Goal: Task Accomplishment & Management: Manage account settings

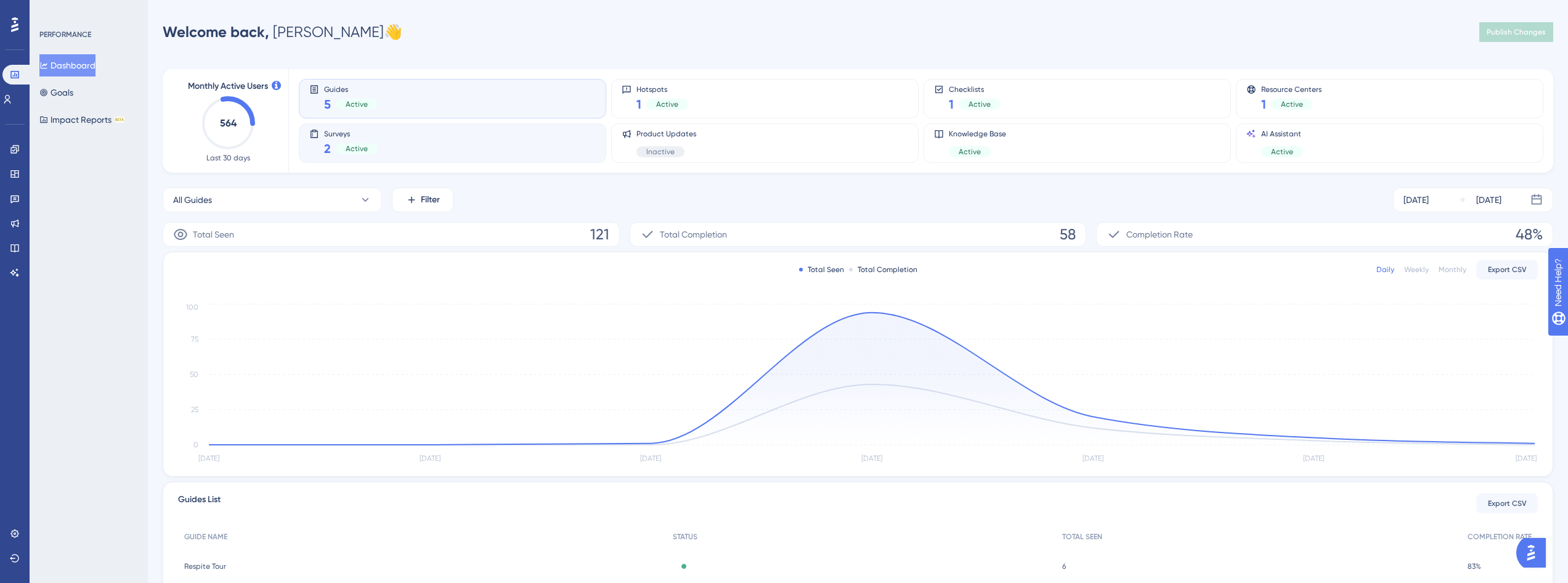
click at [391, 147] on div "Surveys 2 Active" at bounding box center [452, 143] width 286 height 28
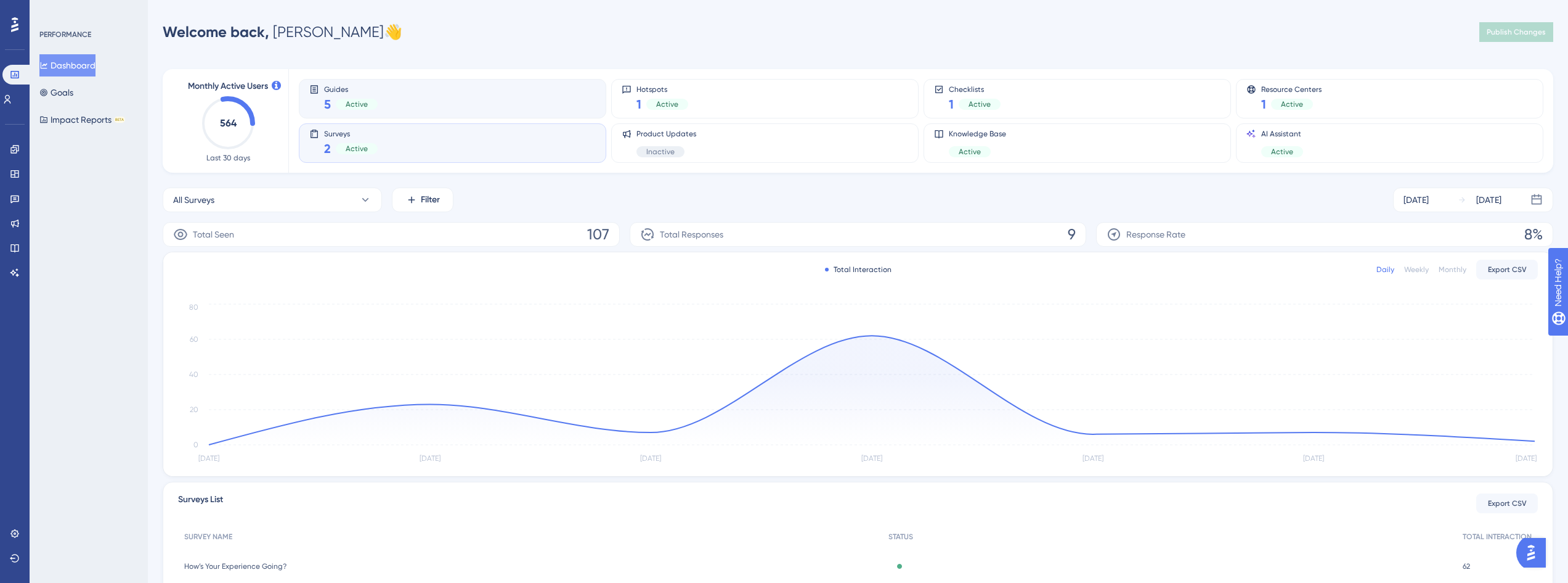
click at [402, 108] on div "Guides 5 Active" at bounding box center [452, 98] width 286 height 28
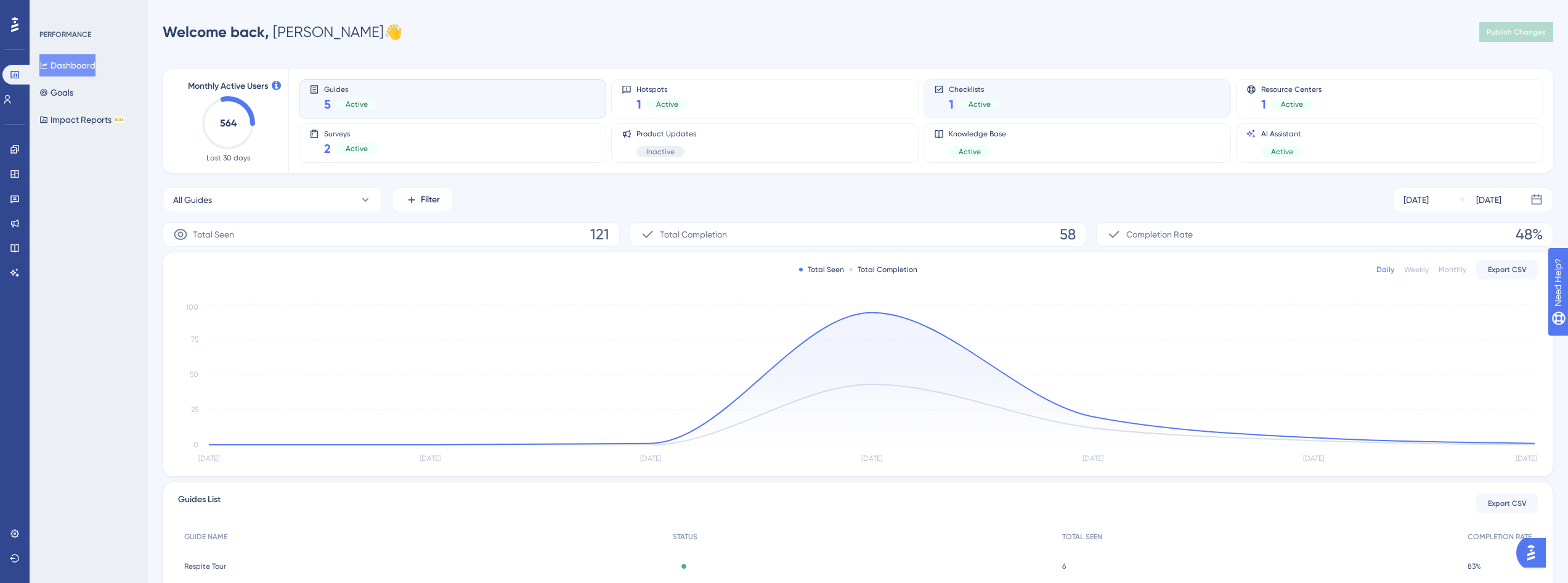
click at [1077, 107] on div "Checklists 1 Active" at bounding box center [1077, 98] width 286 height 28
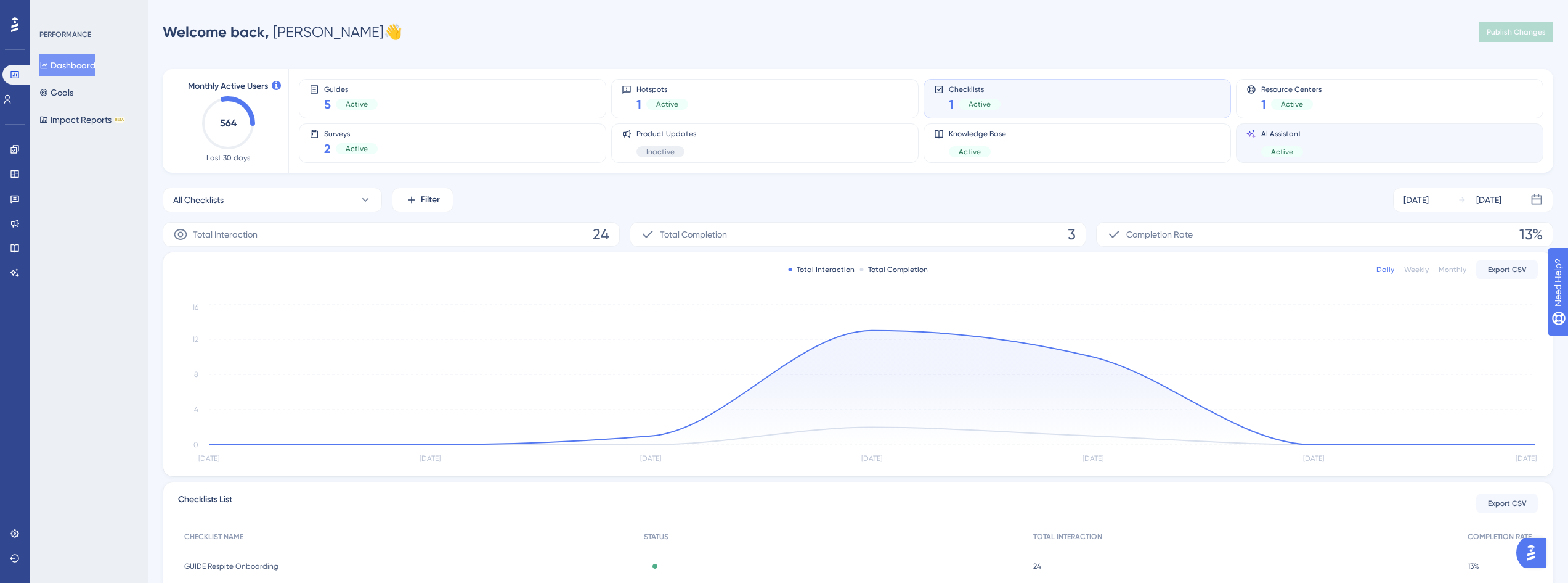
click at [1401, 156] on div "AI Assistant Active" at bounding box center [1390, 143] width 286 height 28
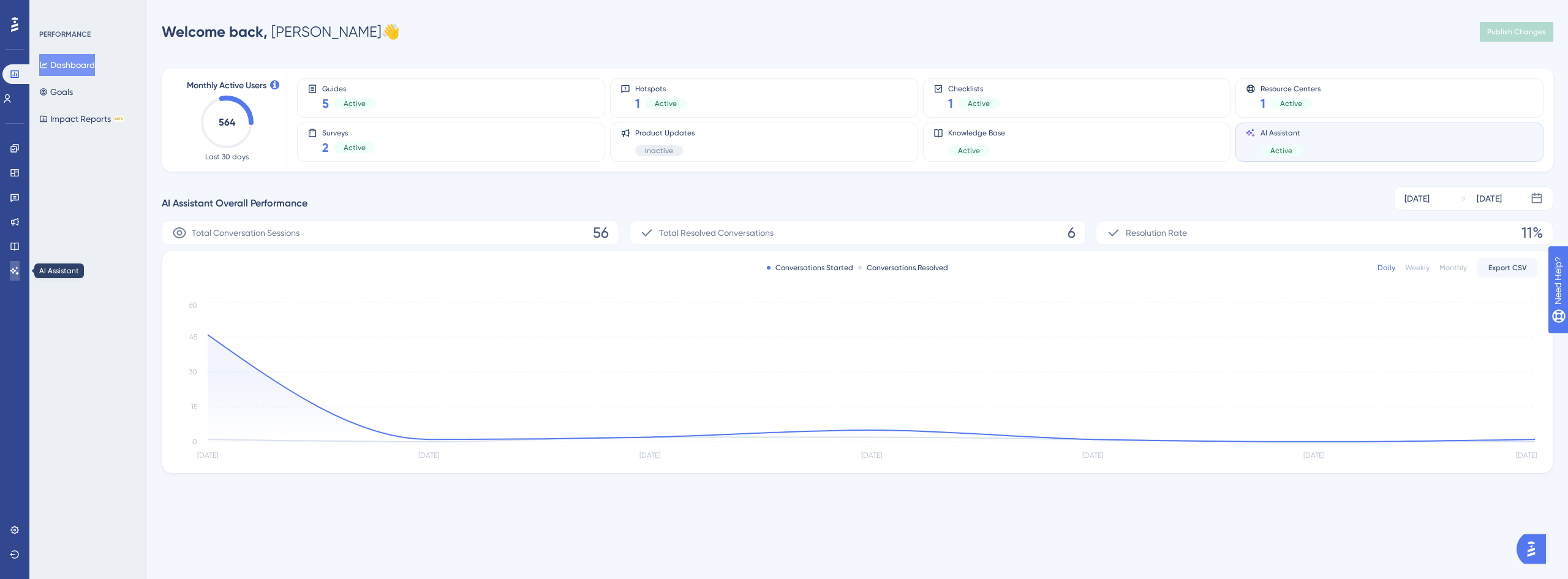
click at [16, 267] on icon at bounding box center [15, 271] width 10 height 10
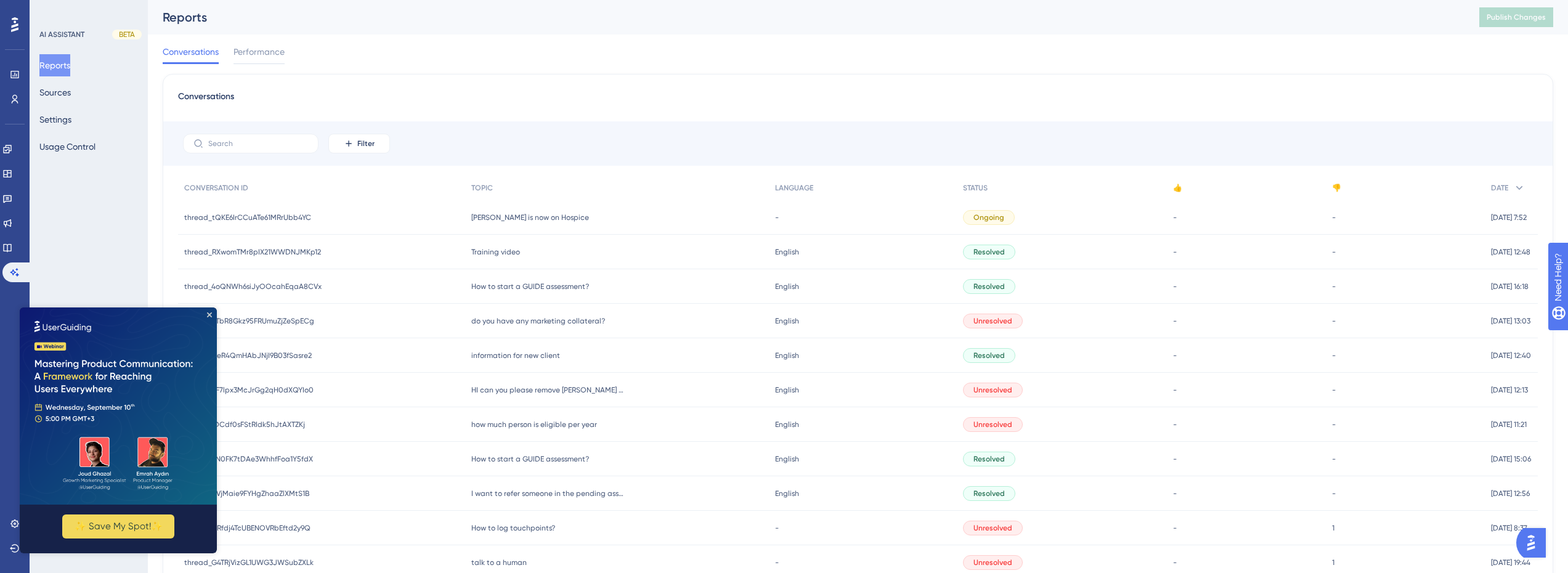
click at [505, 217] on span "[PERSON_NAME] is now on Hospice" at bounding box center [530, 218] width 118 height 10
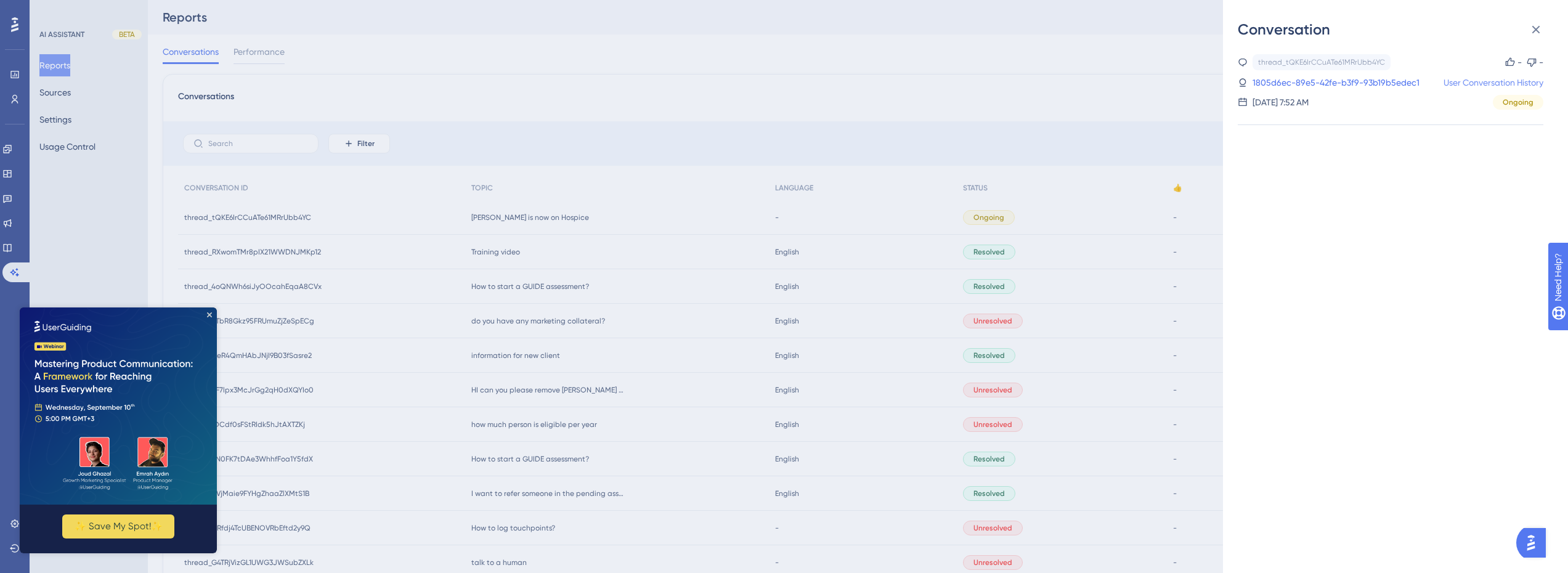
click at [1493, 84] on link "User Conversation History" at bounding box center [1493, 83] width 100 height 15
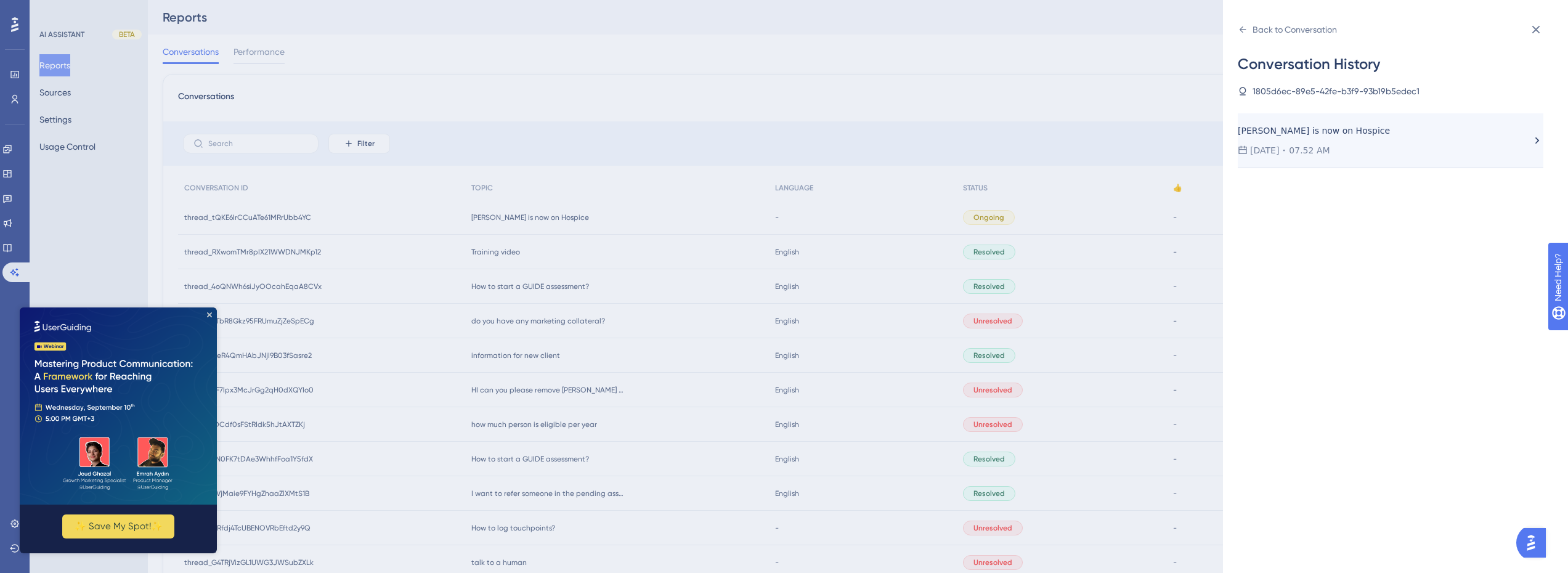
click at [1362, 141] on div "Vincent Giordano is now on Hospice 09.01.2025 07.52 AM" at bounding box center [1385, 140] width 293 height 35
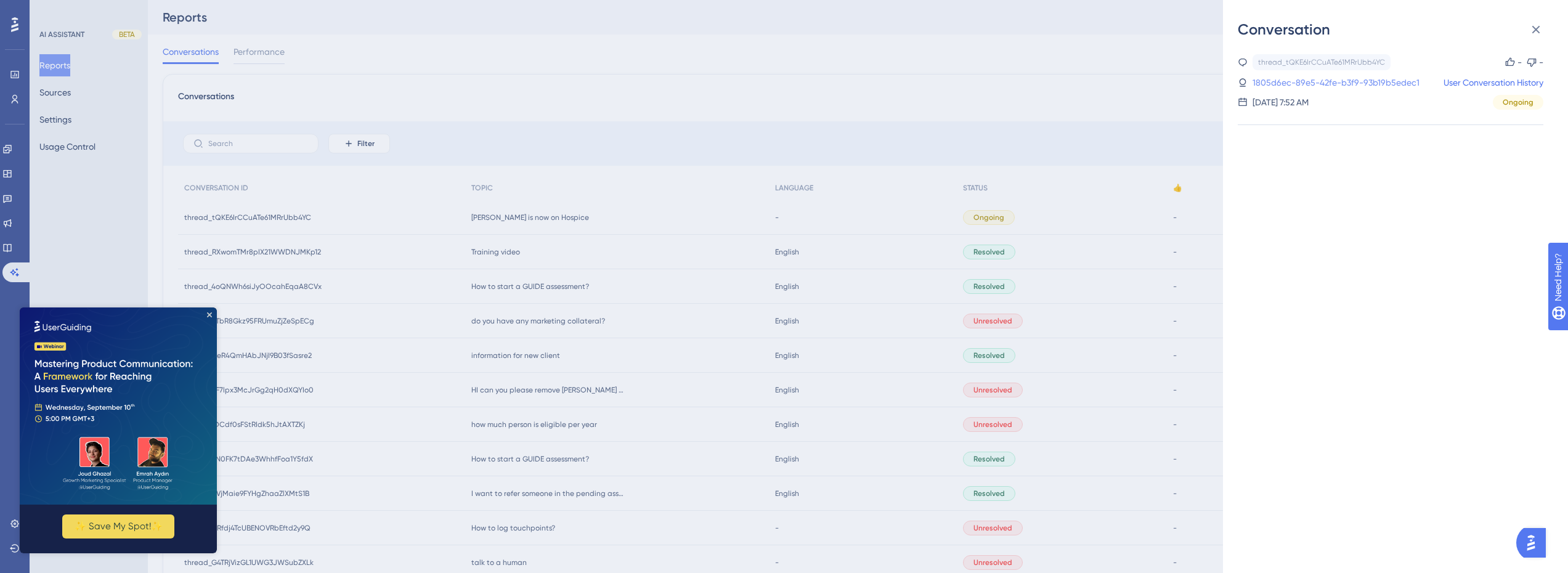
click at [1359, 84] on link "1805d6ec-89e5-42fe-b3f9-93b19b5edec1" at bounding box center [1336, 83] width 167 height 15
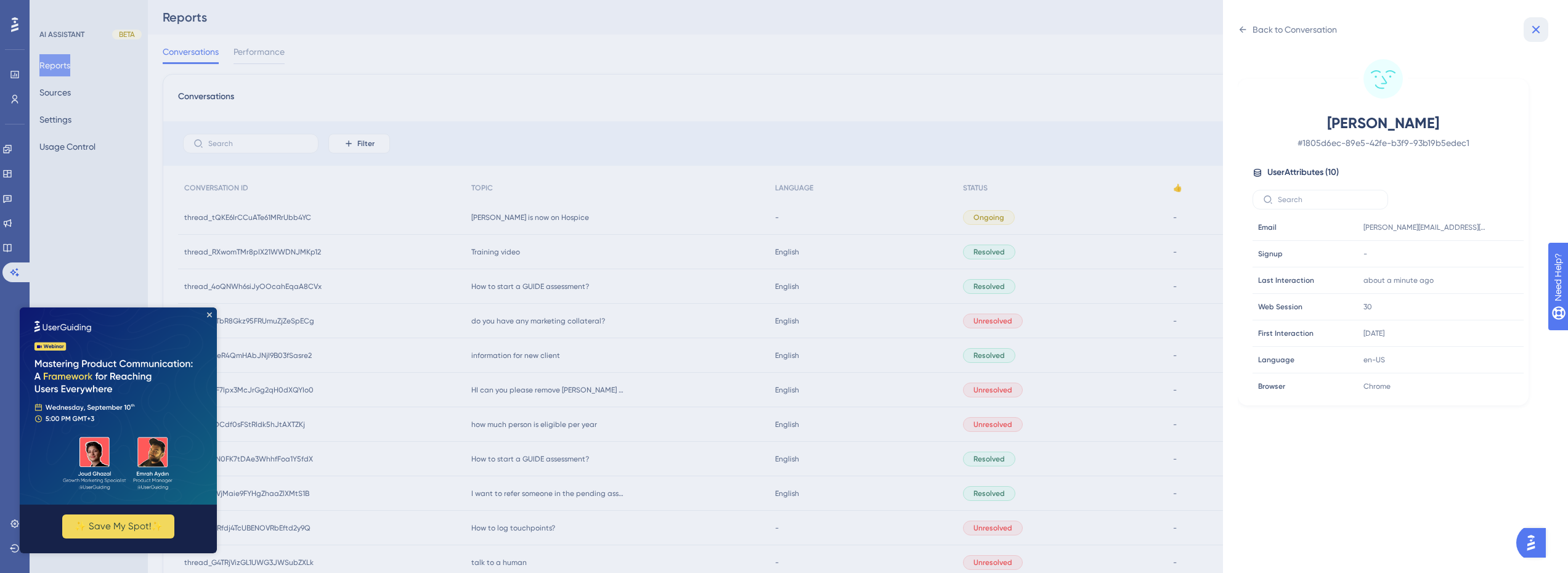
click at [1528, 33] on button at bounding box center [1536, 29] width 24 height 24
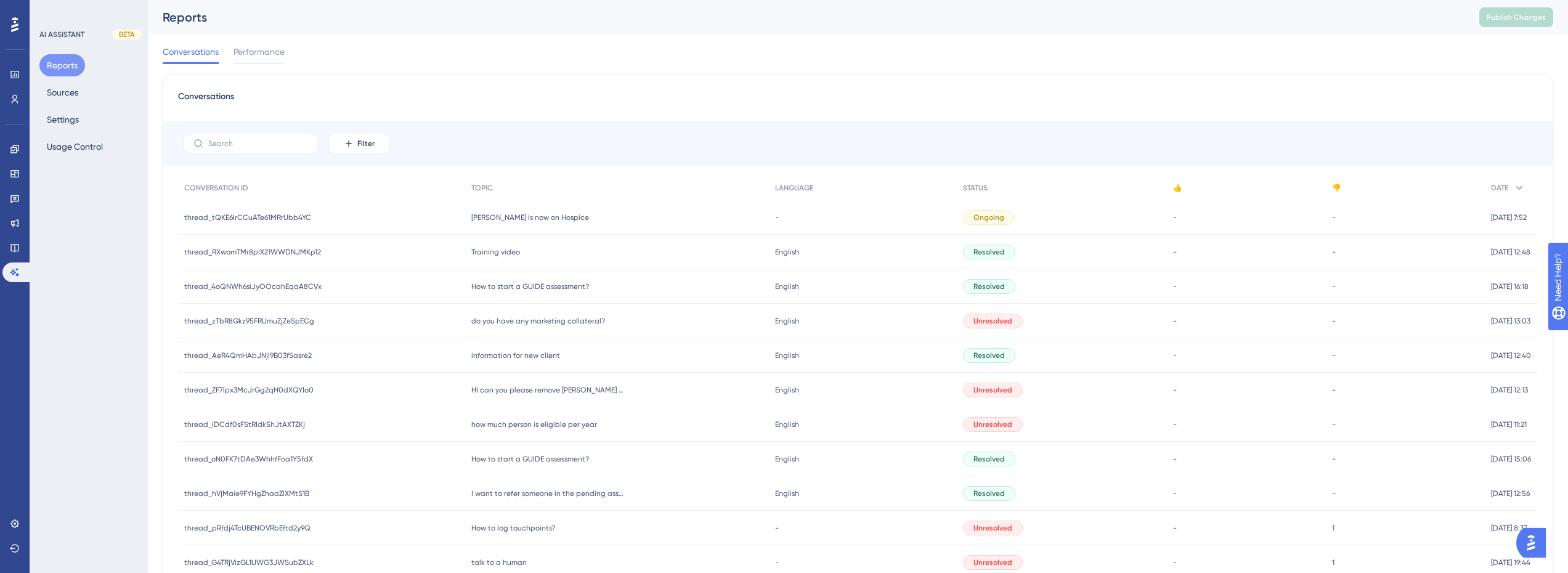
click at [468, 226] on div "[PERSON_NAME] is now on Hospice [PERSON_NAME] is now on Hospice" at bounding box center [617, 217] width 304 height 35
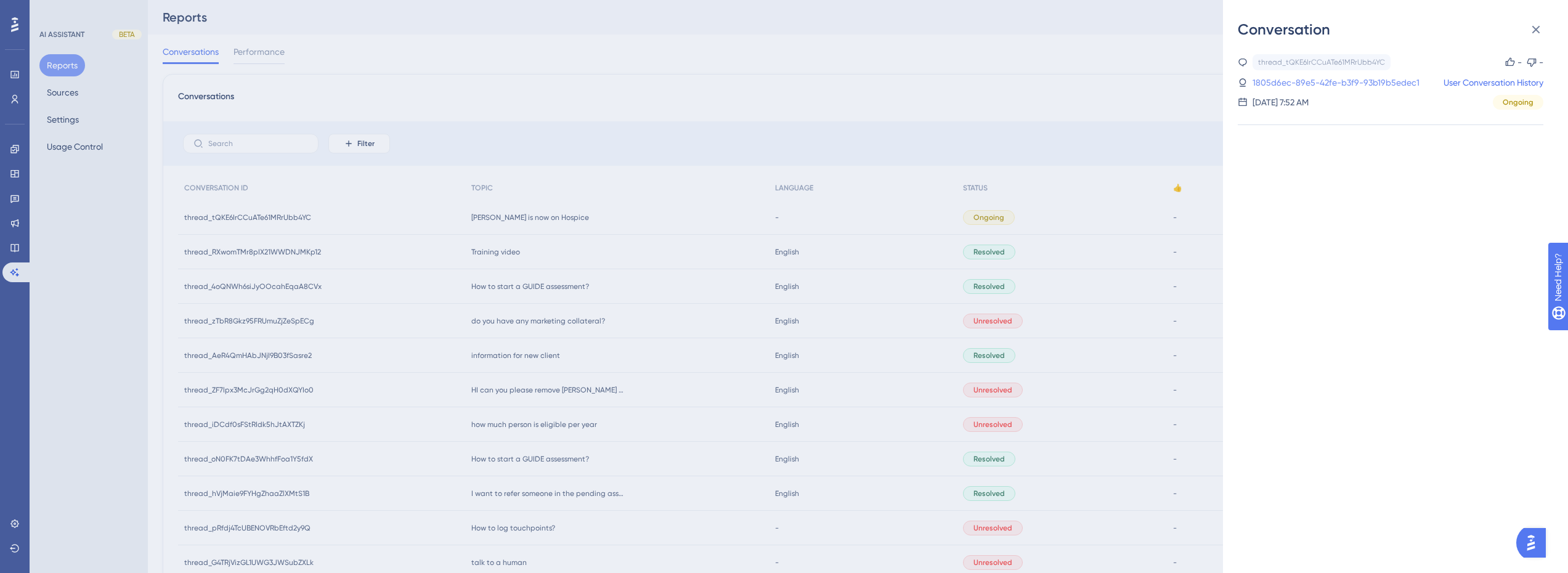
click at [1392, 80] on link "1805d6ec-89e5-42fe-b3f9-93b19b5edec1" at bounding box center [1336, 83] width 167 height 15
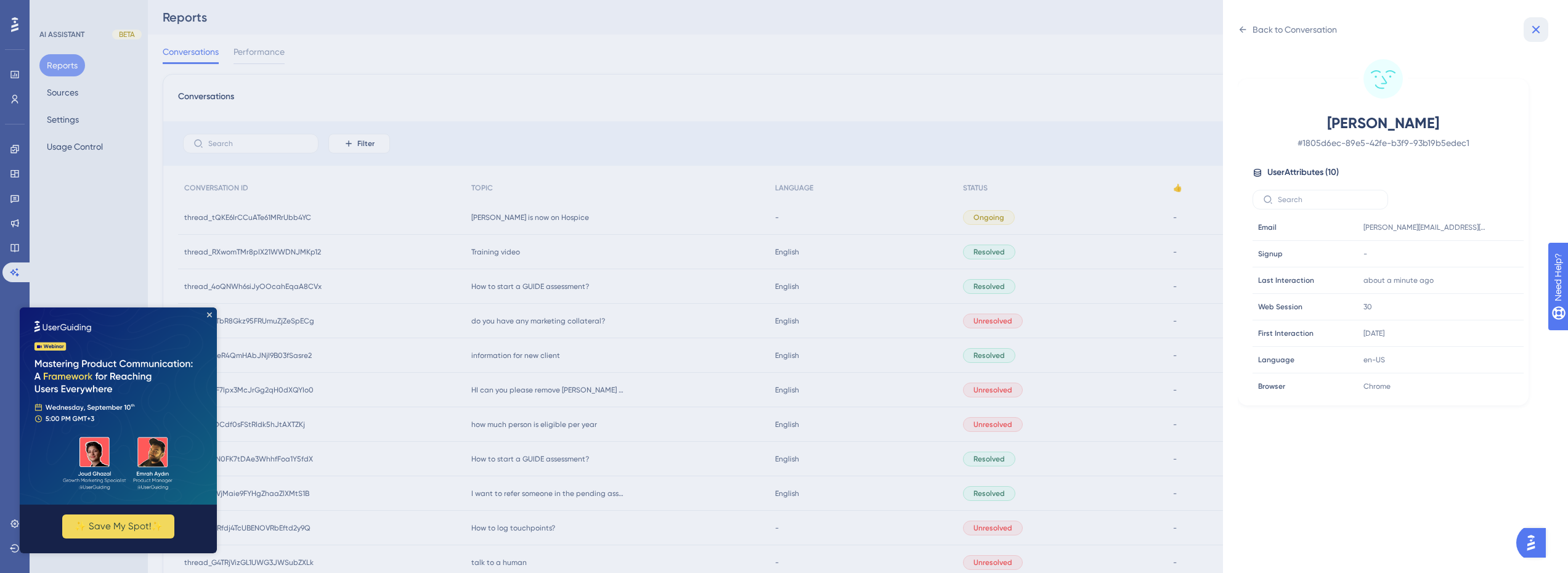
click at [1532, 31] on icon at bounding box center [1536, 29] width 15 height 15
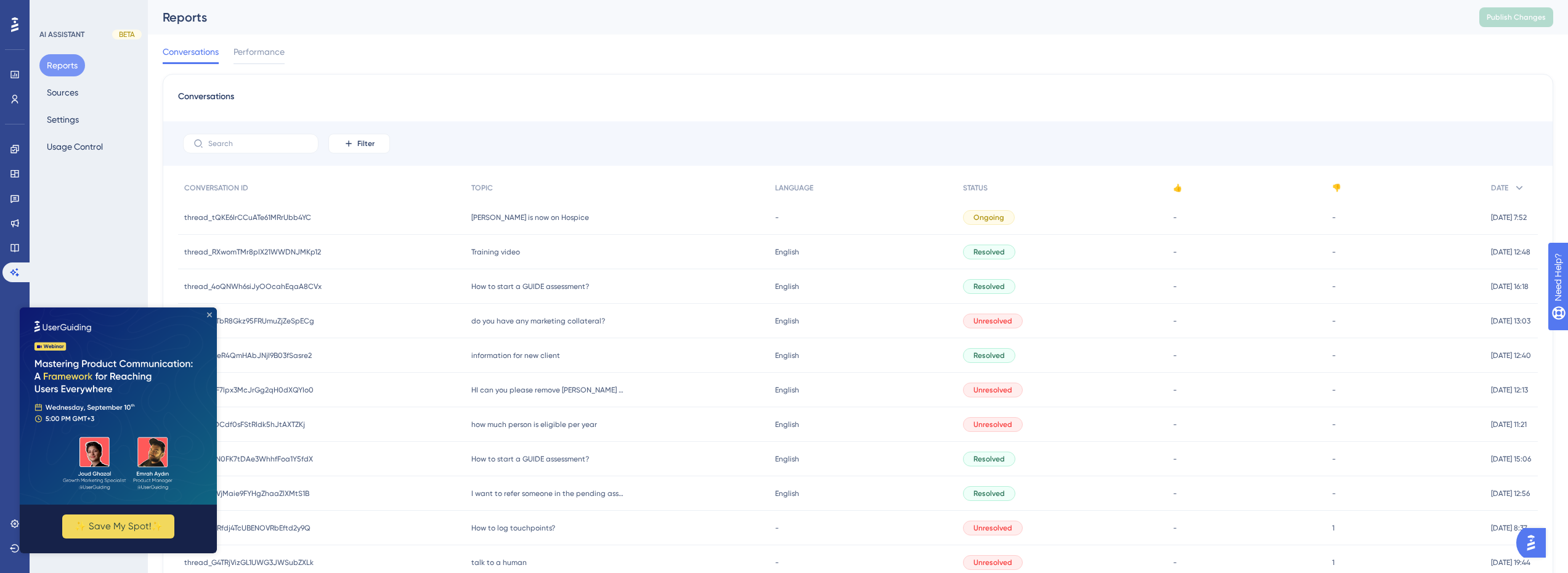
click at [211, 314] on icon "Close Preview" at bounding box center [209, 314] width 5 height 5
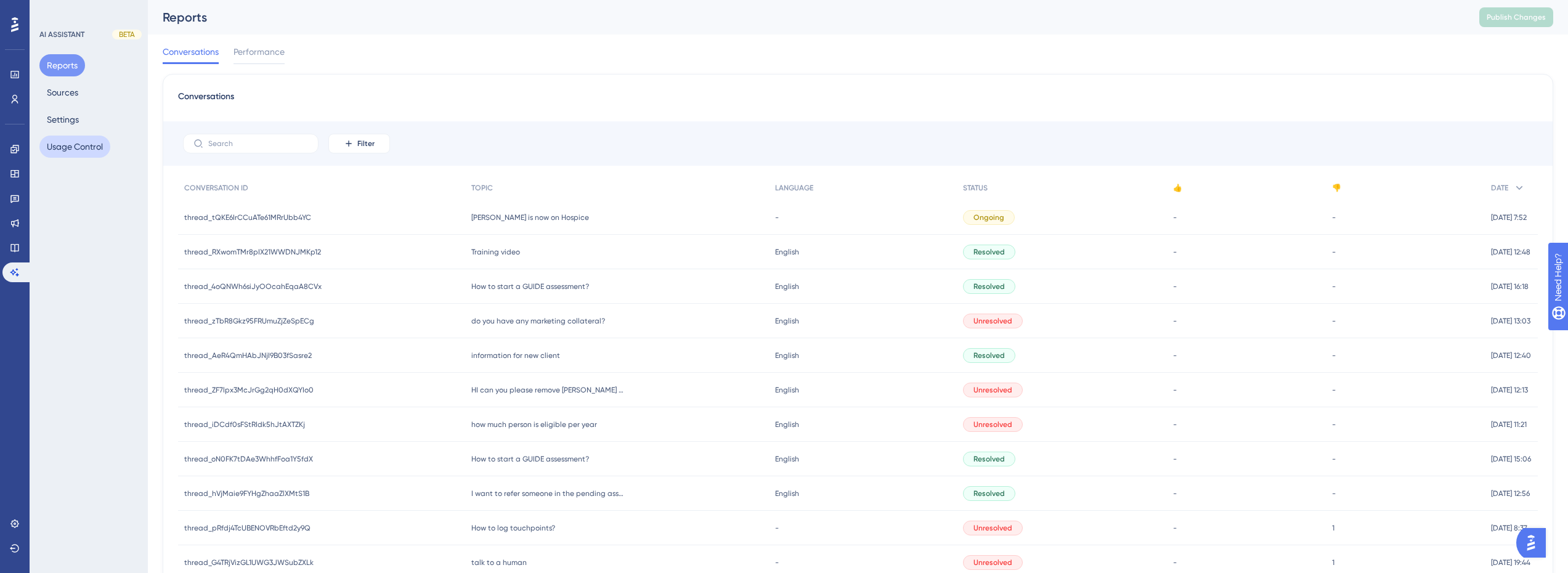
click at [81, 140] on button "Usage Control" at bounding box center [75, 146] width 71 height 22
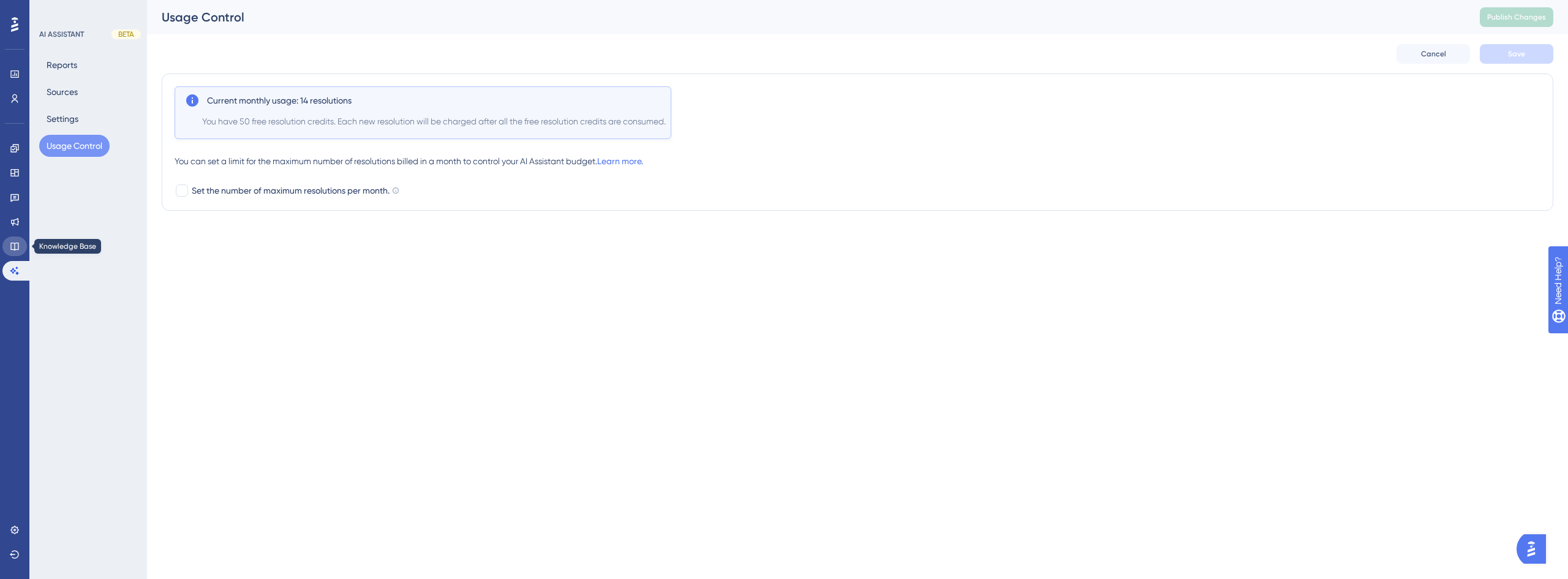
click at [12, 242] on icon at bounding box center [15, 247] width 10 height 10
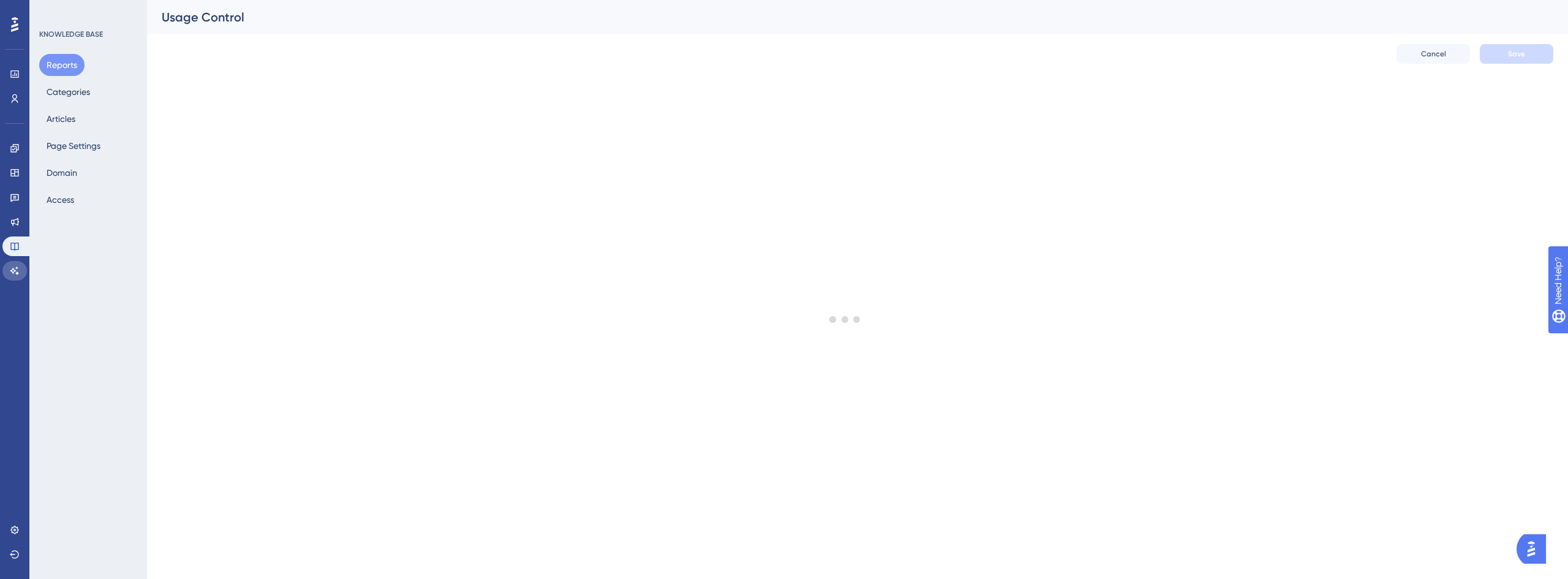
click at [16, 271] on icon at bounding box center [15, 271] width 10 height 10
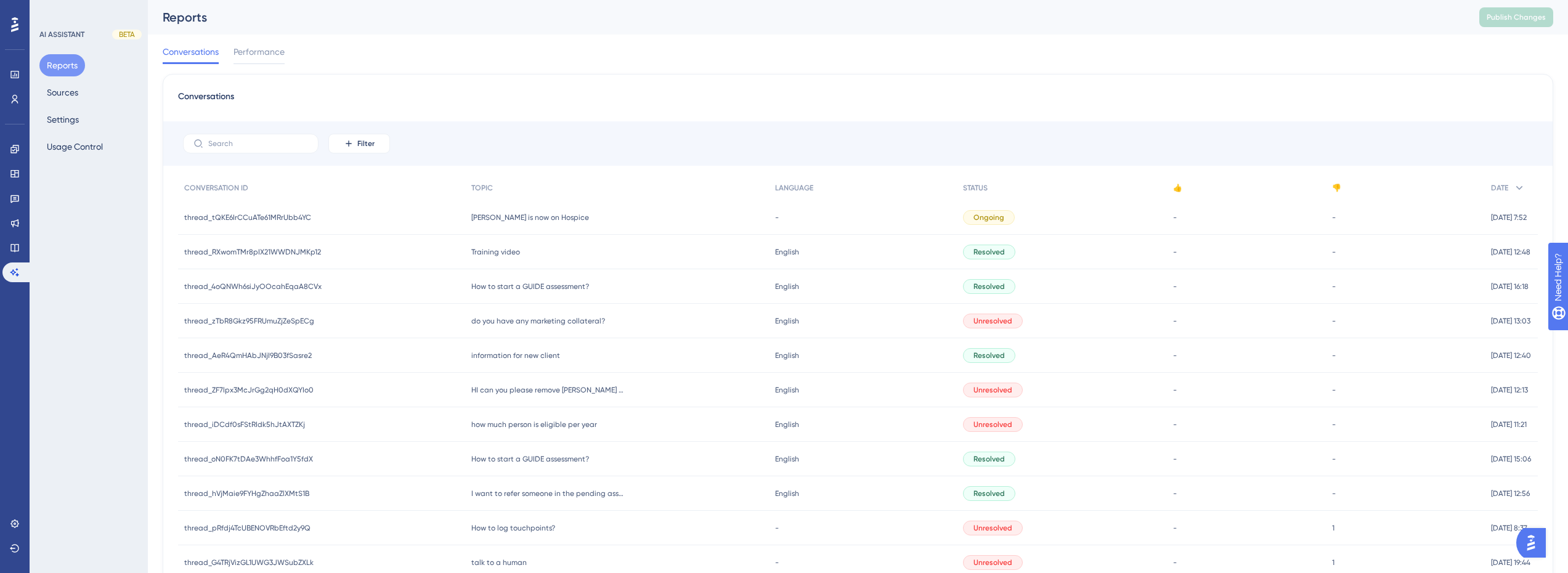
click at [527, 219] on span "[PERSON_NAME] is now on Hospice" at bounding box center [530, 218] width 118 height 10
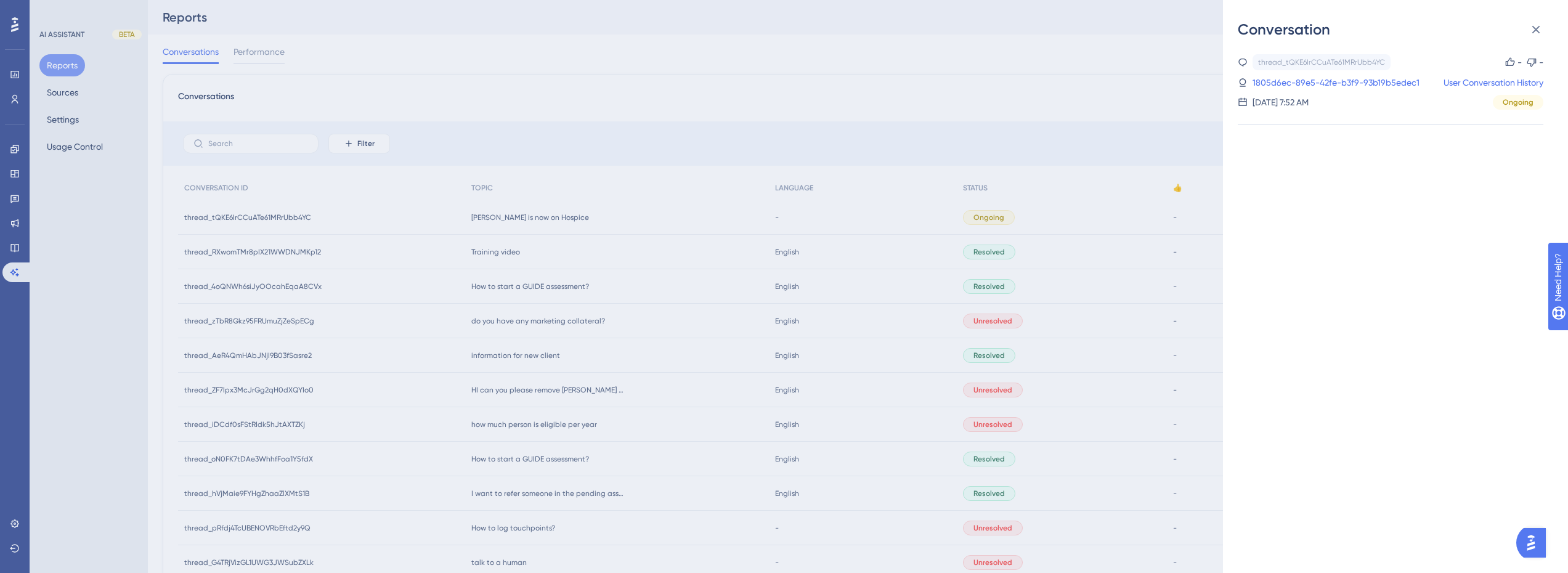
click at [1290, 139] on div "thread_tQKE6IrCCuATe61MRrUbb4YC Copy - - 1805d6ec-89e5-42fe-b3f9-93b19b5edec1 U…" at bounding box center [1390, 126] width 306 height 144
click at [1510, 82] on link "User Conversation History" at bounding box center [1493, 83] width 100 height 15
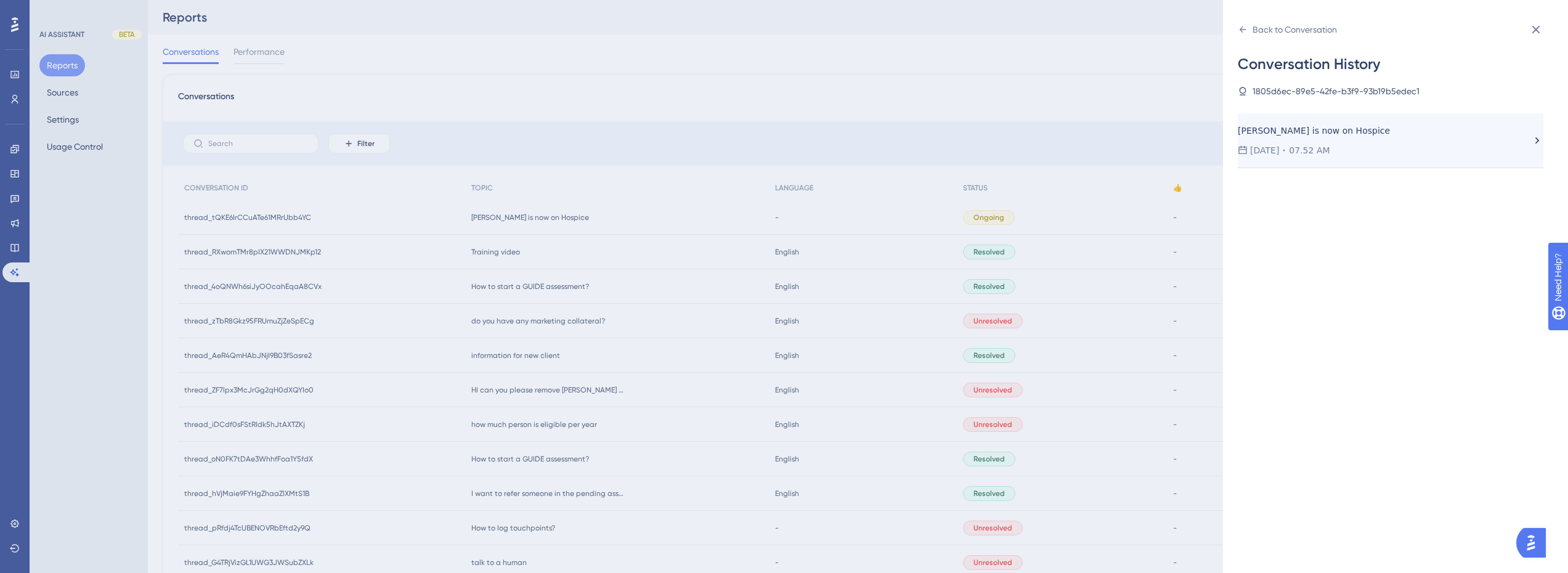
click at [1331, 133] on div "[PERSON_NAME] is now on Hospice" at bounding box center [1339, 130] width 202 height 15
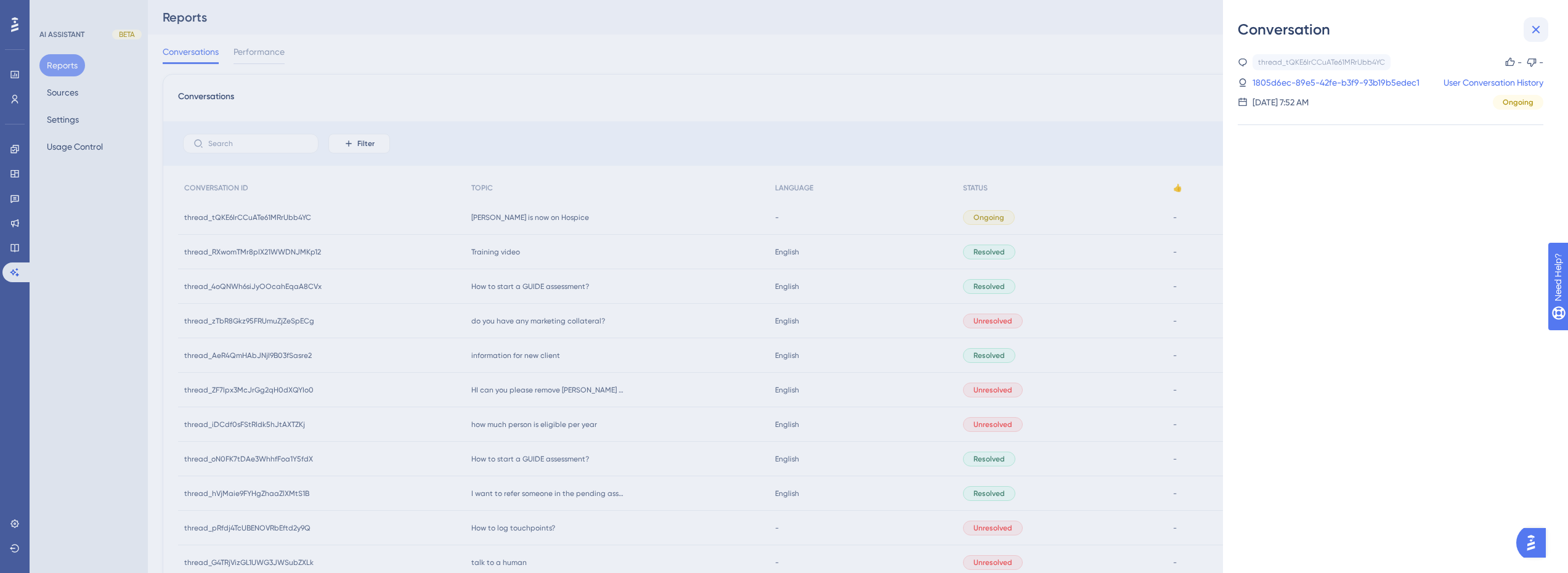
click at [1531, 28] on icon at bounding box center [1536, 29] width 15 height 15
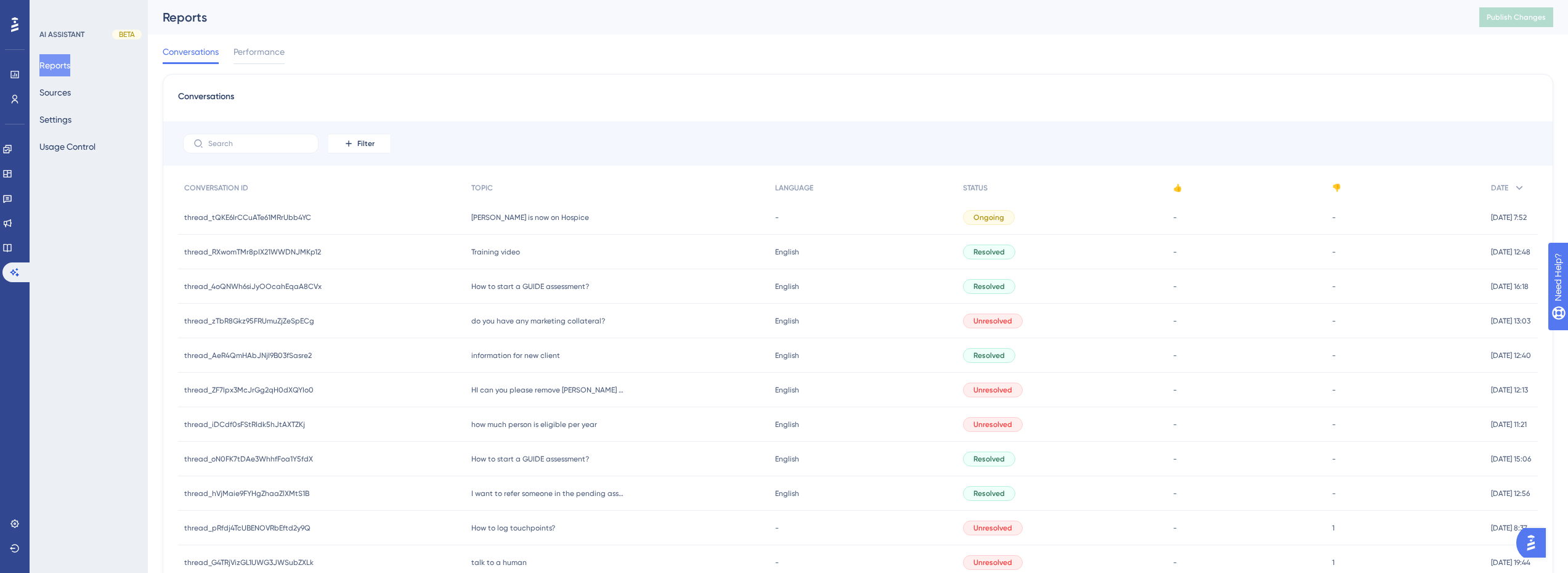
click at [550, 216] on span "[PERSON_NAME] is now on Hospice" at bounding box center [530, 218] width 118 height 10
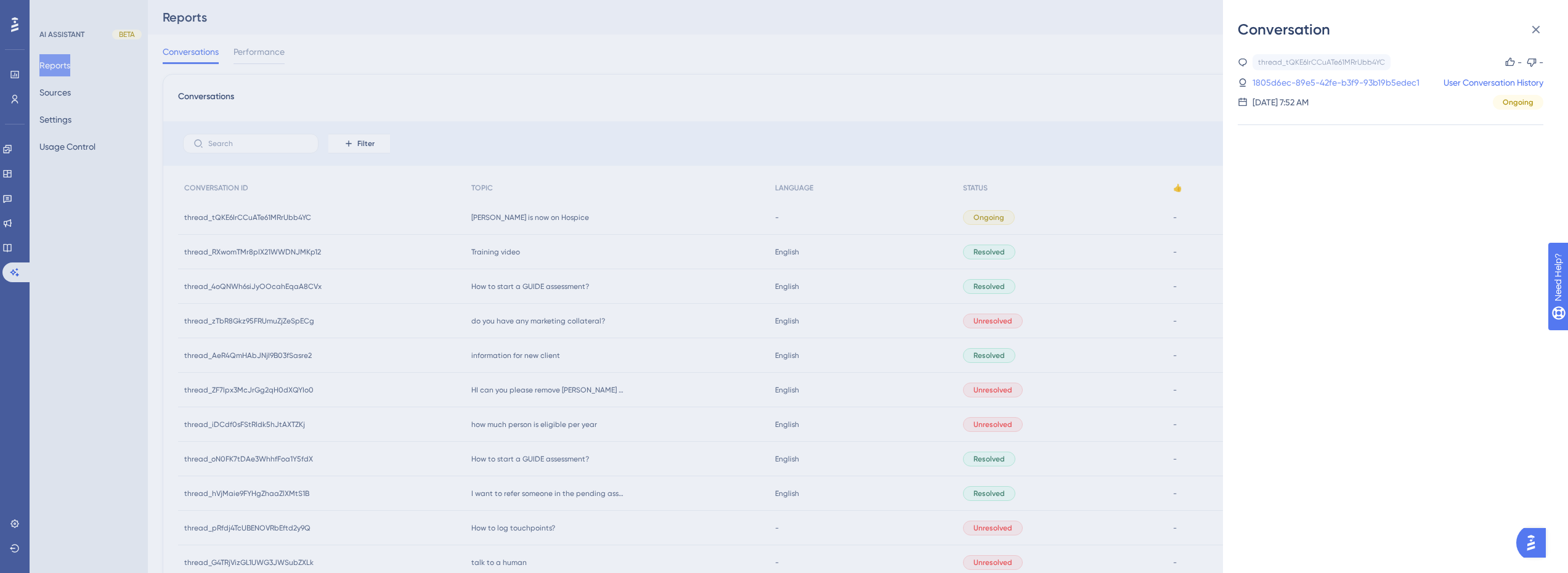
click at [1311, 81] on link "1805d6ec-89e5-42fe-b3f9-93b19b5edec1" at bounding box center [1336, 83] width 167 height 15
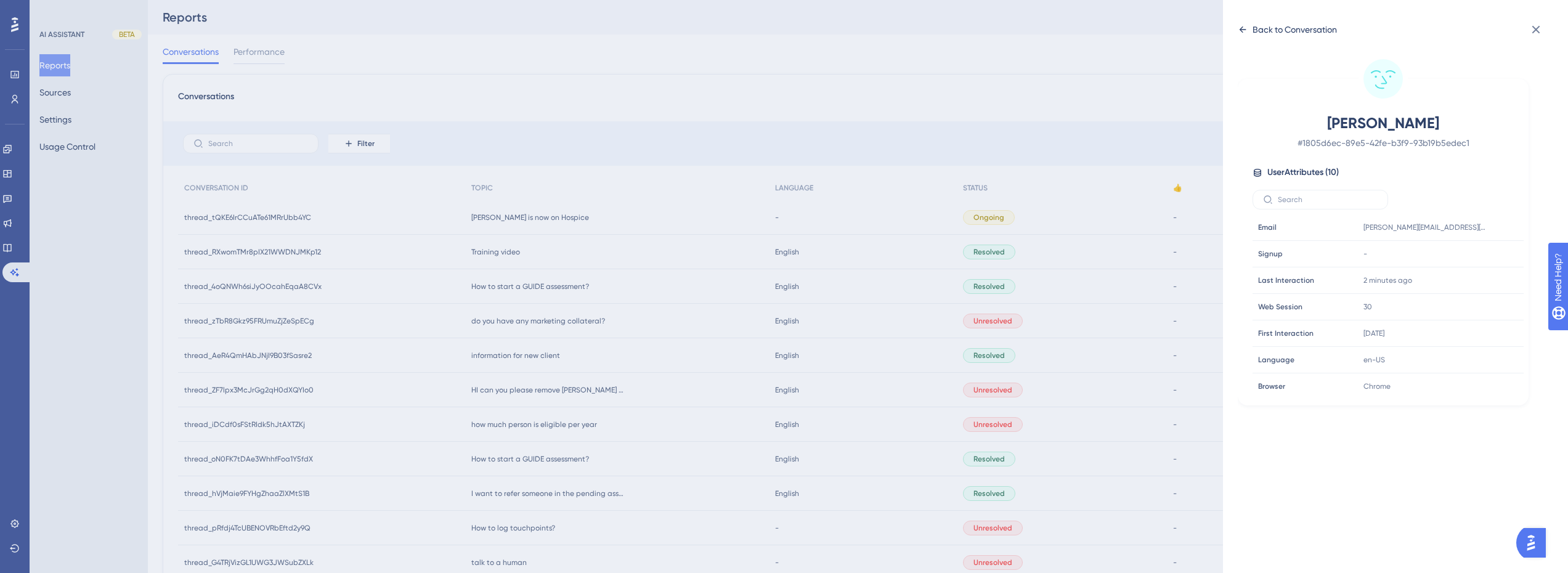
click at [1255, 36] on div "Back to Conversation" at bounding box center [1295, 29] width 84 height 15
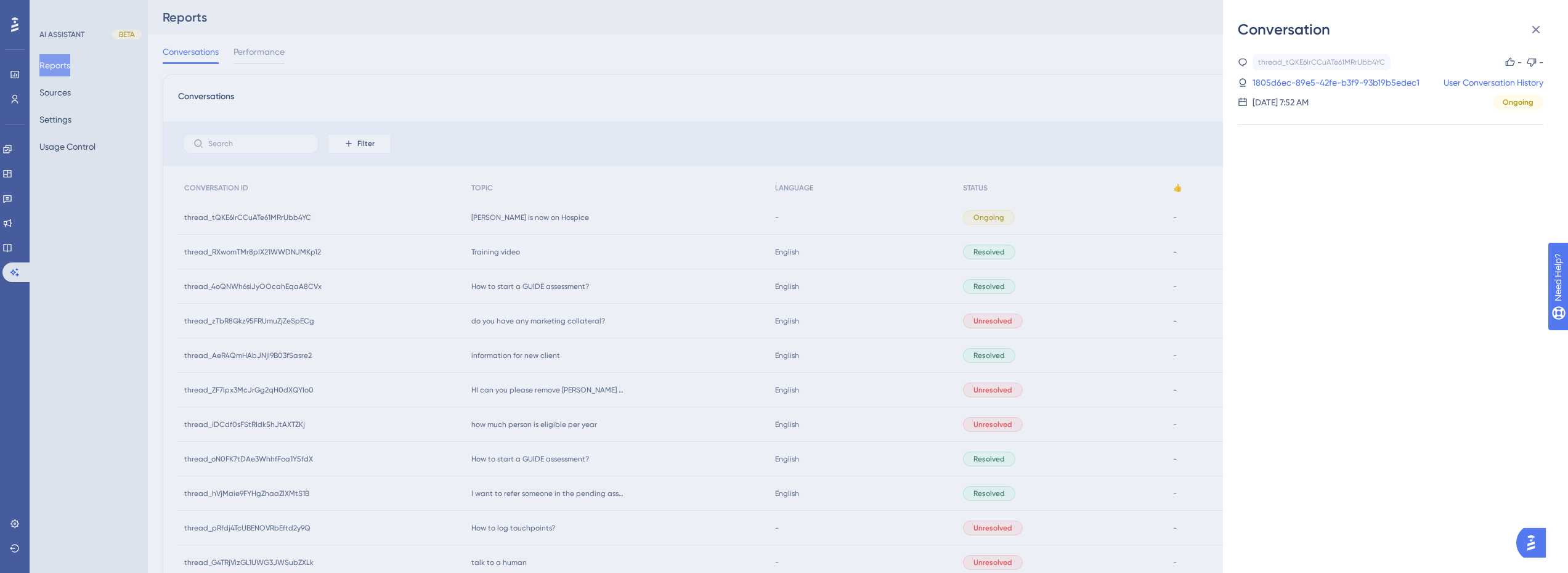
click at [1520, 102] on span "Ongoing" at bounding box center [1518, 102] width 31 height 10
click at [1482, 78] on link "User Conversation History" at bounding box center [1493, 83] width 100 height 15
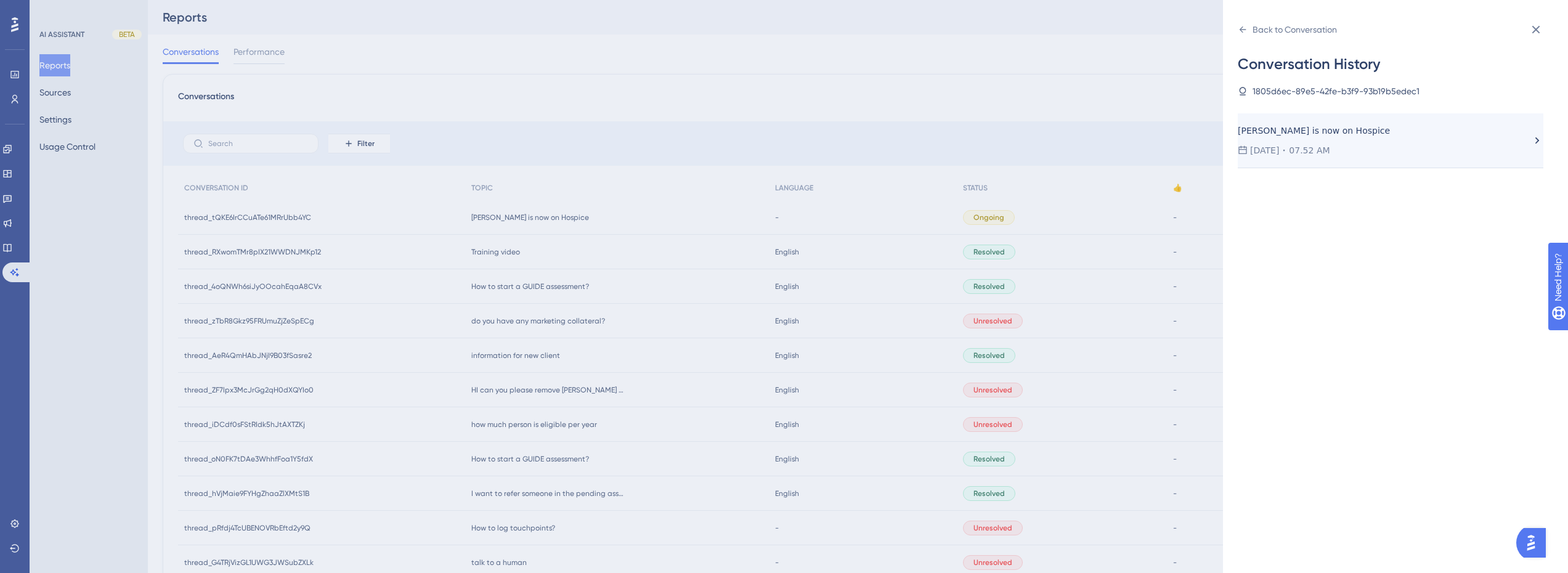
click at [1388, 150] on div "[DATE] 07.52 AM" at bounding box center [1385, 150] width 293 height 15
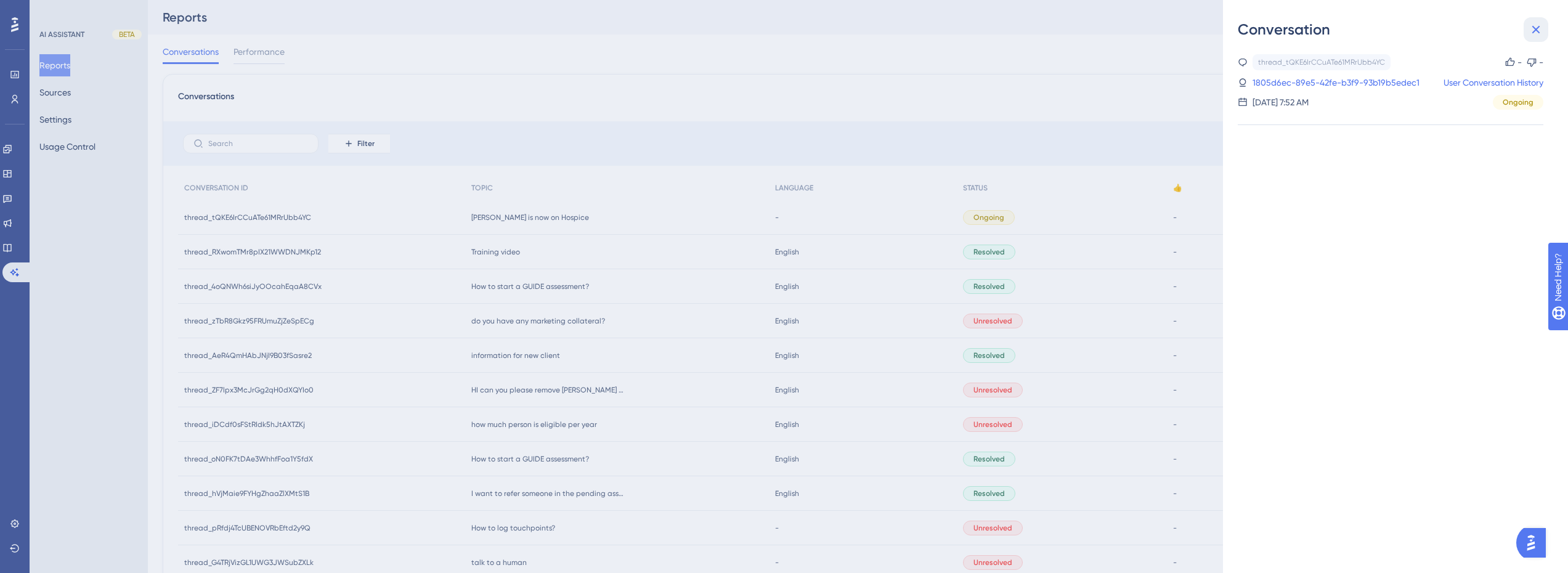
click at [1526, 26] on button at bounding box center [1536, 29] width 24 height 24
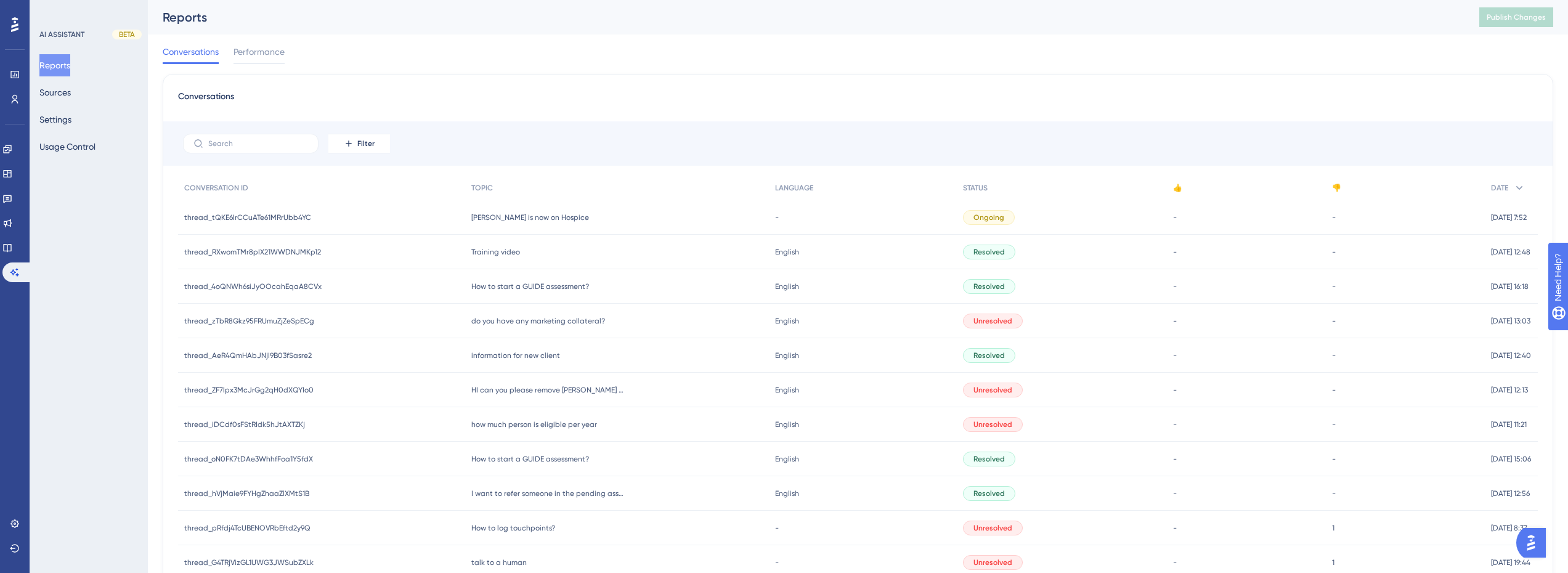
click at [277, 215] on span "thread_tQKE6IrCCuATe61MRrUbb4YC" at bounding box center [247, 218] width 127 height 10
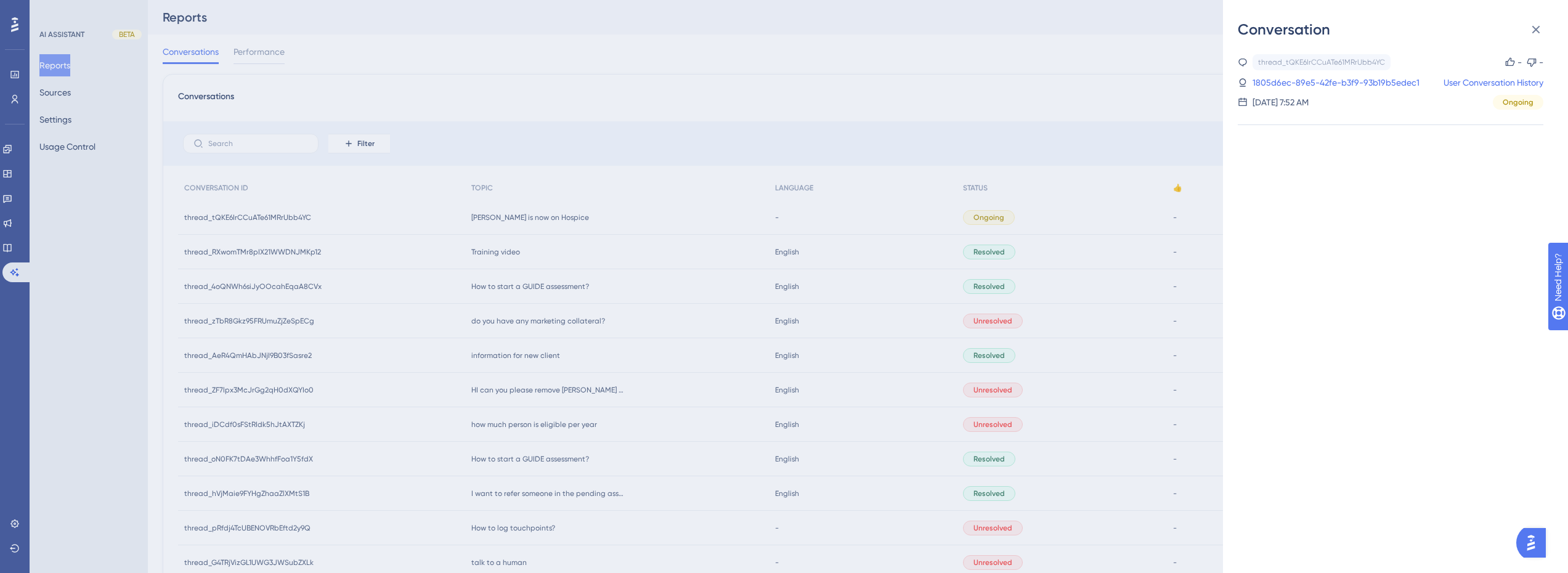
click at [511, 215] on div "Conversation thread_tQKE6IrCCuATe61MRrUbb4YC Copy - - 1805d6ec-89e5-42fe-b3f9-9…" at bounding box center [784, 286] width 1568 height 573
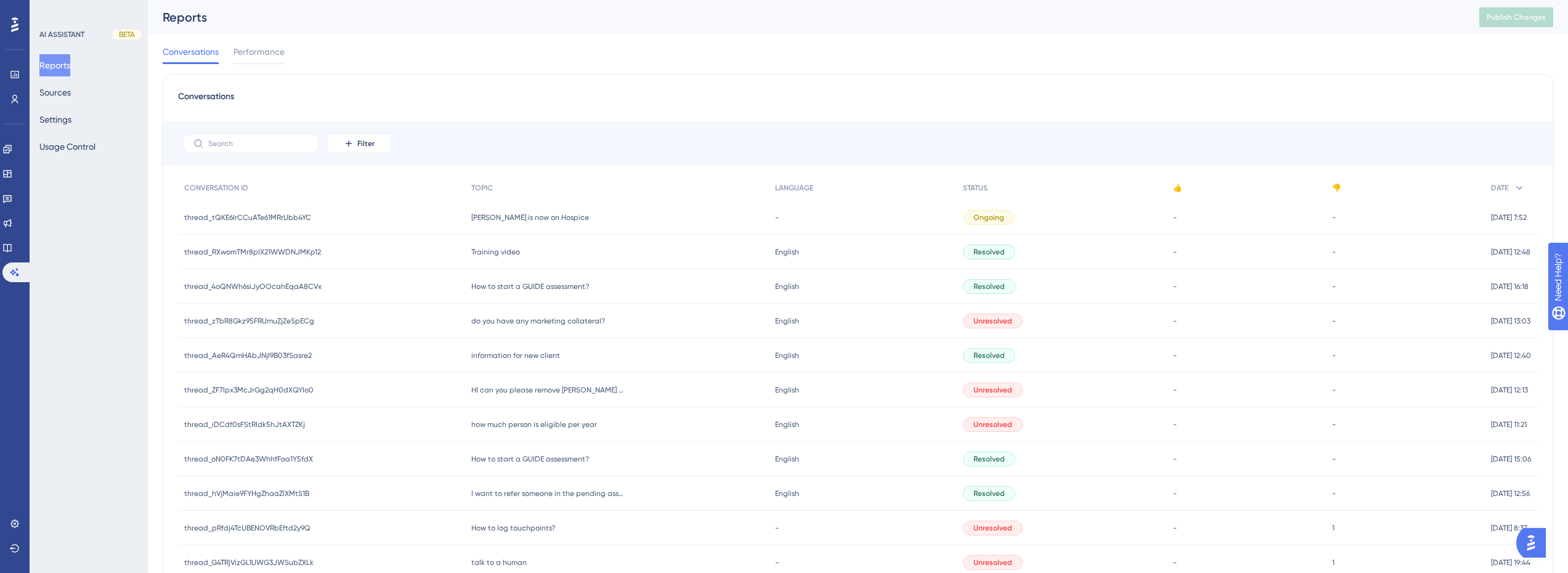
click at [524, 219] on span "[PERSON_NAME] is now on Hospice" at bounding box center [530, 218] width 118 height 10
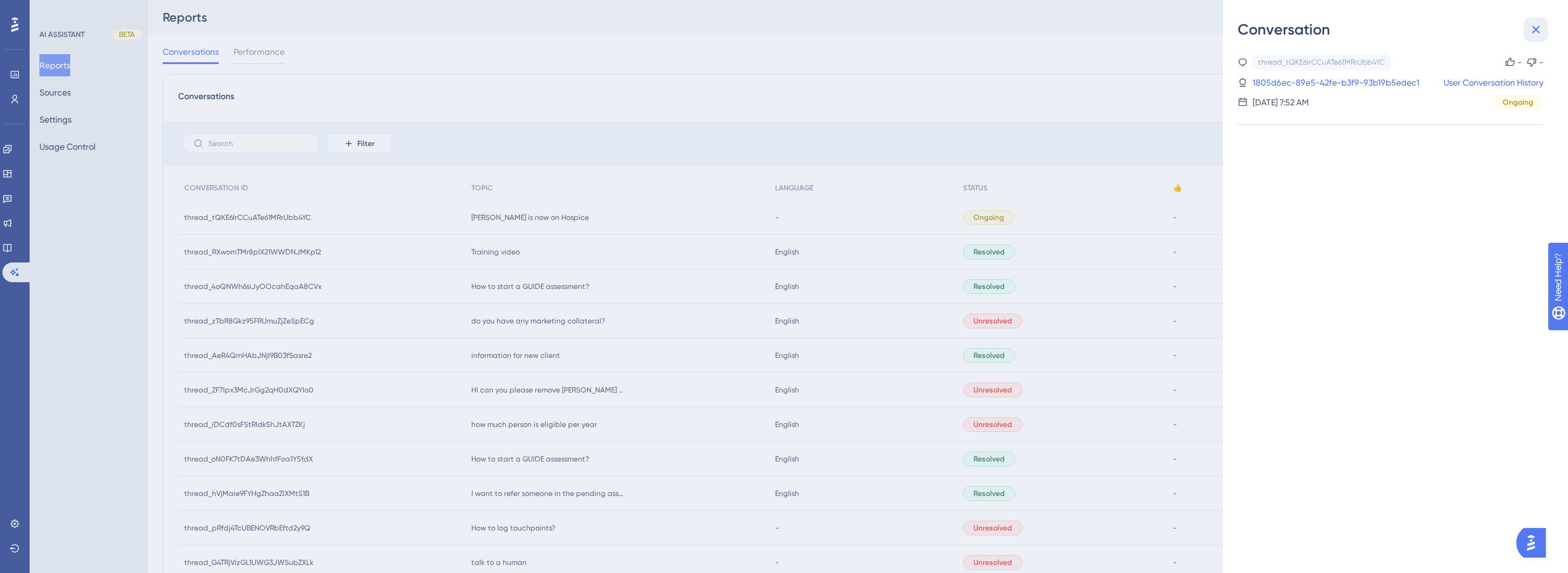
click at [1544, 29] on button at bounding box center [1536, 29] width 24 height 24
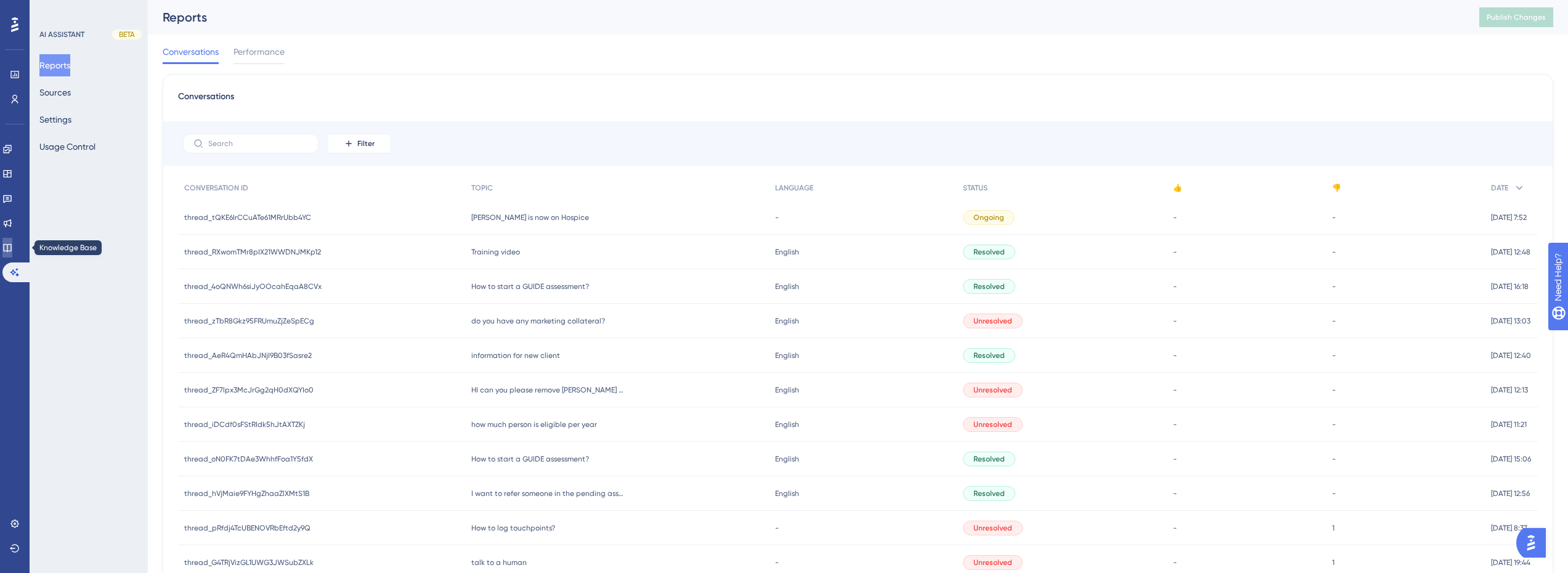
click at [12, 249] on link at bounding box center [7, 247] width 10 height 19
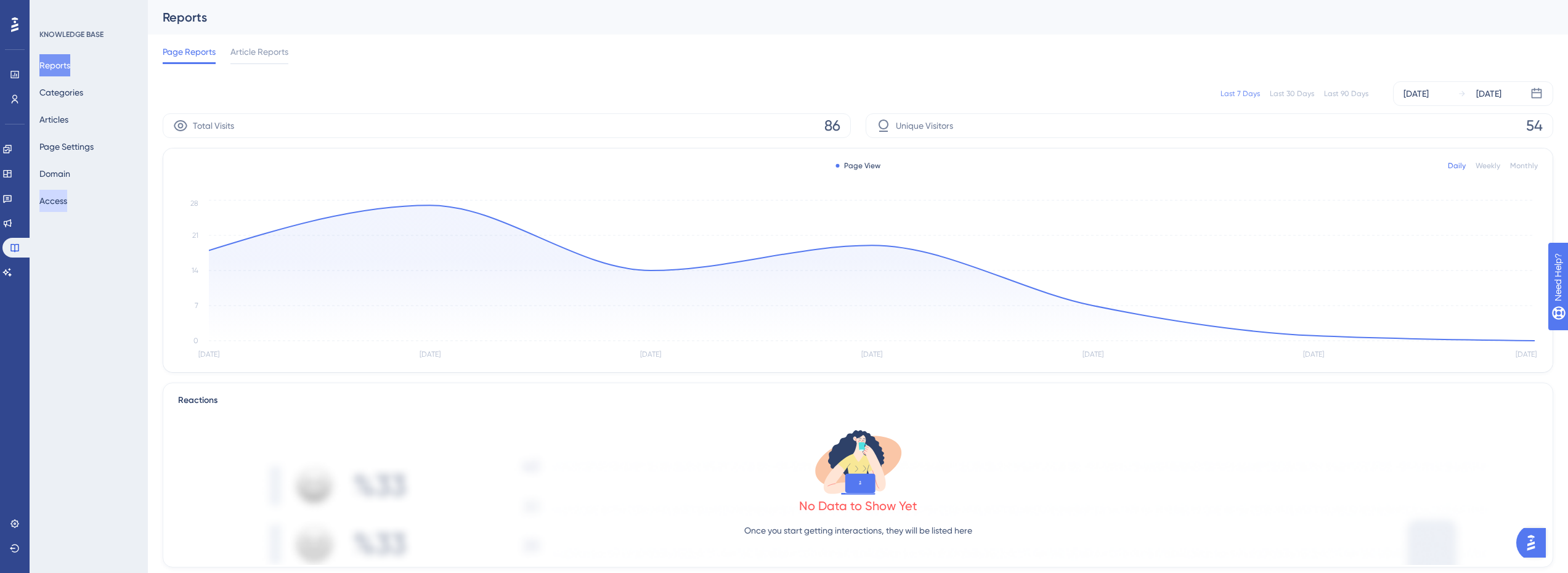
click at [67, 211] on button "Access" at bounding box center [53, 201] width 28 height 22
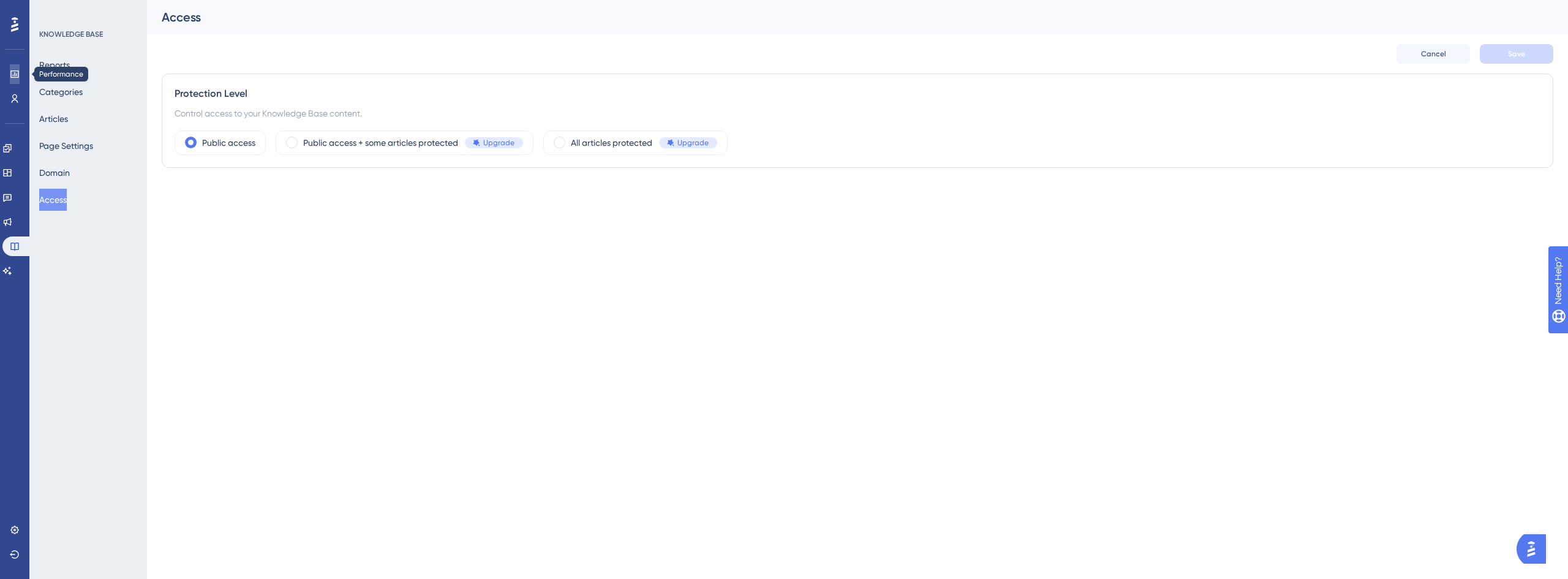
click at [10, 76] on link at bounding box center [15, 74] width 10 height 19
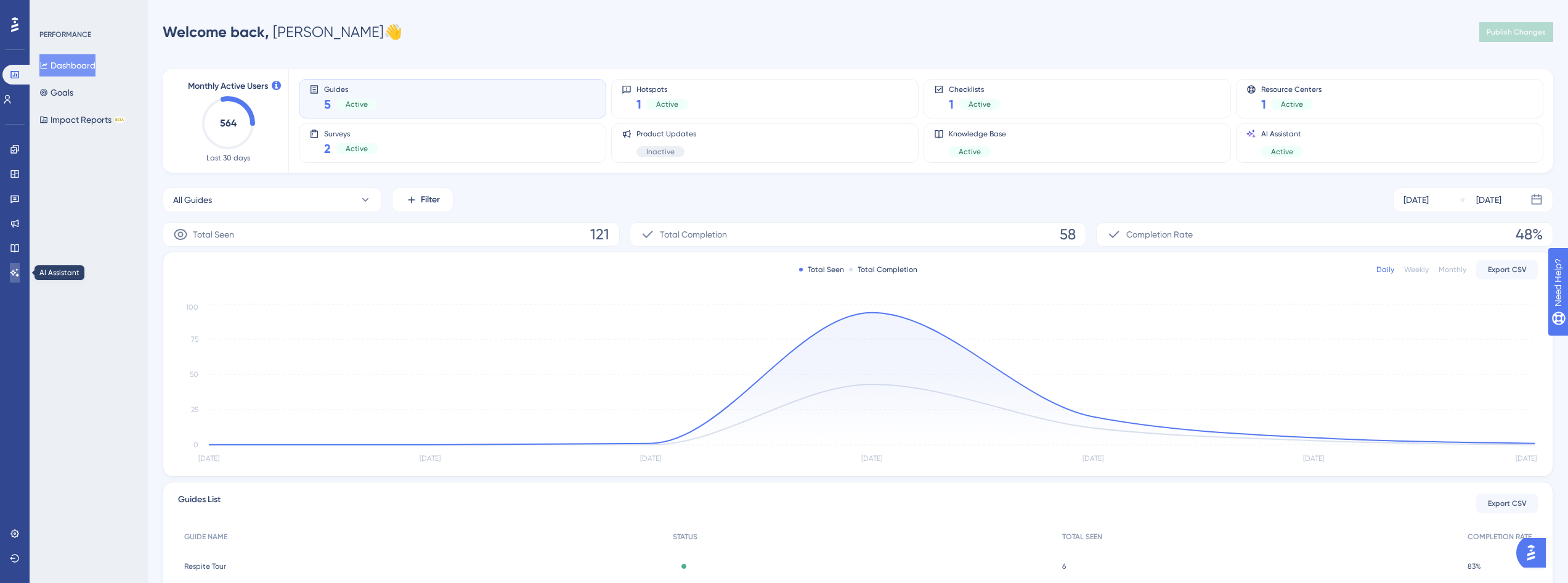
click at [10, 273] on link at bounding box center [15, 272] width 10 height 19
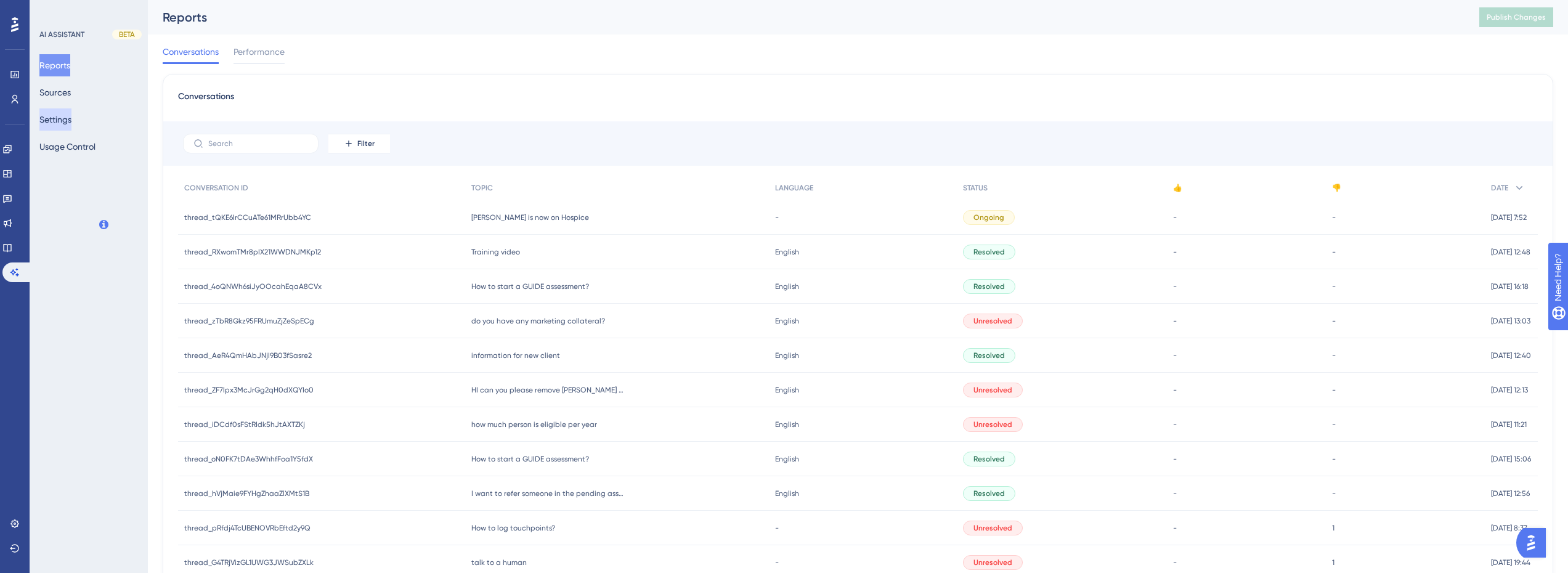
click at [71, 125] on button "Settings" at bounding box center [55, 119] width 32 height 22
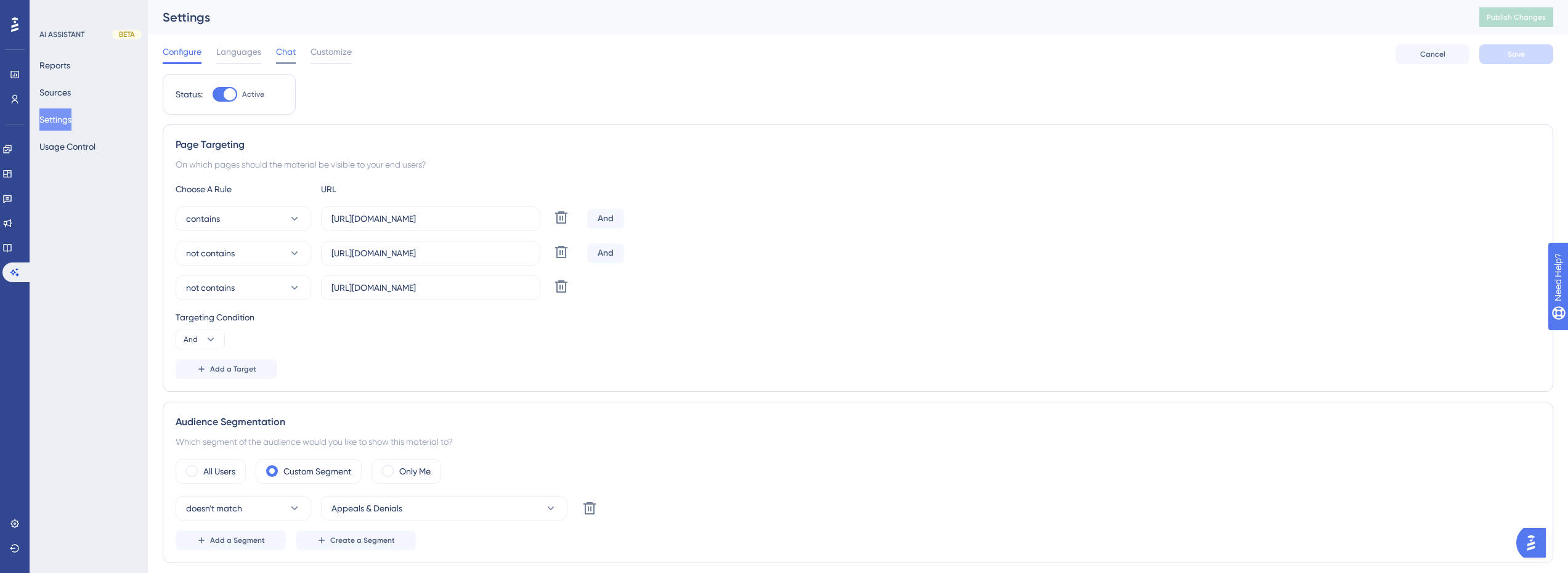
click at [294, 50] on span "Chat" at bounding box center [286, 52] width 19 height 15
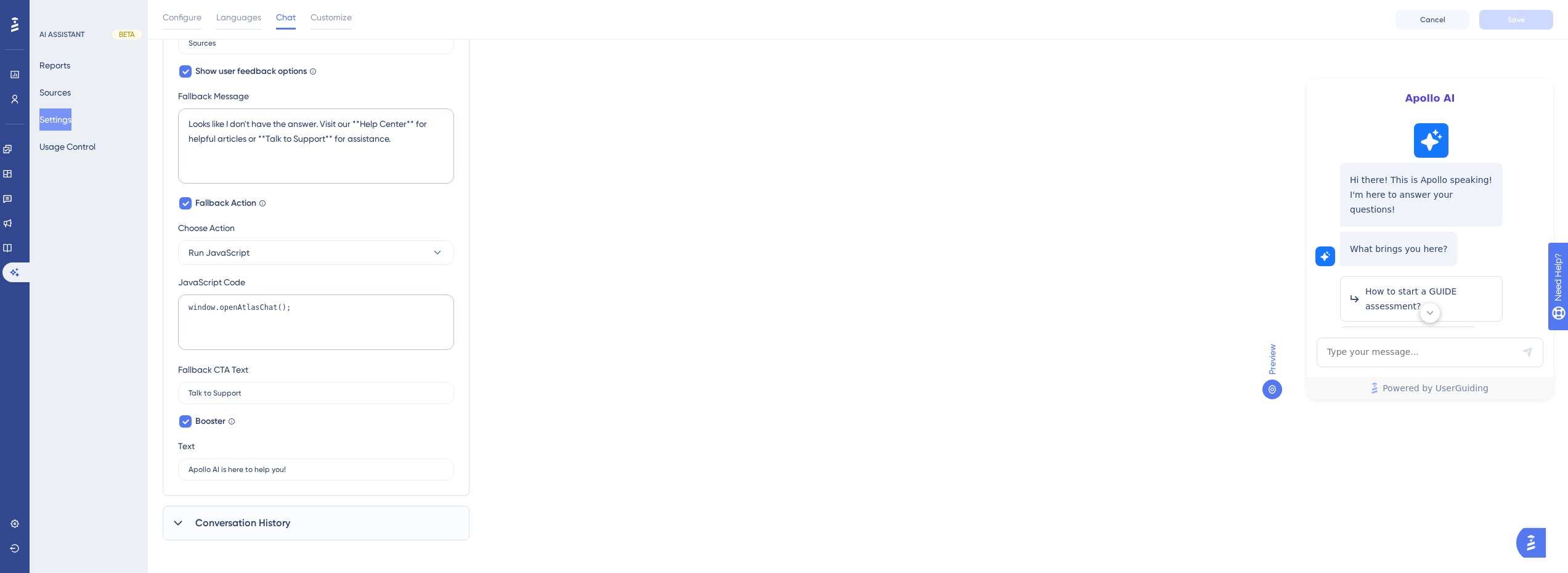
scroll to position [574, 0]
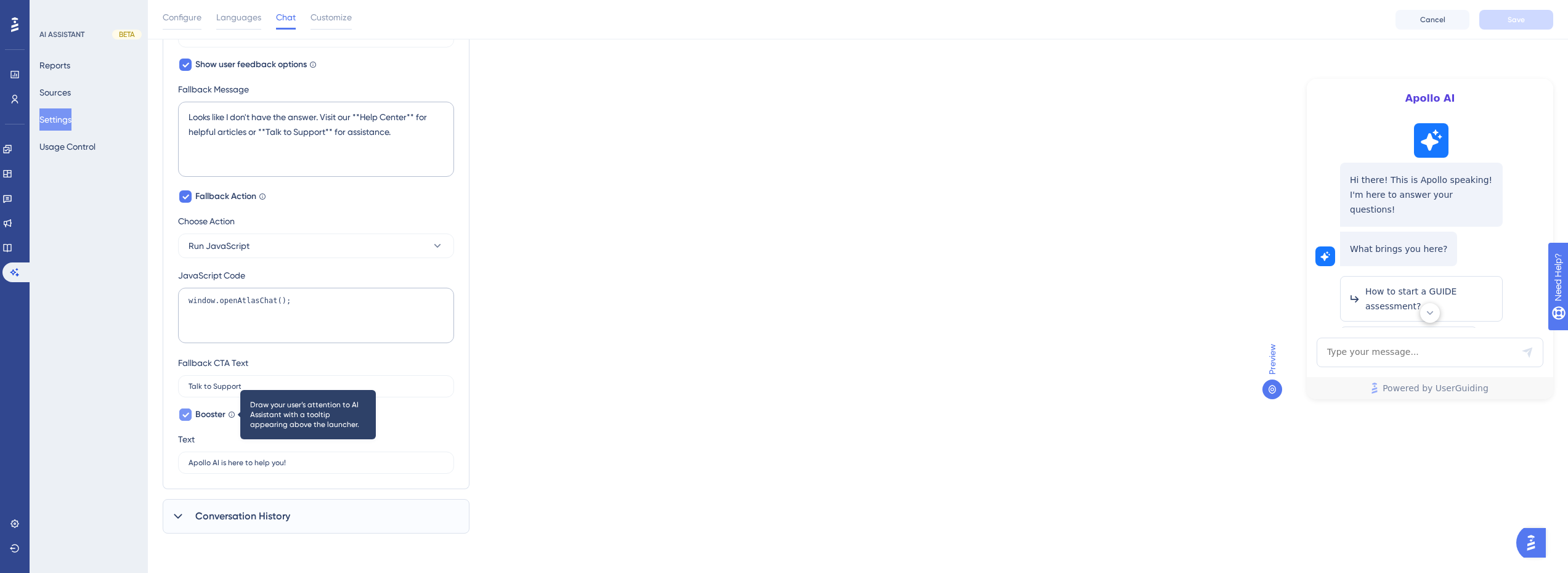
click at [232, 413] on icon at bounding box center [232, 414] width 7 height 7
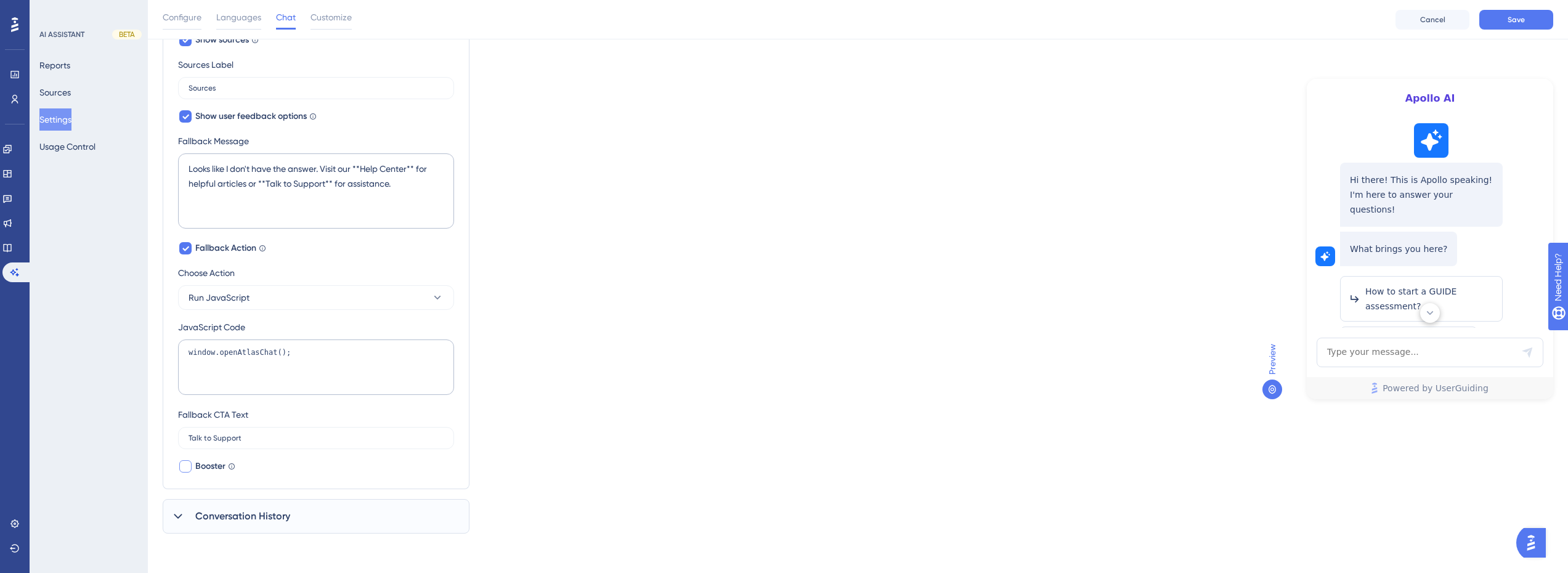
scroll to position [522, 0]
click at [226, 464] on span "Booster" at bounding box center [211, 466] width 30 height 15
checkbox input "true"
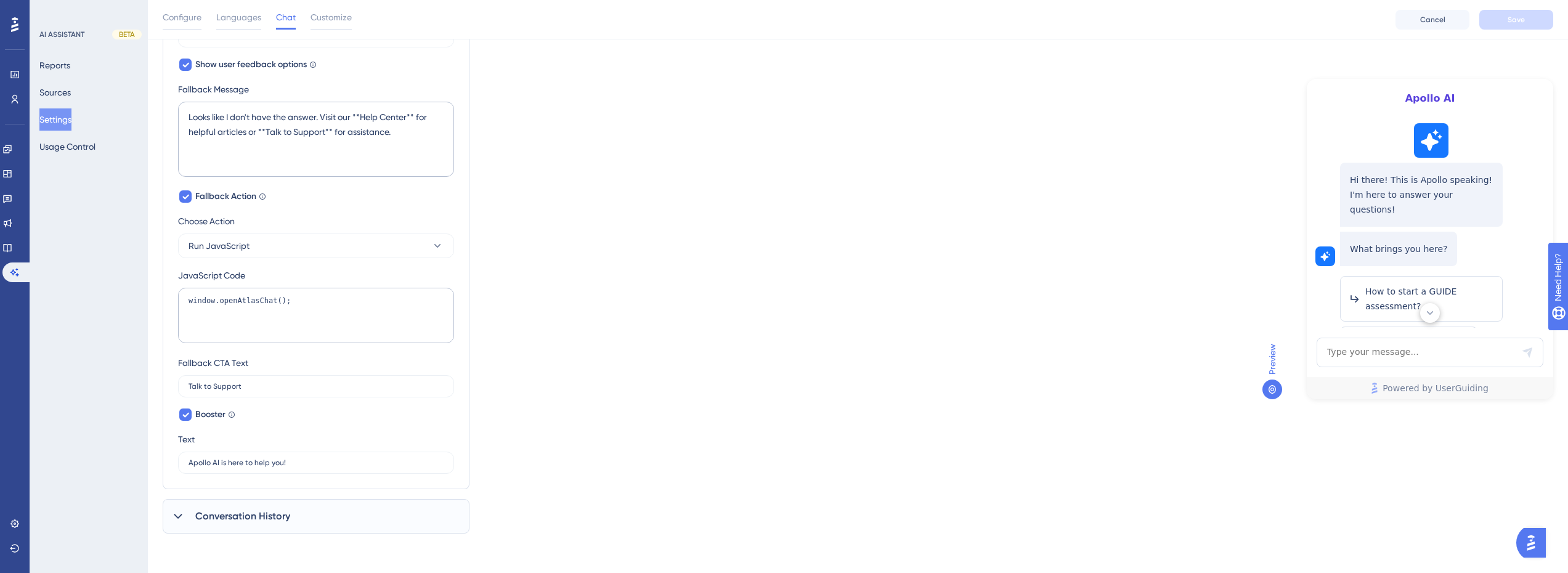
click at [1081, 347] on div "Which language version do you want to edit? English Chat Widget AI Assistant Na…" at bounding box center [857, 19] width 1390 height 1028
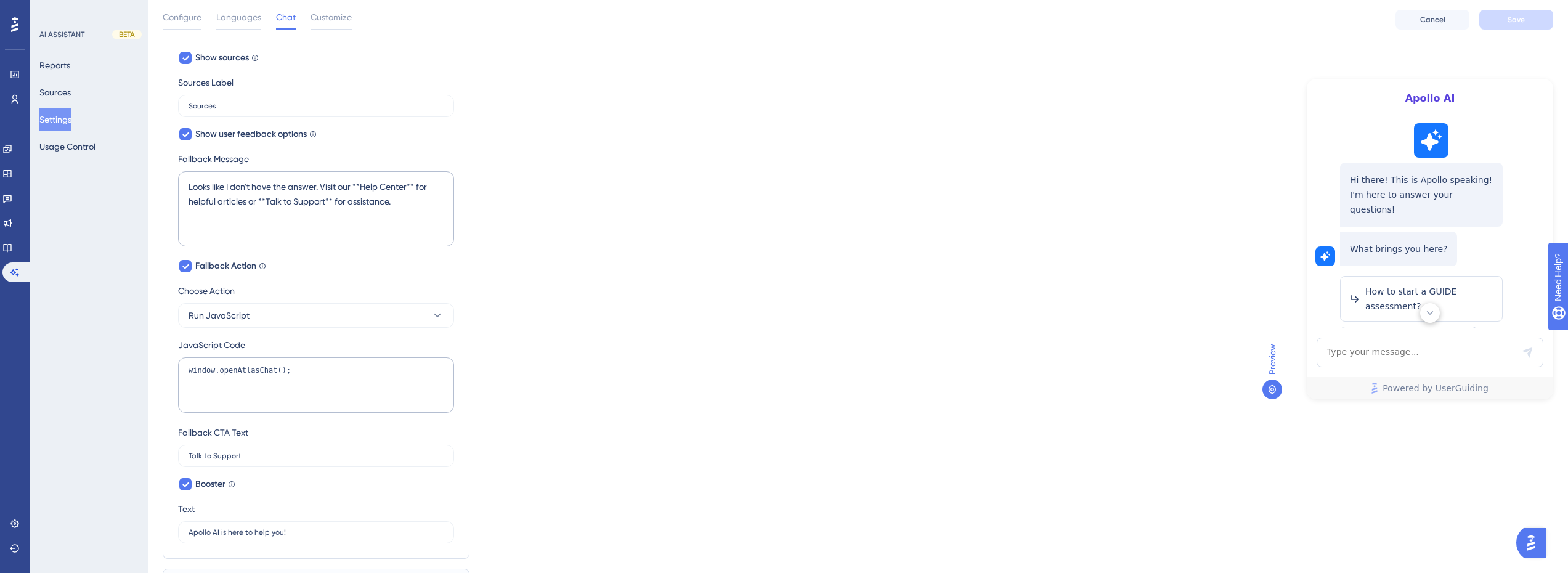
scroll to position [450, 0]
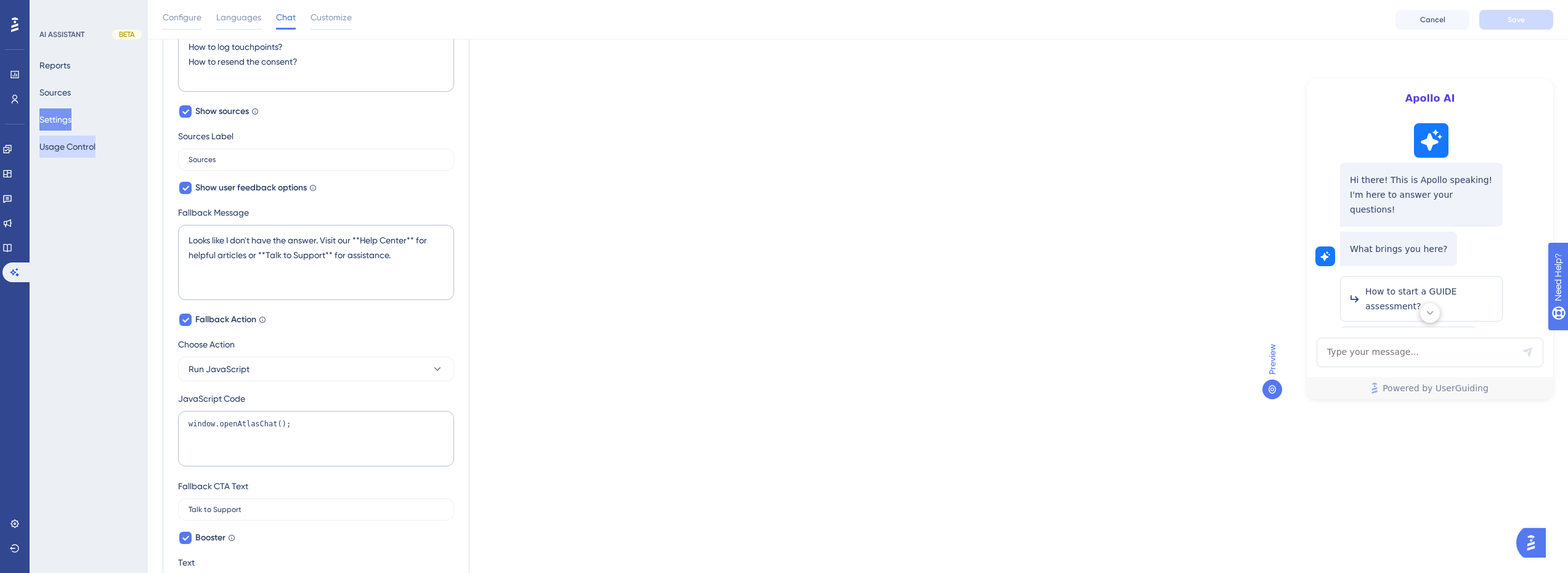
click at [91, 148] on button "Usage Control" at bounding box center [68, 146] width 56 height 22
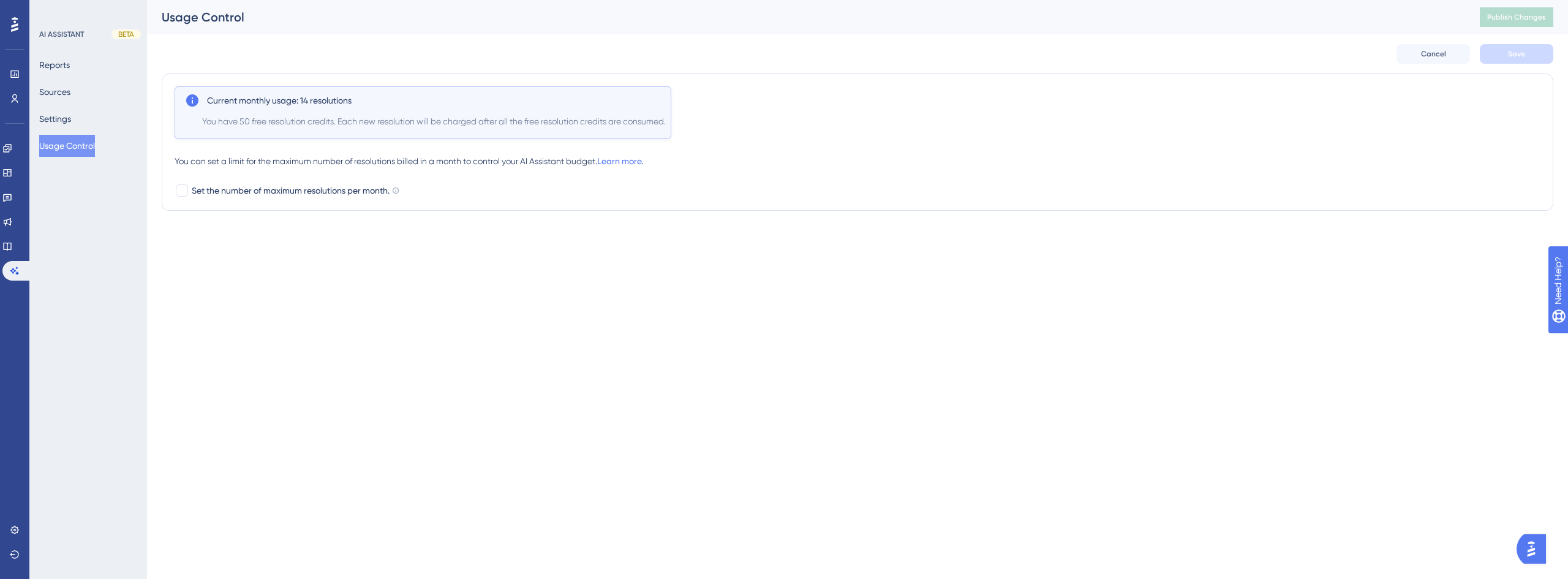
click at [15, 233] on div "Engagement Widgets Feedback Product Updates Knowledge Base AI Assistant" at bounding box center [14, 209] width 24 height 142
click at [12, 242] on link at bounding box center [7, 246] width 10 height 19
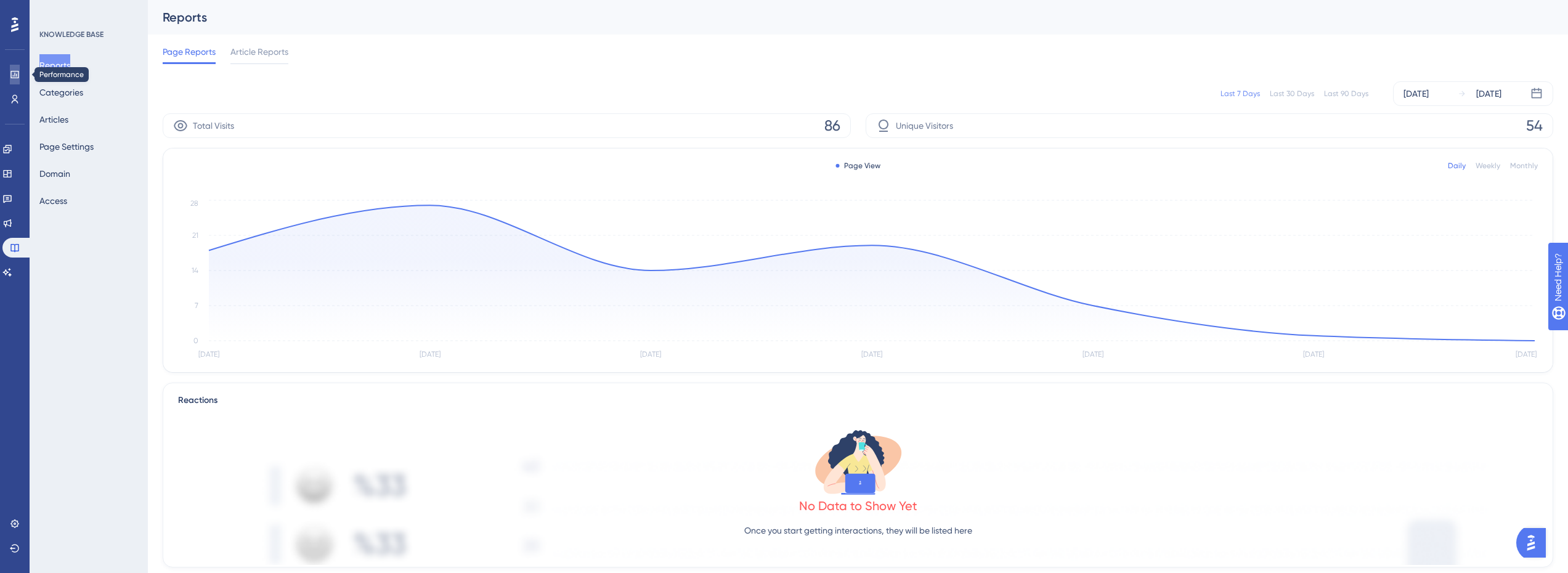
click at [15, 73] on icon at bounding box center [15, 75] width 10 height 10
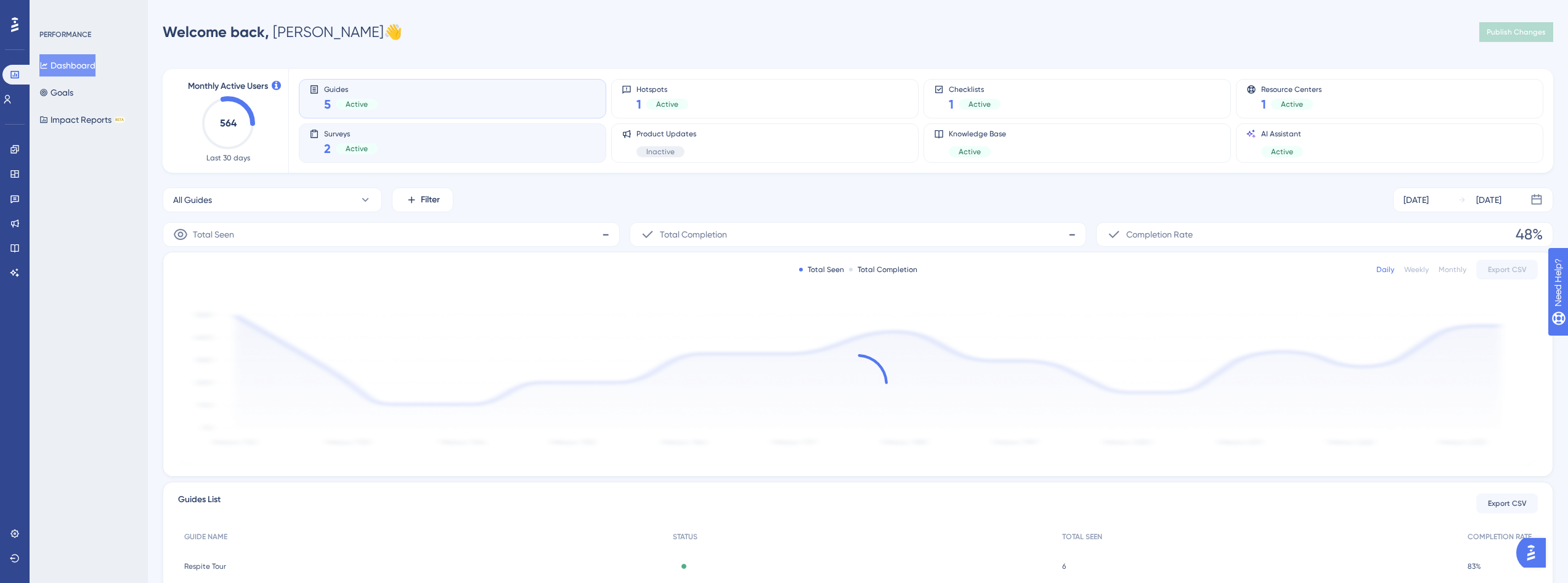
click at [364, 131] on span "Surveys" at bounding box center [351, 133] width 54 height 9
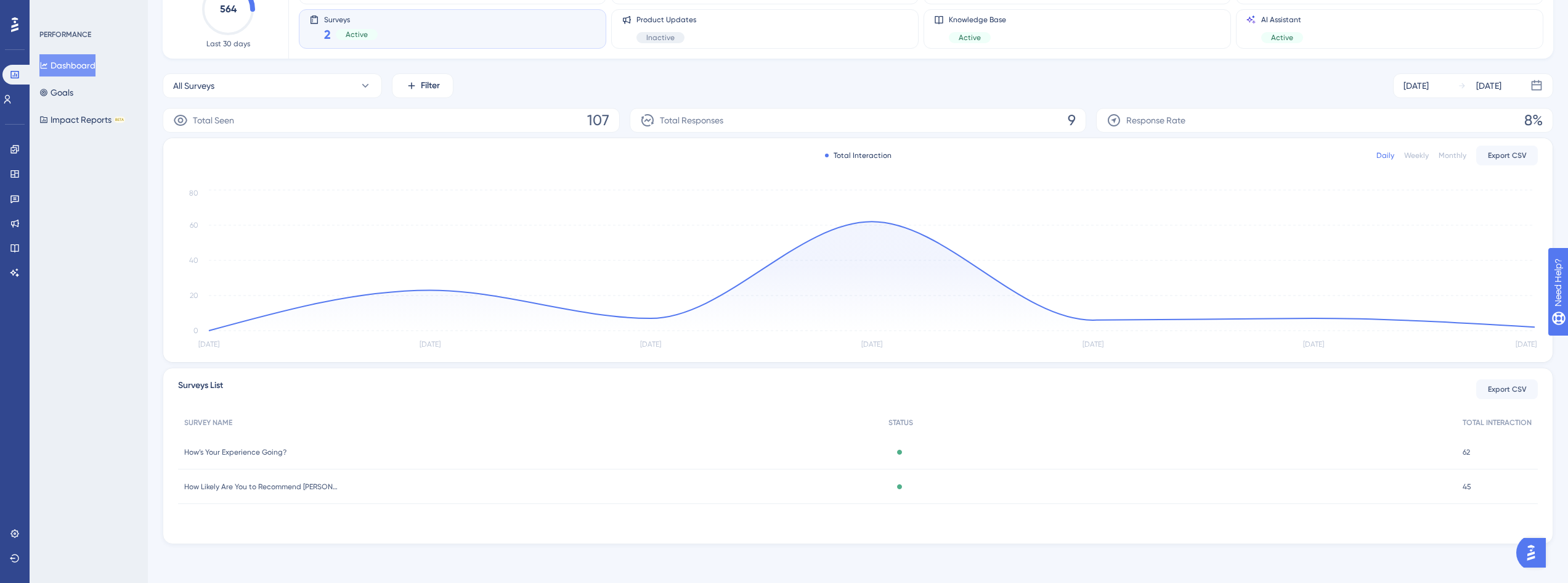
scroll to position [114, 0]
click at [273, 482] on span "How Likely Are You to Recommend [PERSON_NAME]?" at bounding box center [261, 486] width 154 height 10
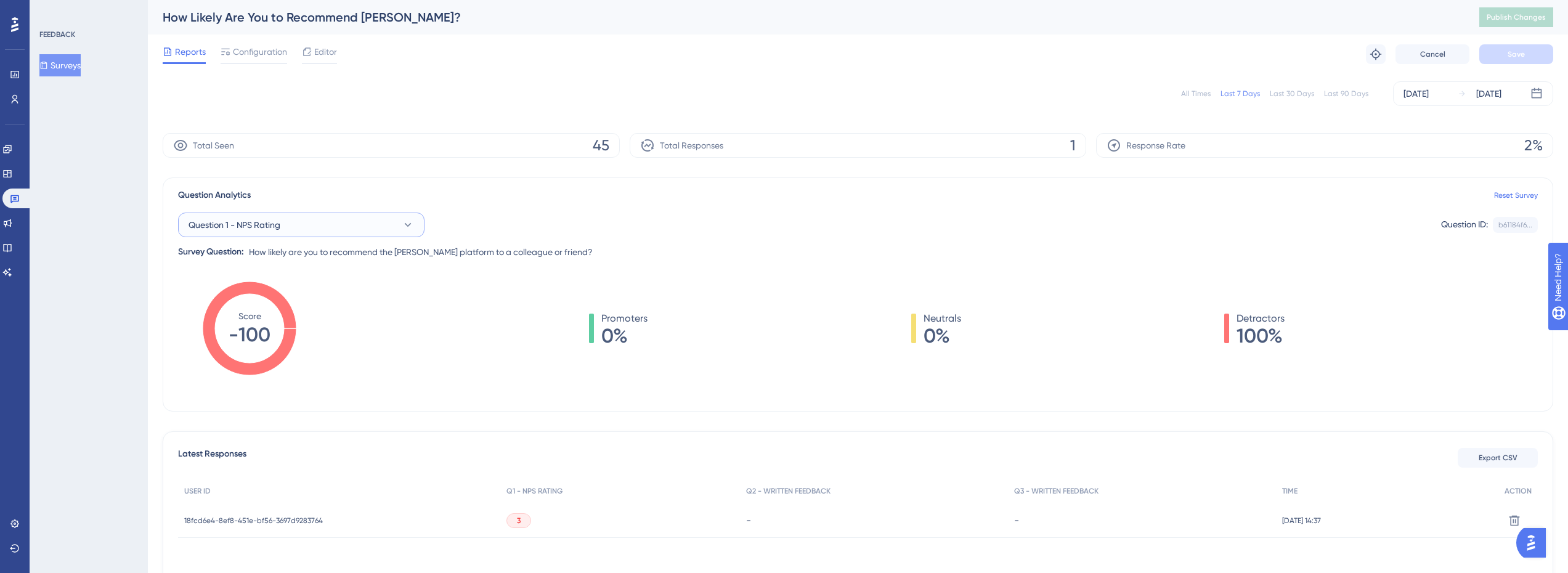
click at [362, 230] on button "Question 1 - NPS Rating" at bounding box center [301, 225] width 247 height 24
click at [359, 220] on button "Question 1 - NPS Rating" at bounding box center [301, 225] width 247 height 24
click at [17, 100] on icon at bounding box center [15, 99] width 10 height 10
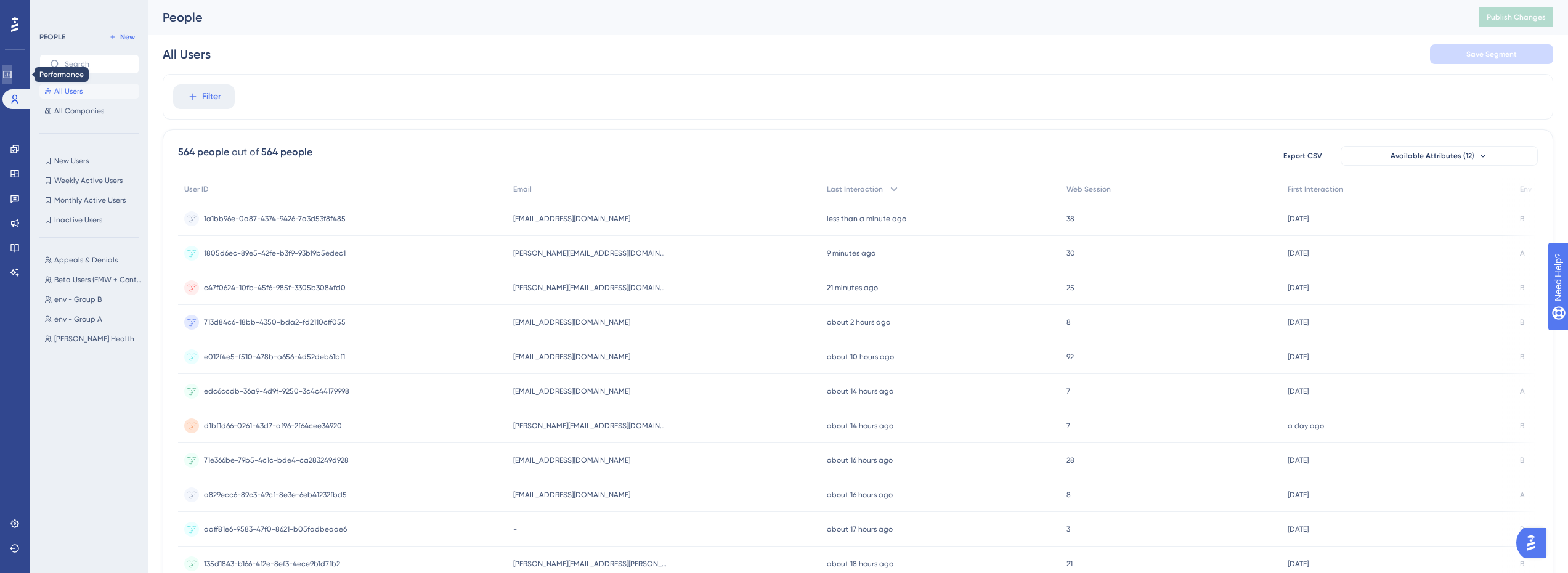
click at [12, 75] on icon at bounding box center [7, 75] width 10 height 10
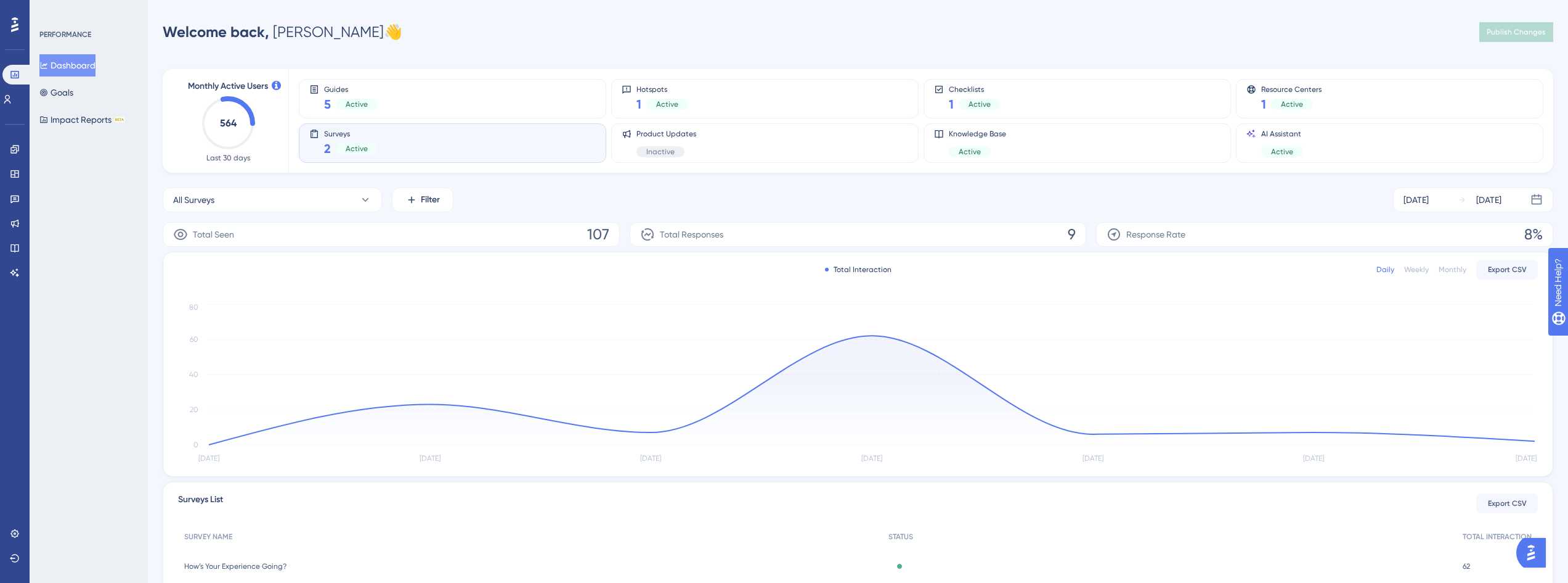
click at [76, 66] on button "Dashboard" at bounding box center [68, 65] width 56 height 22
click at [409, 96] on div "Guides 5 Active" at bounding box center [452, 98] width 286 height 28
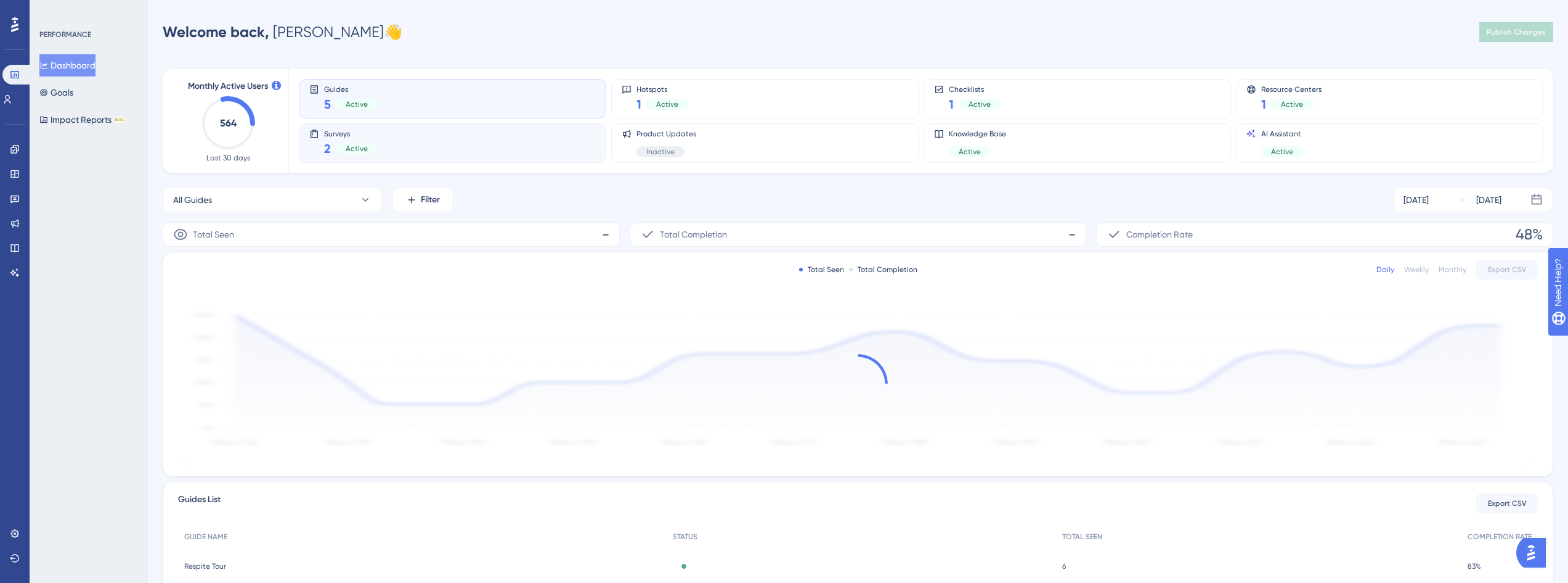
click at [402, 153] on div "Surveys 2 Active" at bounding box center [452, 143] width 286 height 28
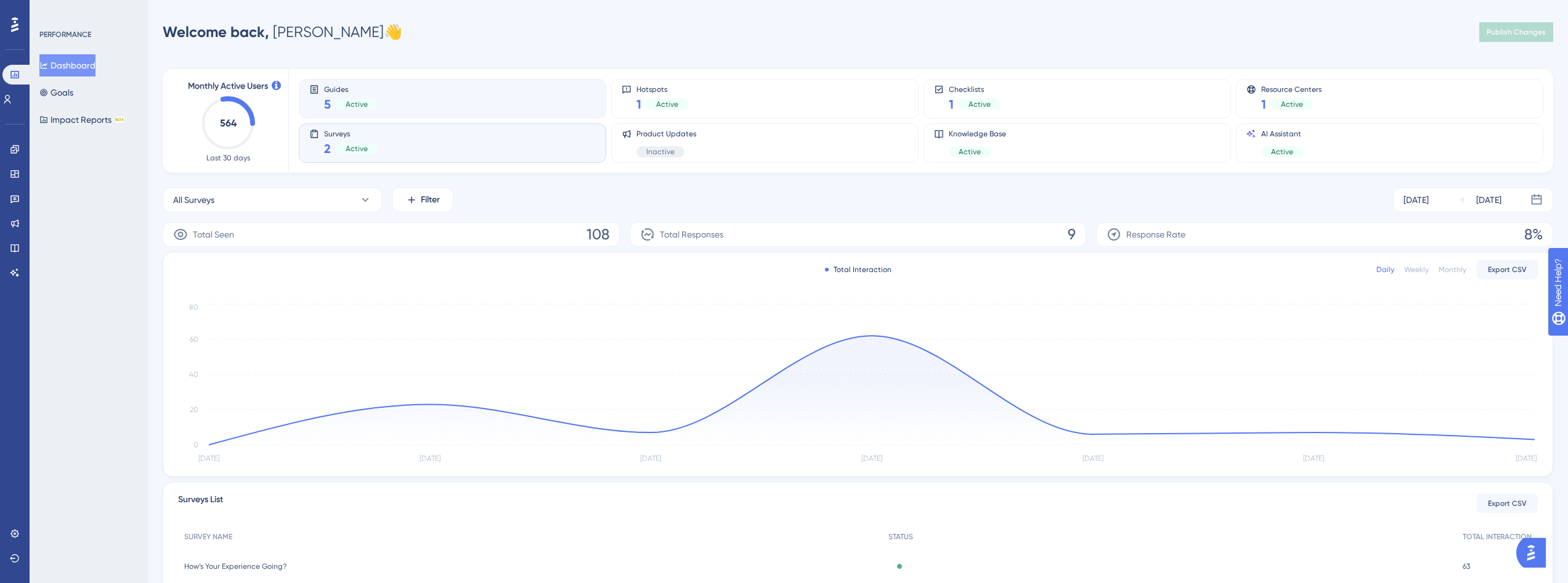
click at [424, 104] on div "Guides 5 Active" at bounding box center [452, 98] width 286 height 28
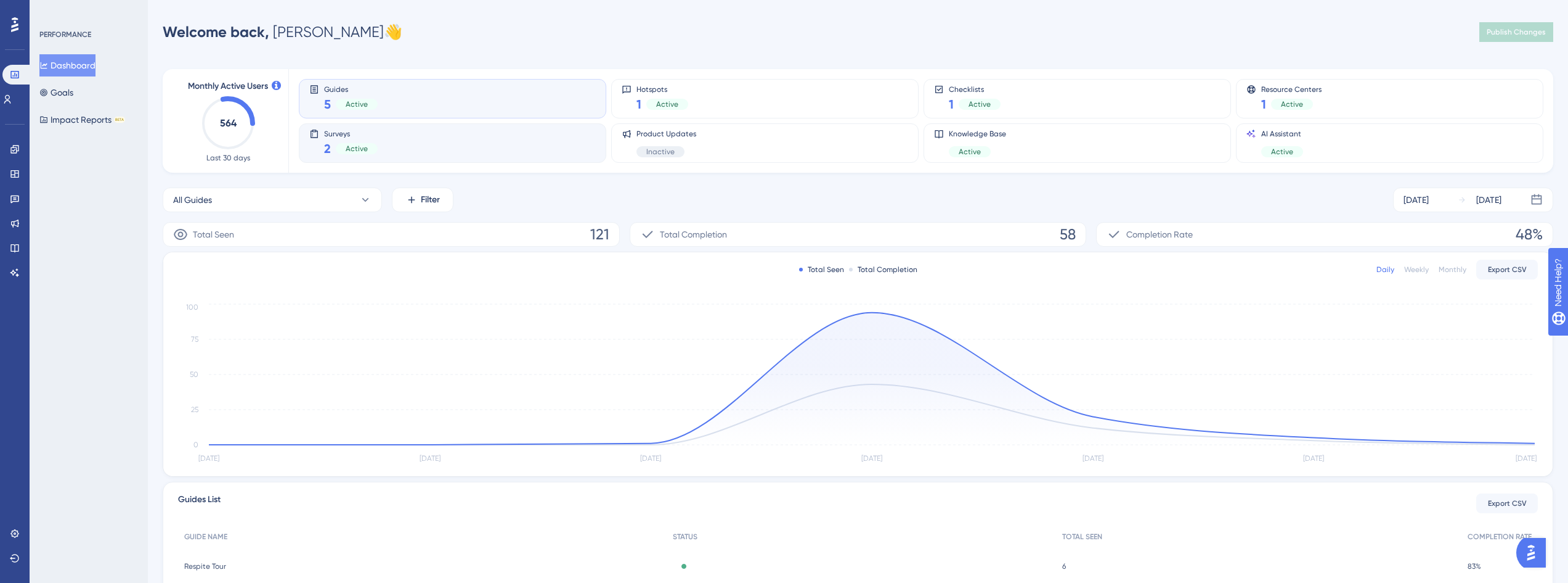
click at [434, 147] on div "Surveys 2 Active" at bounding box center [452, 143] width 286 height 28
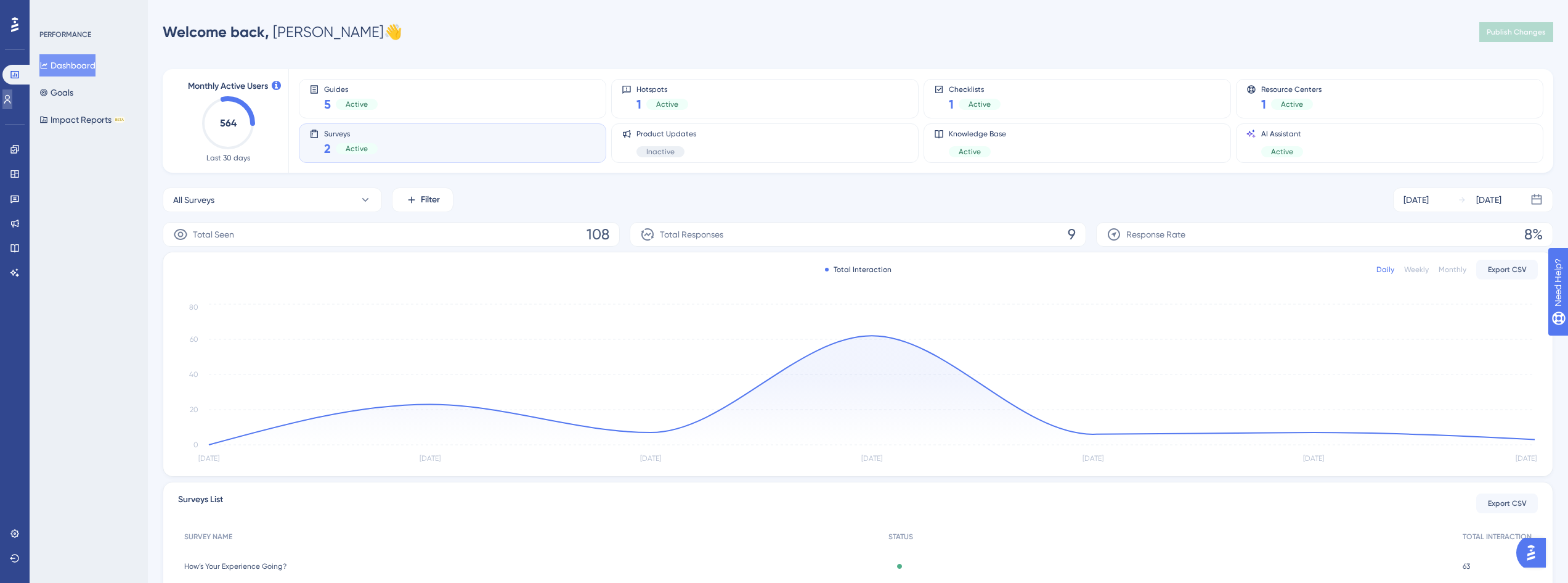
click at [12, 100] on icon at bounding box center [7, 99] width 10 height 10
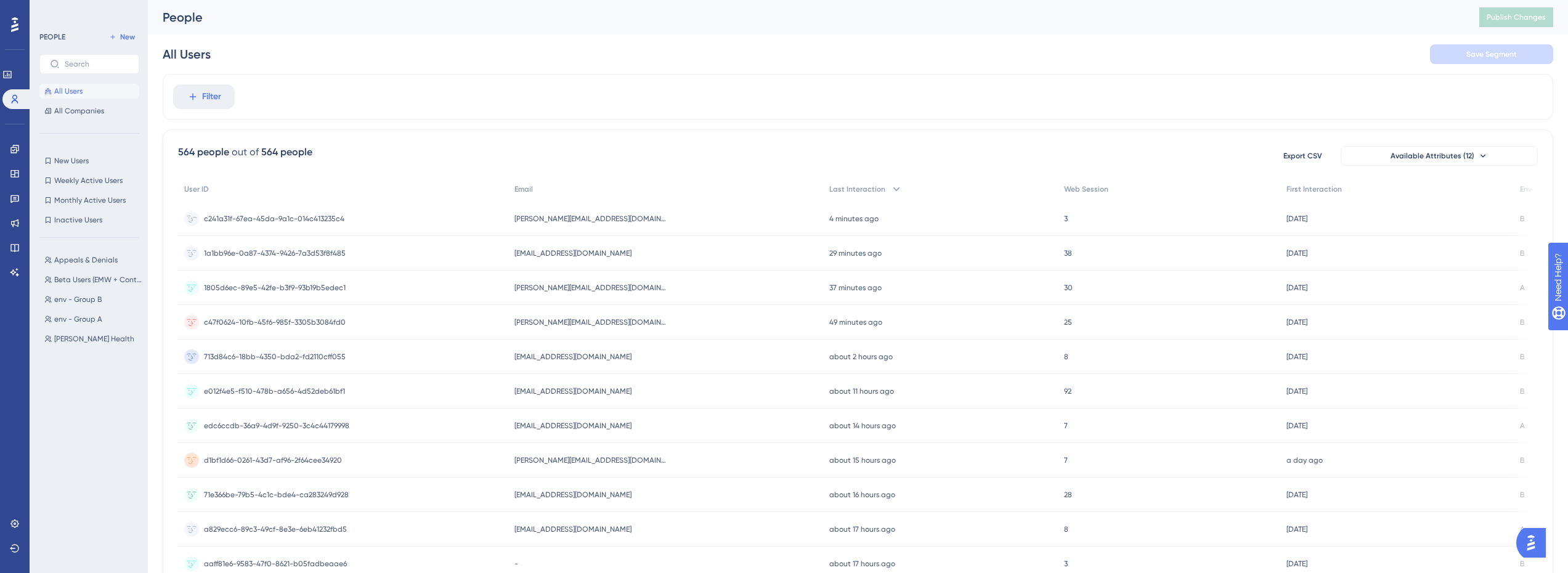
click at [269, 220] on span "c241a31f-67ea-45da-9a1c-014c413235c4" at bounding box center [274, 219] width 140 height 10
click at [1521, 193] on span "Env" at bounding box center [1526, 189] width 12 height 10
click at [19, 524] on link at bounding box center [15, 523] width 10 height 19
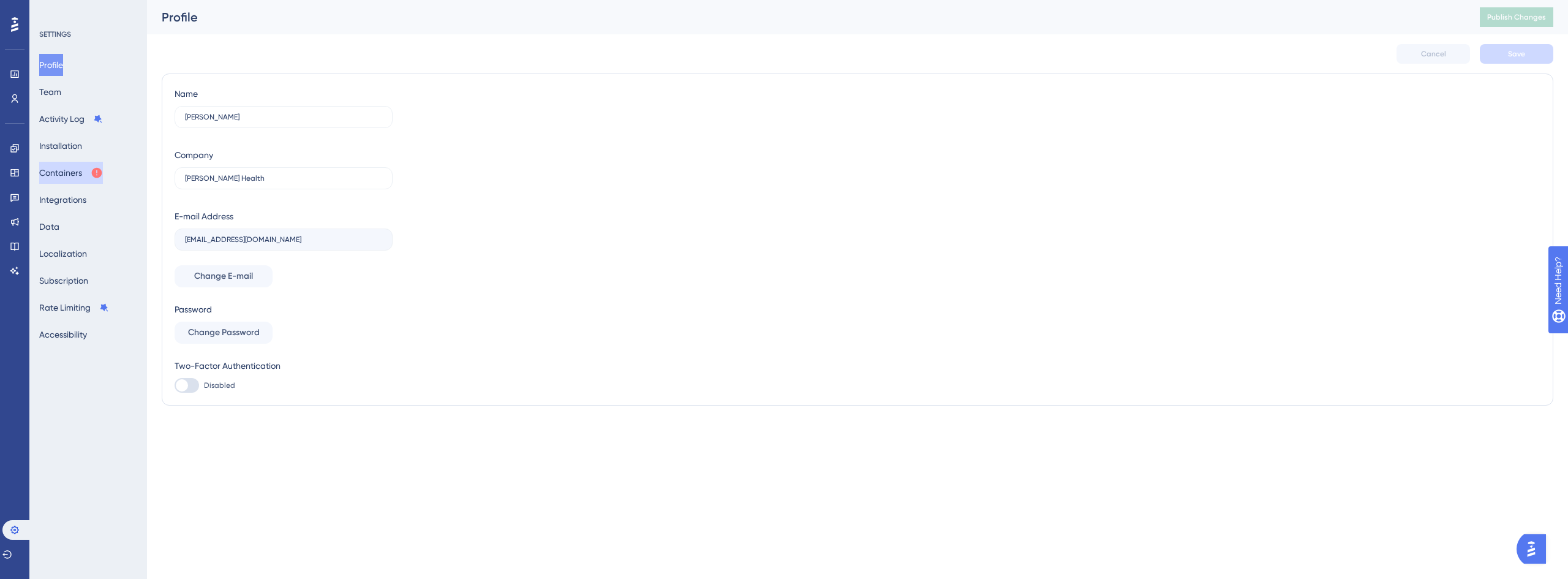
click at [84, 174] on button "Containers" at bounding box center [71, 172] width 64 height 22
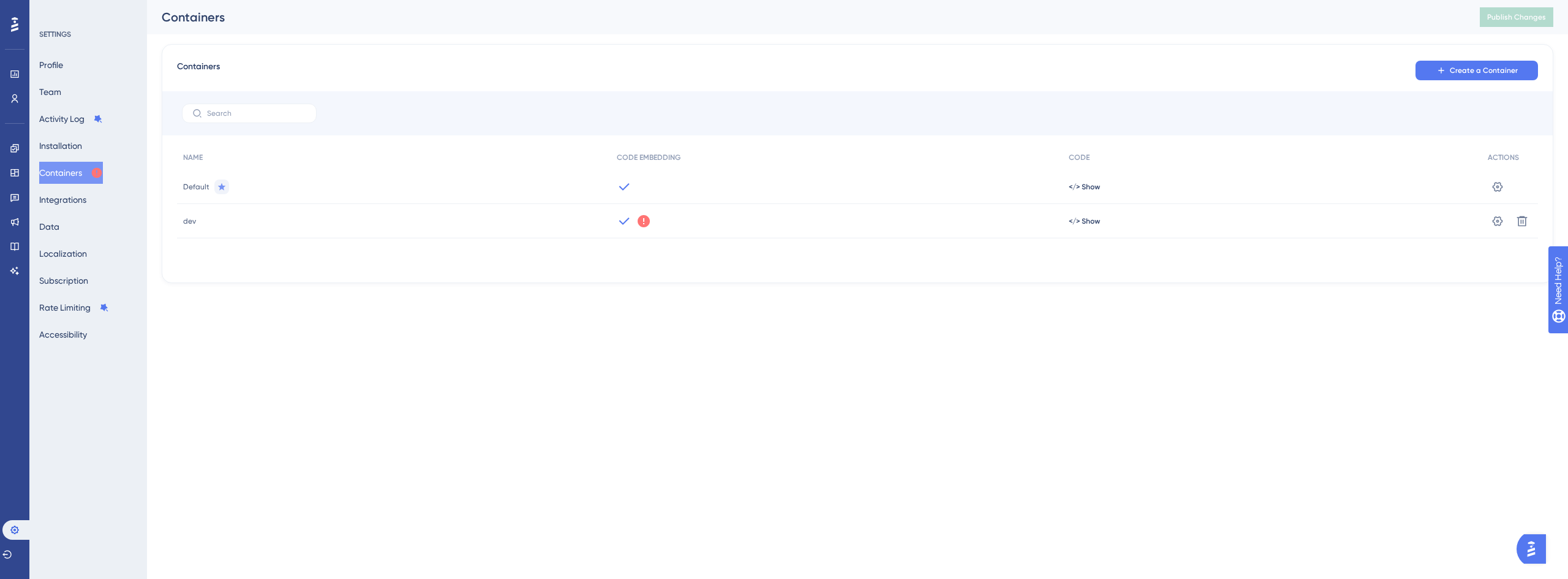
click at [643, 220] on icon at bounding box center [644, 221] width 15 height 15
click at [792, 314] on div "Performance Users Engagement Widgets Feedback Product Updates Knowledge Base AI…" at bounding box center [784, 161] width 1568 height 322
click at [1502, 193] on icon at bounding box center [1497, 187] width 12 height 12
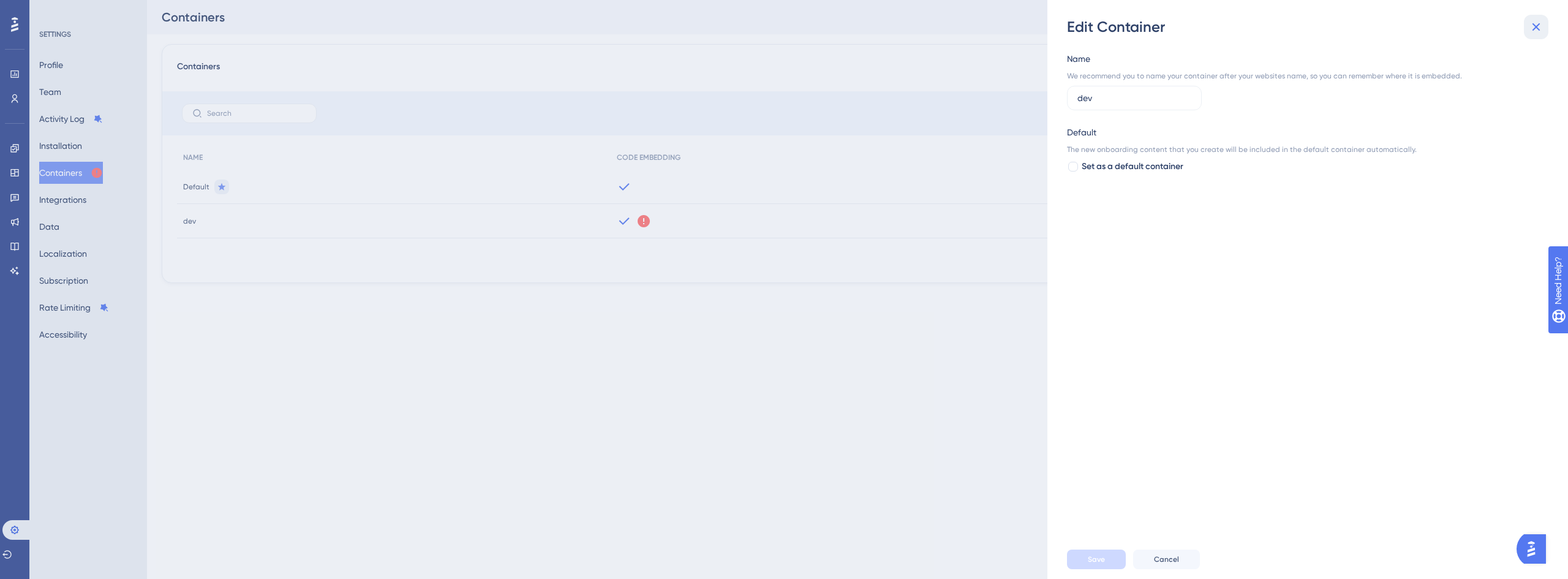
click at [1543, 24] on icon at bounding box center [1536, 26] width 15 height 15
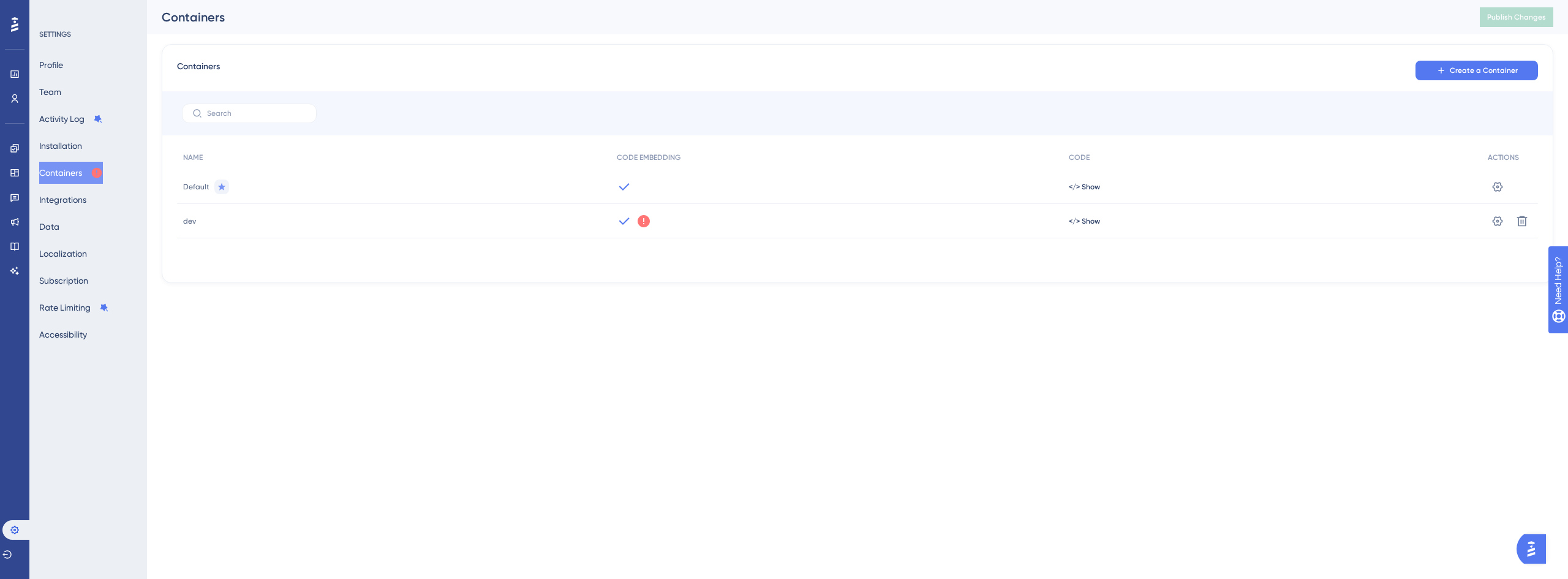
click at [10, 259] on div "Engagement Widgets Feedback Product Updates Knowledge Base AI Assistant" at bounding box center [15, 209] width 10 height 142
click at [12, 262] on link at bounding box center [15, 270] width 10 height 19
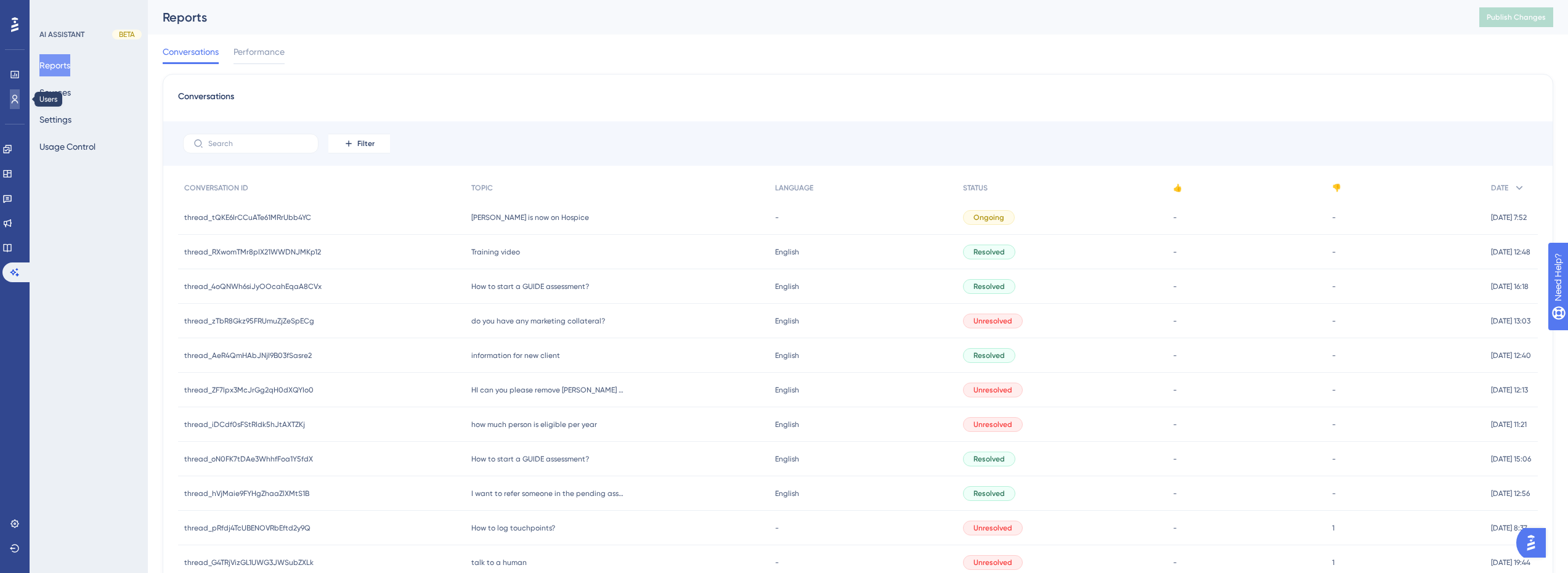
click at [12, 105] on link at bounding box center [15, 98] width 10 height 19
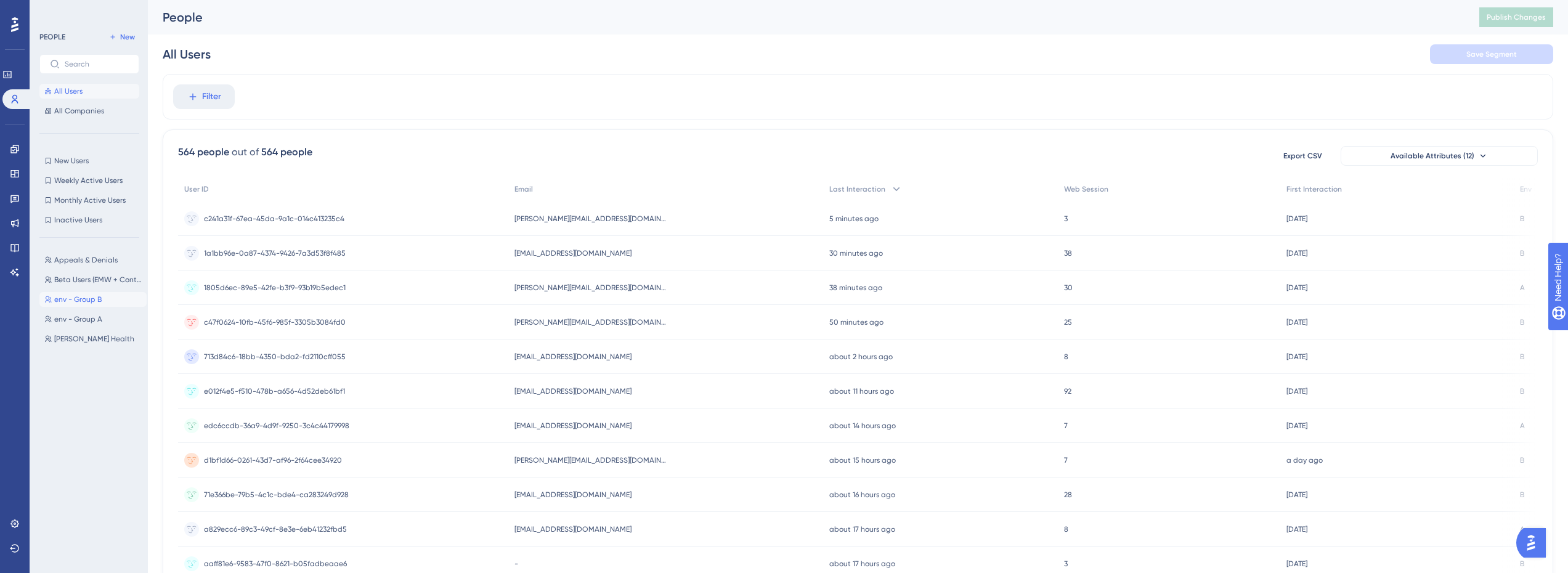
click at [101, 303] on span "env - Group B" at bounding box center [78, 299] width 47 height 10
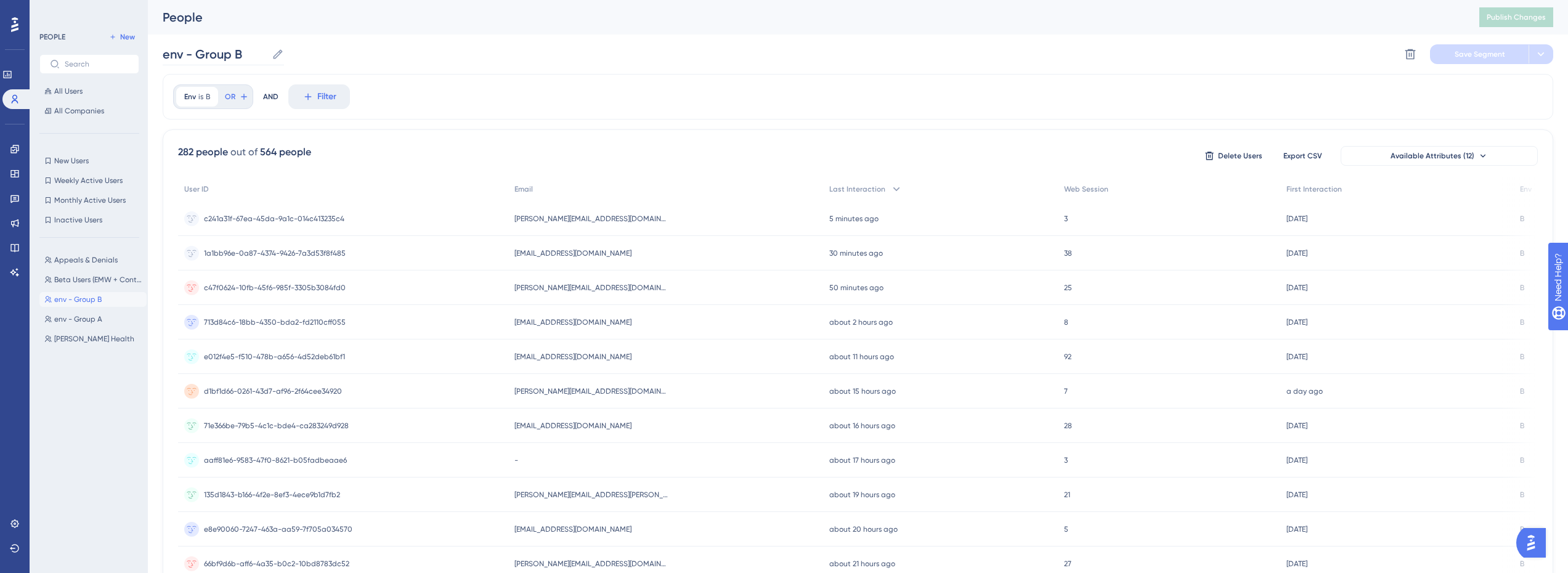
click at [281, 51] on icon at bounding box center [278, 54] width 12 height 12
click at [267, 51] on input "env - Group B" at bounding box center [214, 54] width 104 height 17
drag, startPoint x: 248, startPoint y: 52, endPoint x: 237, endPoint y: 60, distance: 13.6
click at [237, 60] on input "env - Group B" at bounding box center [214, 54] width 104 height 17
click at [242, 58] on input "env - Group B" at bounding box center [214, 54] width 104 height 17
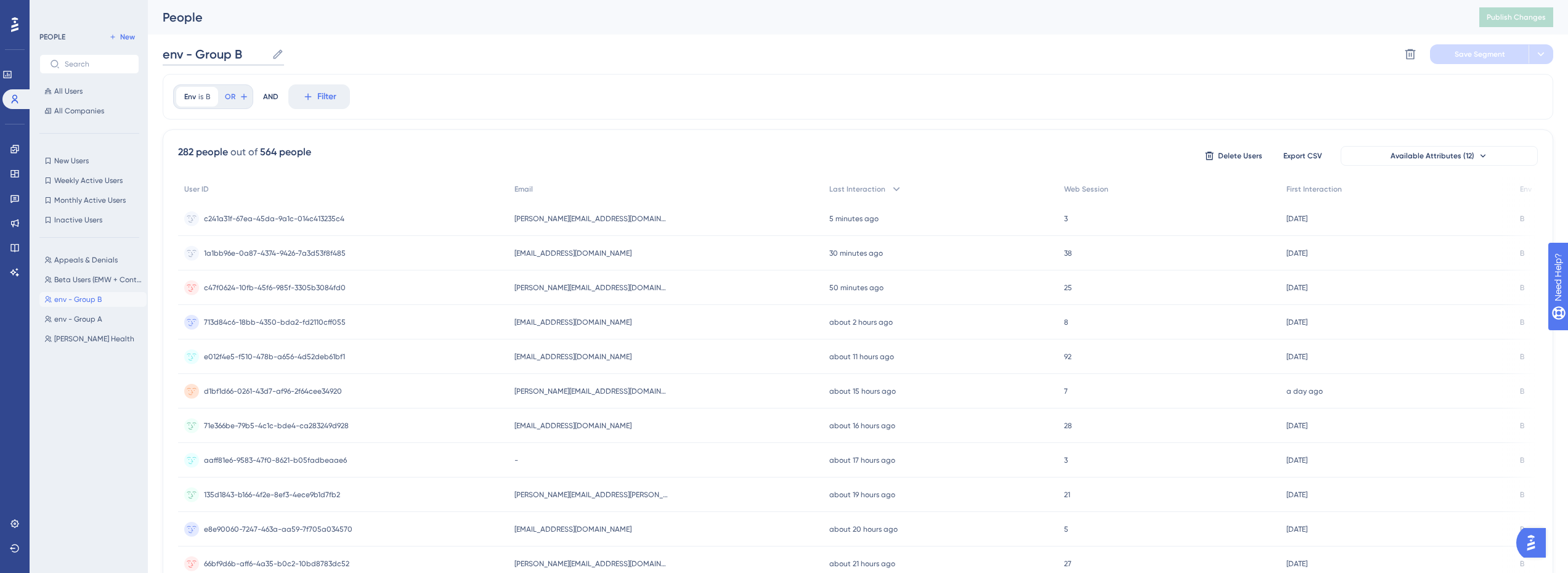
click at [255, 58] on input "env - Group B" at bounding box center [214, 54] width 104 height 17
drag, startPoint x: 246, startPoint y: 52, endPoint x: 152, endPoint y: 62, distance: 94.5
click at [152, 62] on div "Performance Users Engagement Widgets Feedback Product Updates Knowledge Base AI…" at bounding box center [858, 482] width 1421 height 966
click at [503, 81] on div "Env is B B Remove OR AND Filter" at bounding box center [857, 96] width 1390 height 45
click at [537, 70] on div "Dev Environment Dev Environment Delete Segment Save Segment Actions" at bounding box center [857, 54] width 1390 height 40
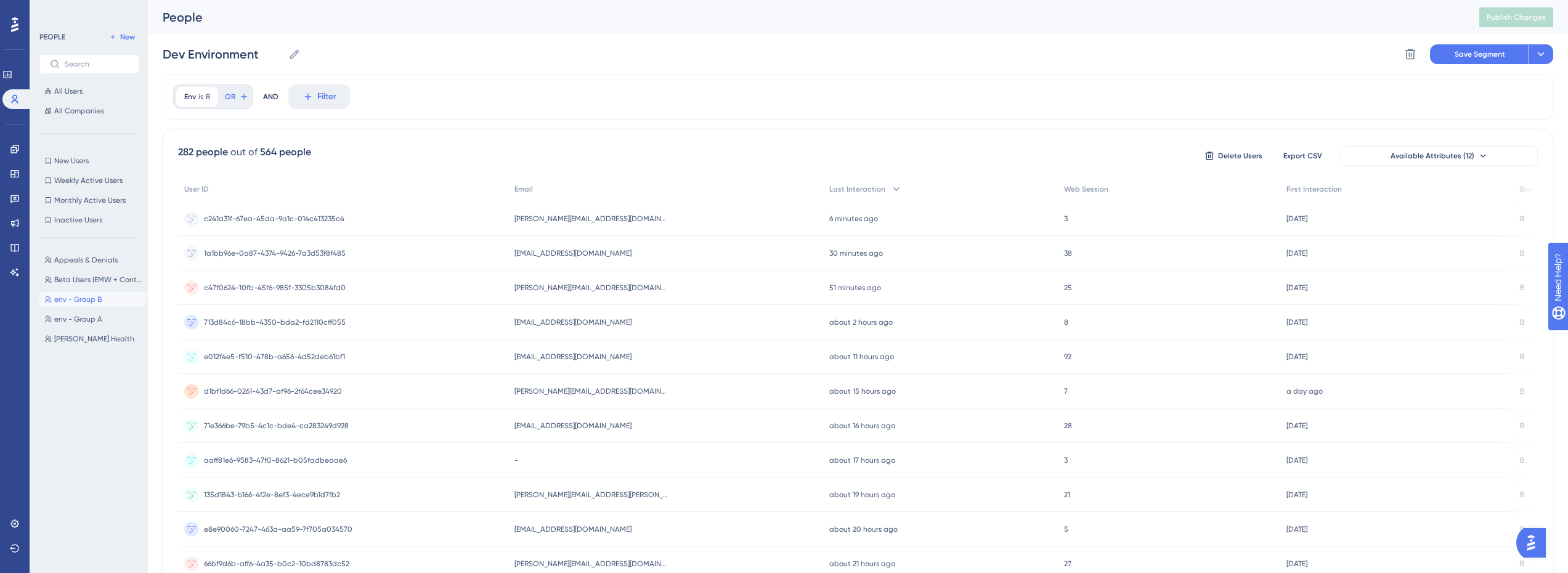
click at [73, 381] on div "Appeals & Denials Appeals & Denials Beta Users (EMW + Continuum) Beta Users (EM…" at bounding box center [93, 398] width 107 height 303
click at [1491, 58] on span "Save Segment" at bounding box center [1480, 55] width 50 height 10
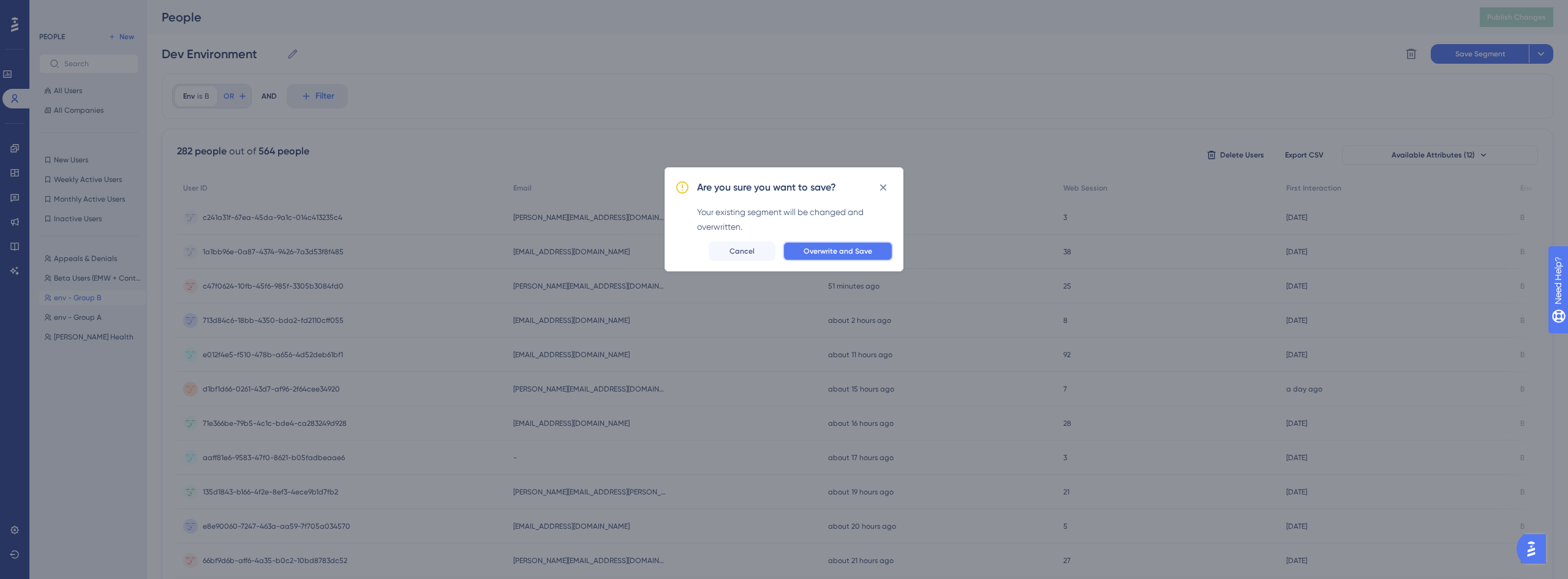
click at [864, 249] on span "Overwrite and Save" at bounding box center [838, 251] width 69 height 10
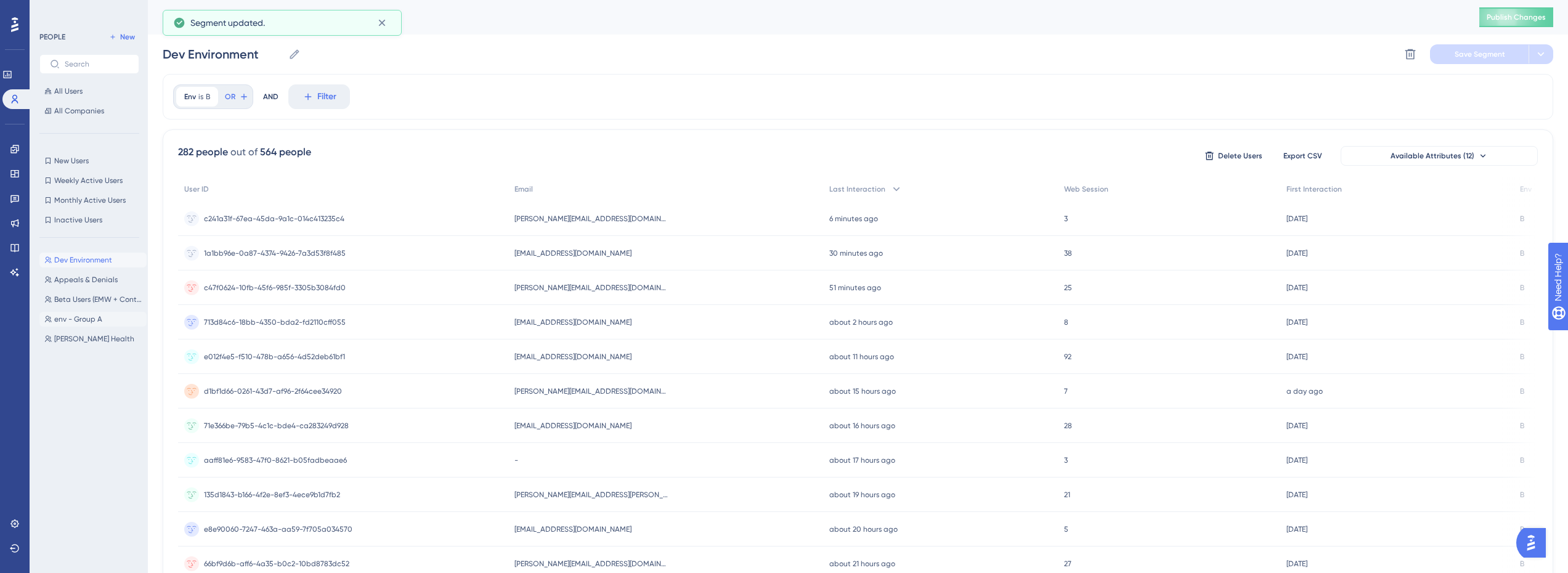
click at [95, 318] on span "env - Group A" at bounding box center [78, 319] width 48 height 10
click at [286, 55] on div "env - Group A env - Group A Delete Segment Save Segment" at bounding box center [857, 54] width 1390 height 40
click at [281, 55] on icon at bounding box center [278, 54] width 12 height 12
click at [268, 55] on input "env - Group A" at bounding box center [215, 54] width 105 height 17
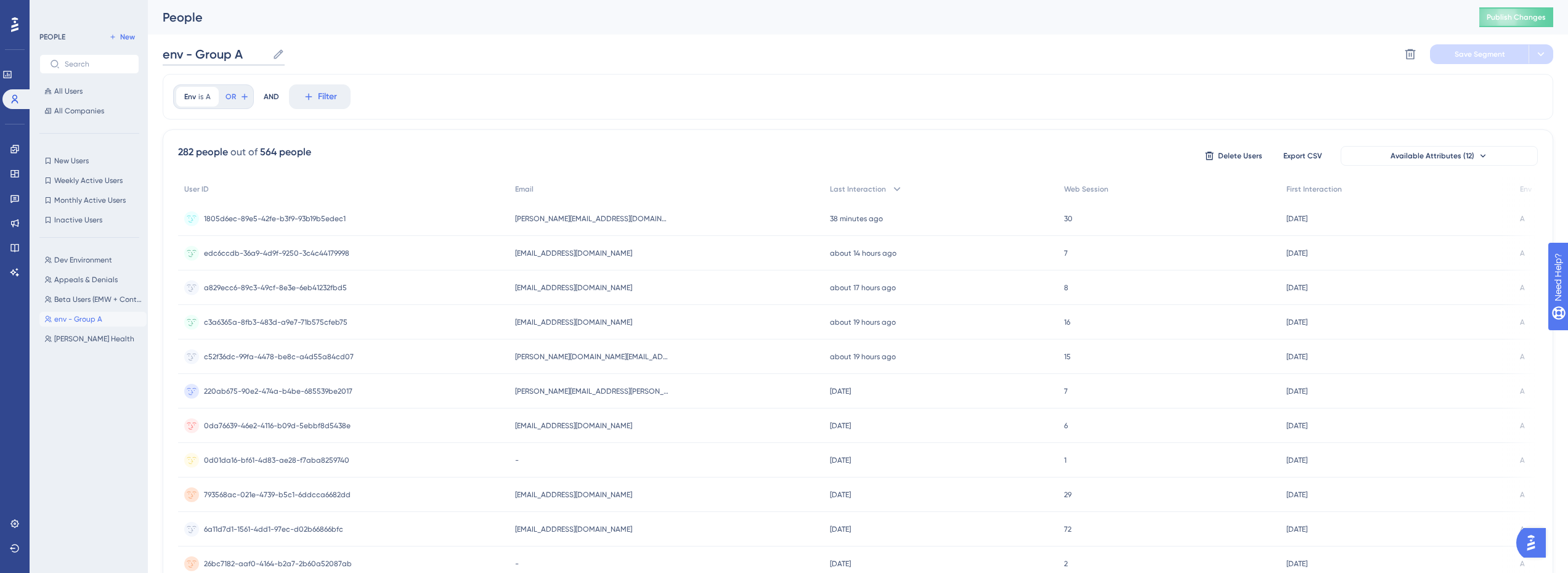
drag, startPoint x: 252, startPoint y: 58, endPoint x: 124, endPoint y: 48, distance: 128.4
click at [148, 48] on div "Performance Users Engagement Widgets Feedback Product Updates Knowledge Base AI…" at bounding box center [858, 482] width 1421 height 966
click at [1489, 59] on button "Save Segment" at bounding box center [1479, 54] width 99 height 19
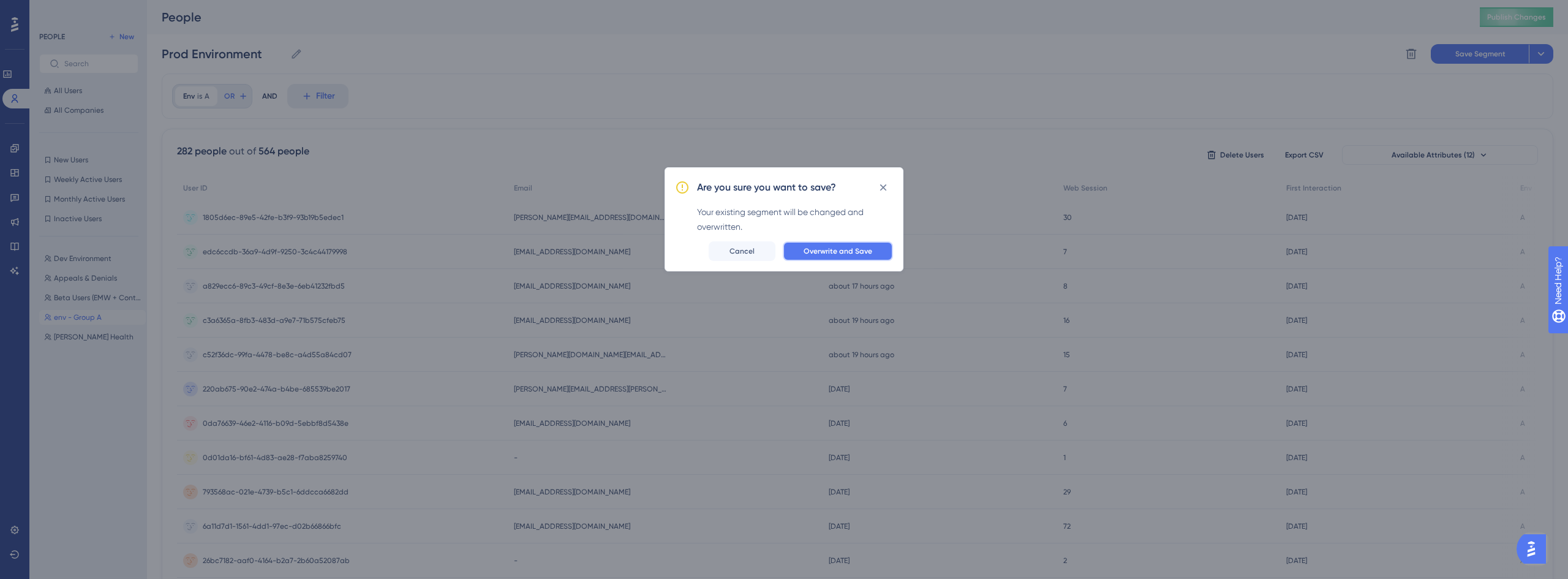
click at [841, 257] on button "Overwrite and Save" at bounding box center [838, 251] width 110 height 19
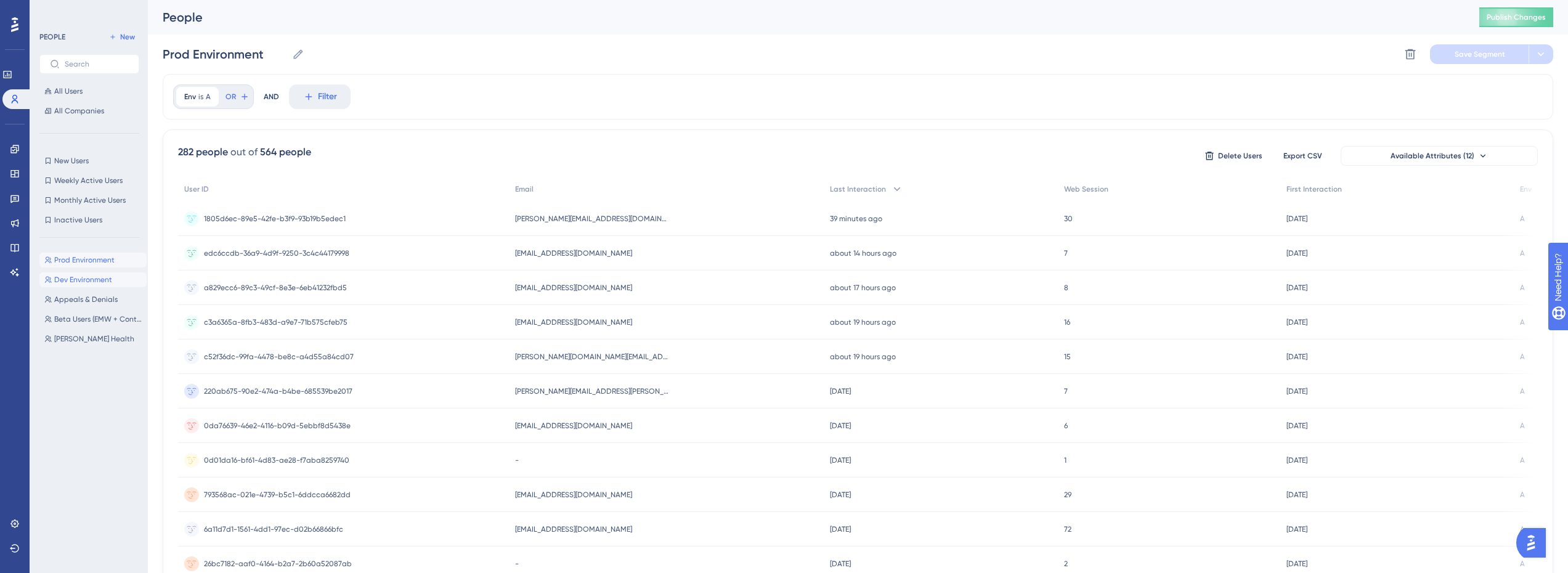
click at [102, 280] on span "Dev Environment" at bounding box center [83, 280] width 58 height 10
click at [91, 263] on span "Prod Environment" at bounding box center [84, 260] width 60 height 10
type input "Prod Environment"
click at [319, 230] on div "1805d6ec-89e5-42fe-b3f9-93b19b5edec1 1805d6ec-89e5-42fe-b3f9-93b19b5edec1" at bounding box center [275, 219] width 142 height 35
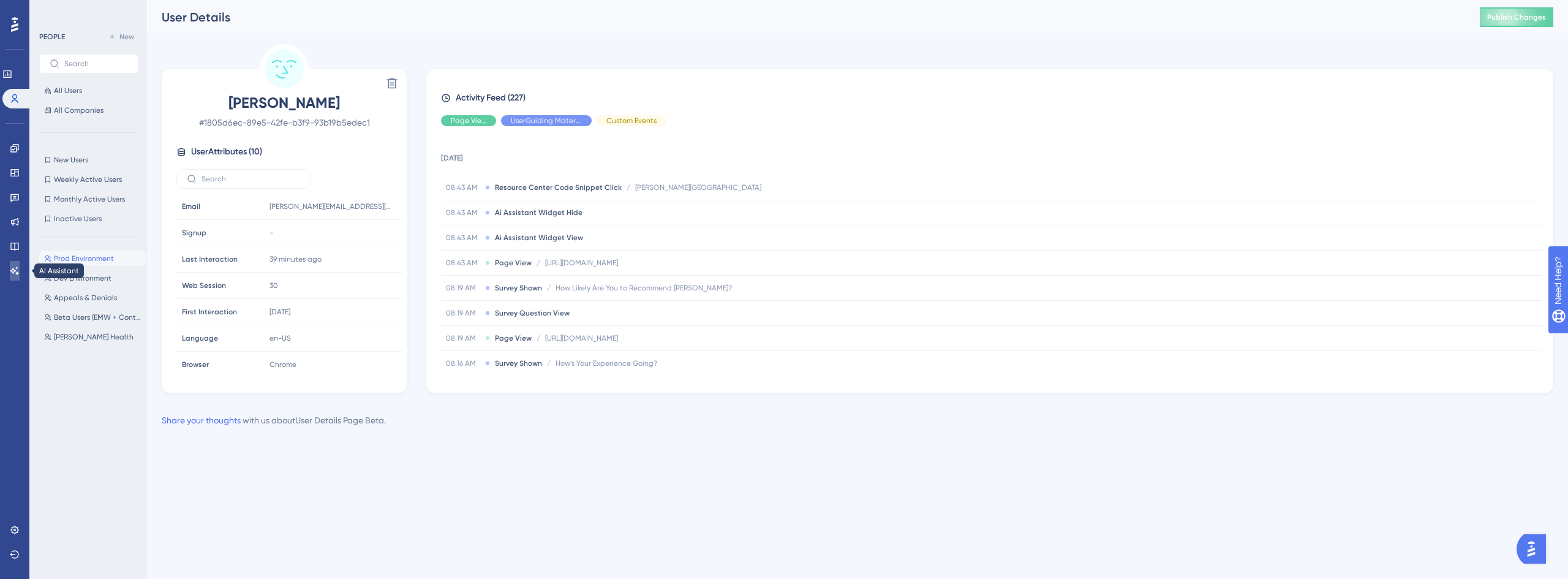
click at [19, 271] on link at bounding box center [15, 270] width 10 height 19
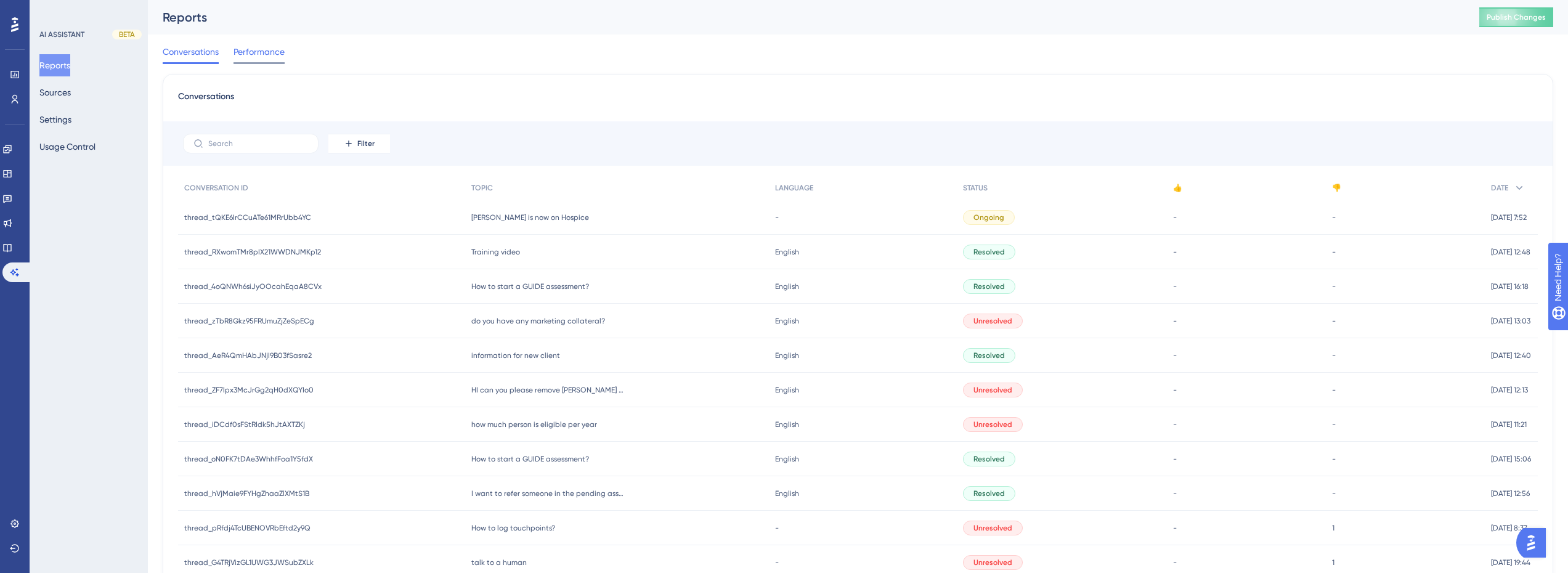
click at [268, 53] on span "Performance" at bounding box center [259, 52] width 51 height 15
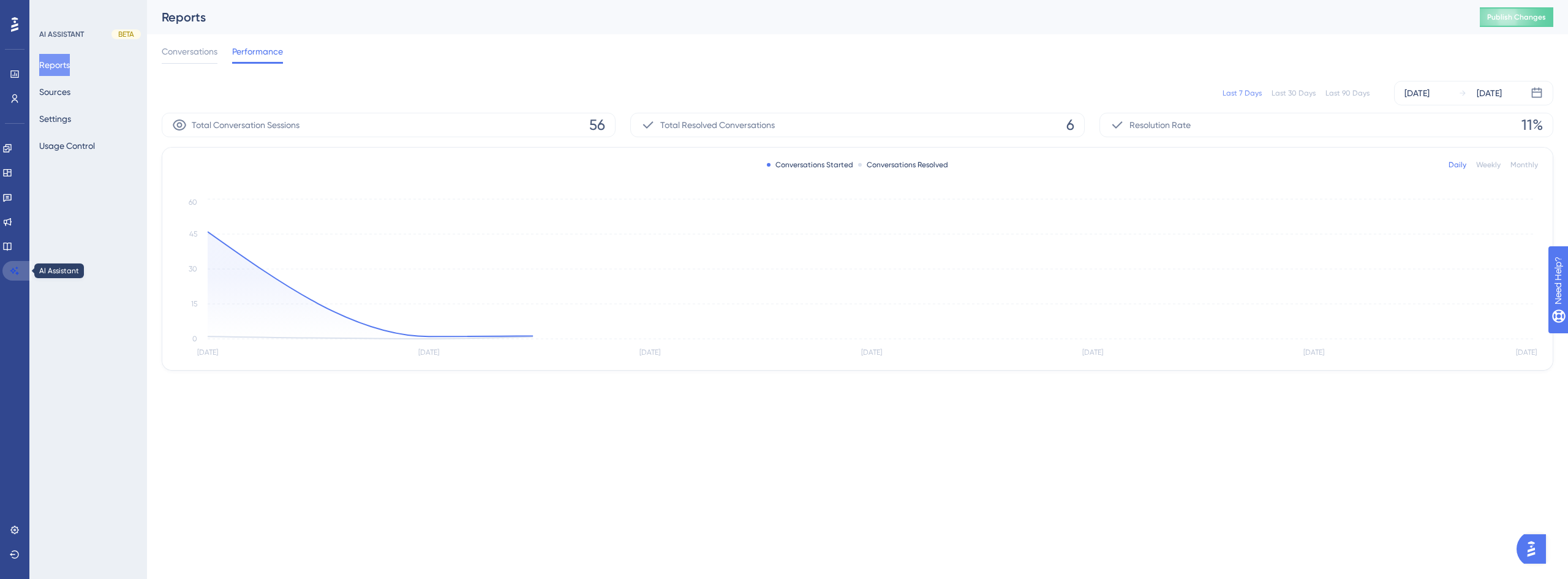
click at [16, 269] on icon at bounding box center [15, 271] width 10 height 10
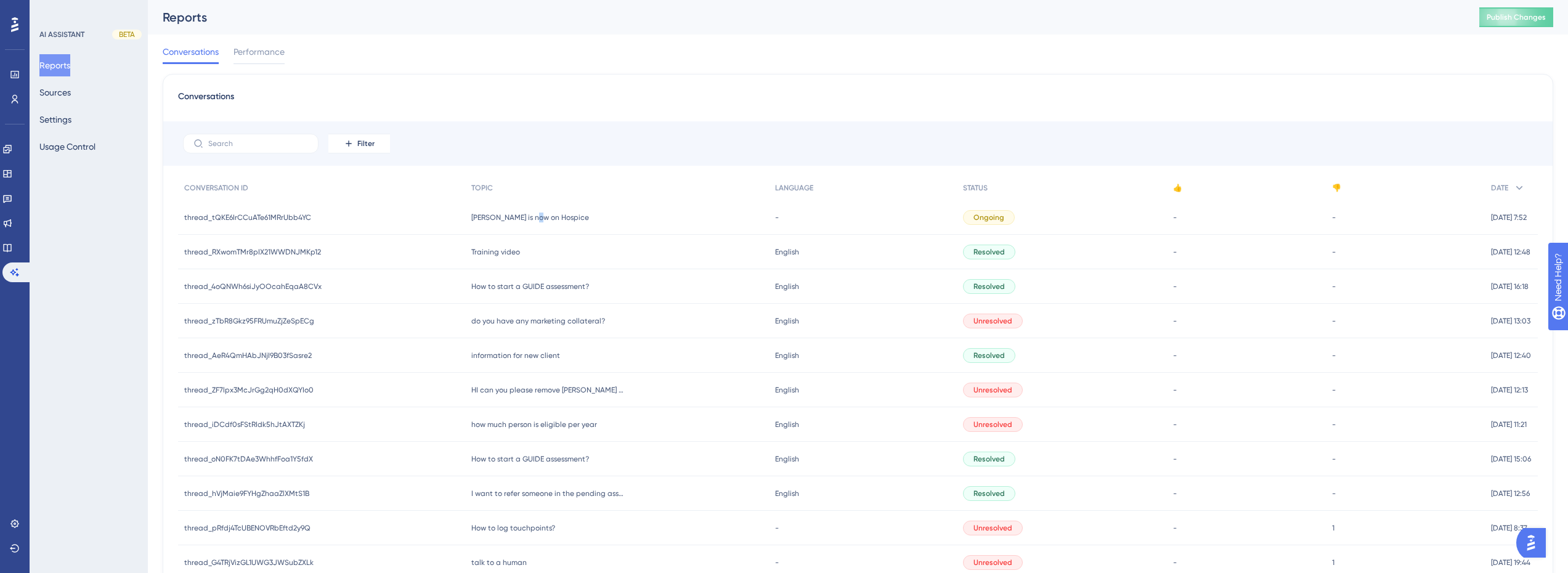
click at [532, 220] on span "[PERSON_NAME] is now on Hospice" at bounding box center [530, 218] width 118 height 10
click at [480, 217] on span "[PERSON_NAME] is now on Hospice" at bounding box center [530, 218] width 118 height 10
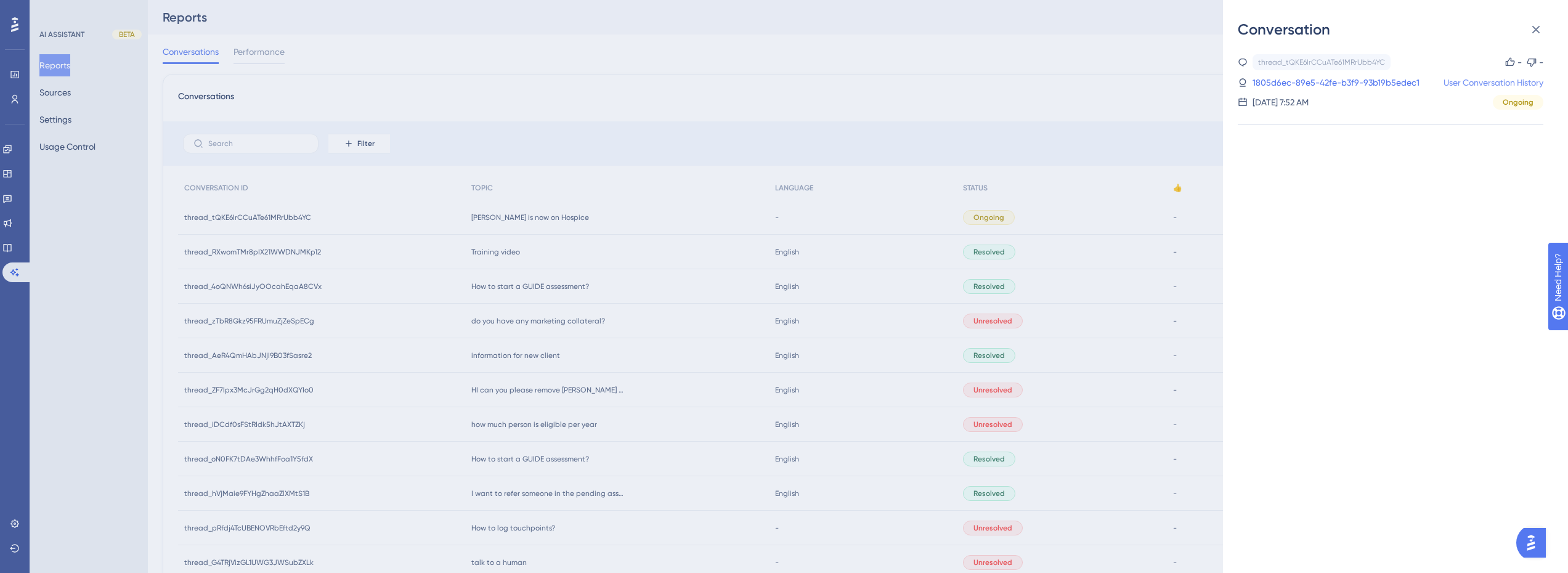
click at [1452, 81] on link "User Conversation History" at bounding box center [1493, 83] width 100 height 15
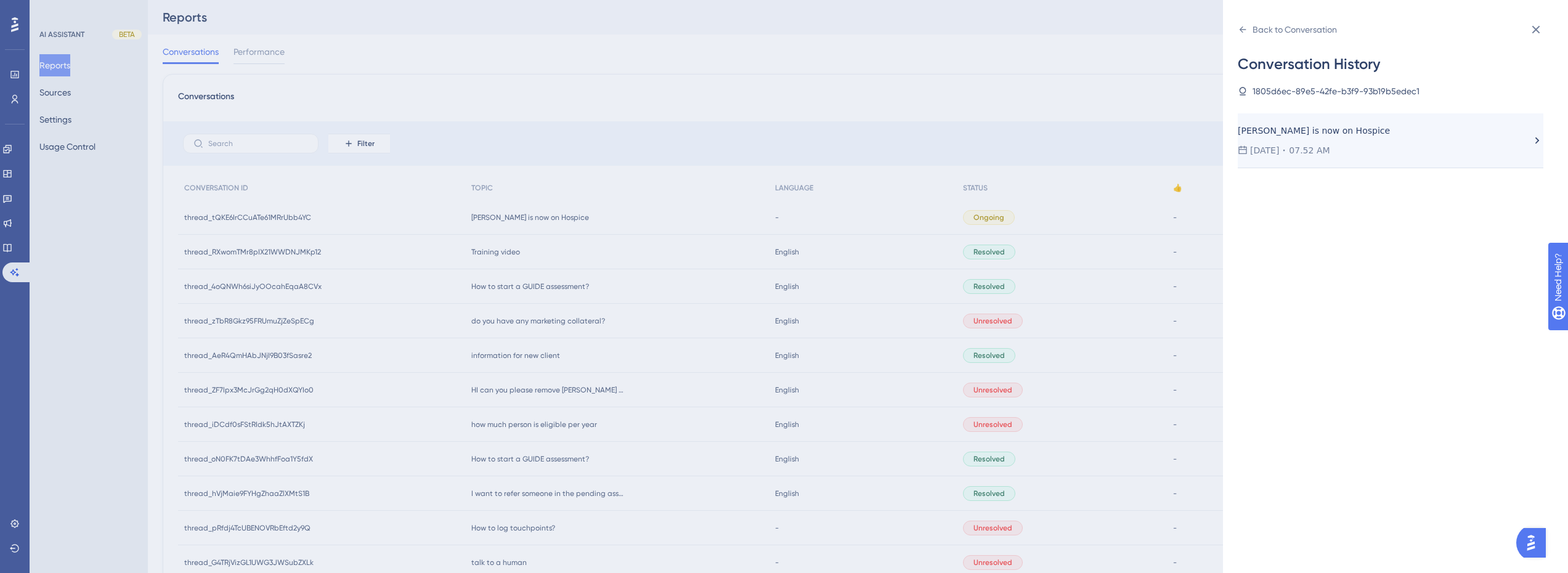
click at [1339, 148] on div "[DATE] 07.52 AM" at bounding box center [1385, 150] width 293 height 15
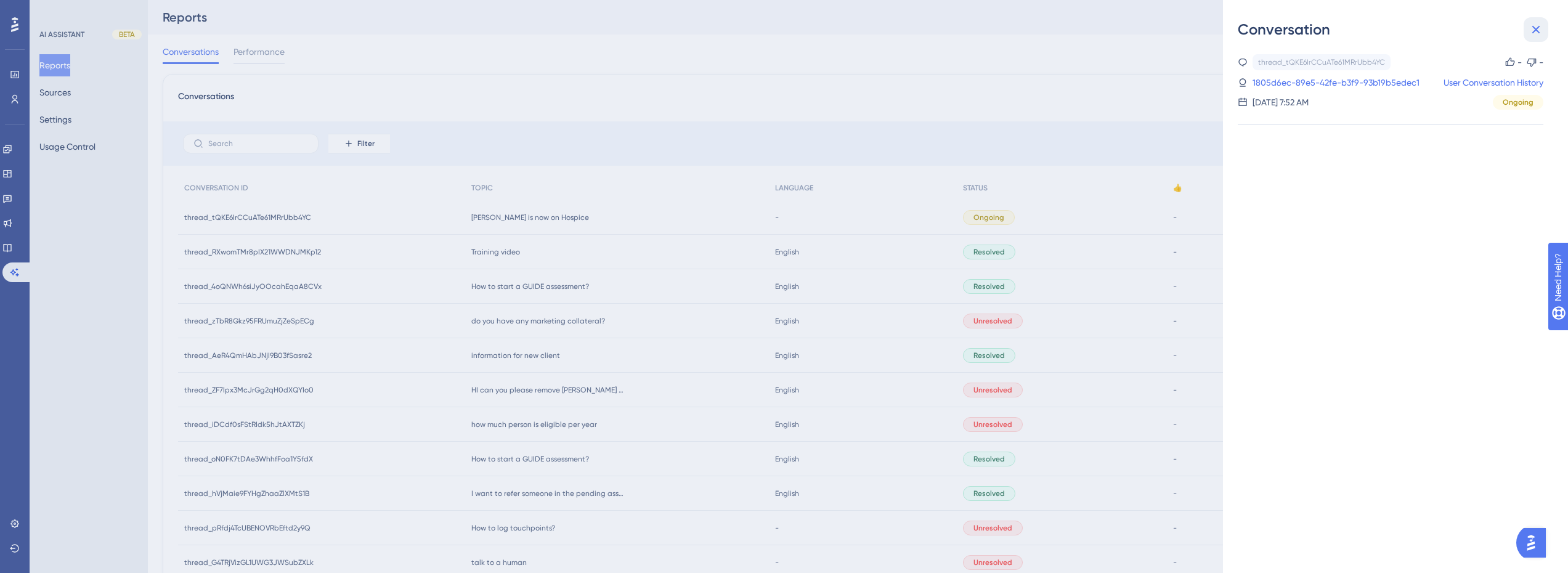
click at [1539, 32] on icon at bounding box center [1536, 29] width 8 height 8
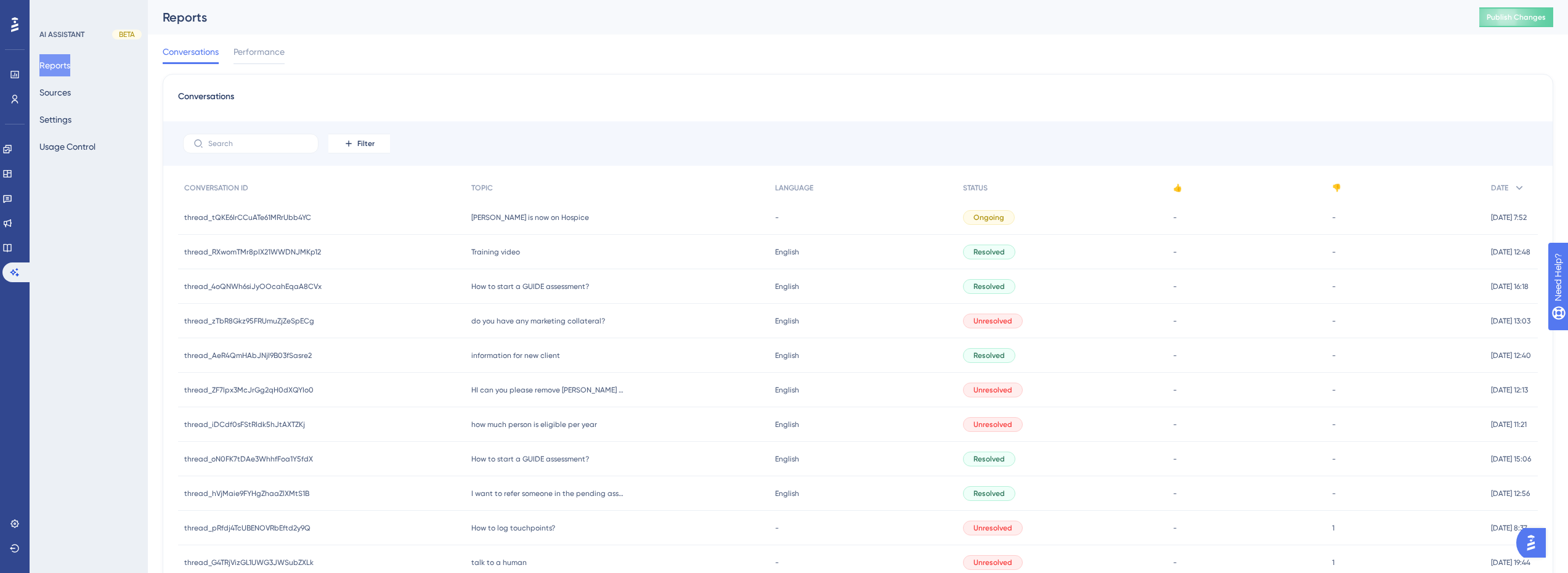
click at [311, 217] on div "thread_tQKE6IrCCuATe61MRrUbb4YC thread_tQKE6IrCCuATe61MRrUbb4YC" at bounding box center [322, 217] width 287 height 35
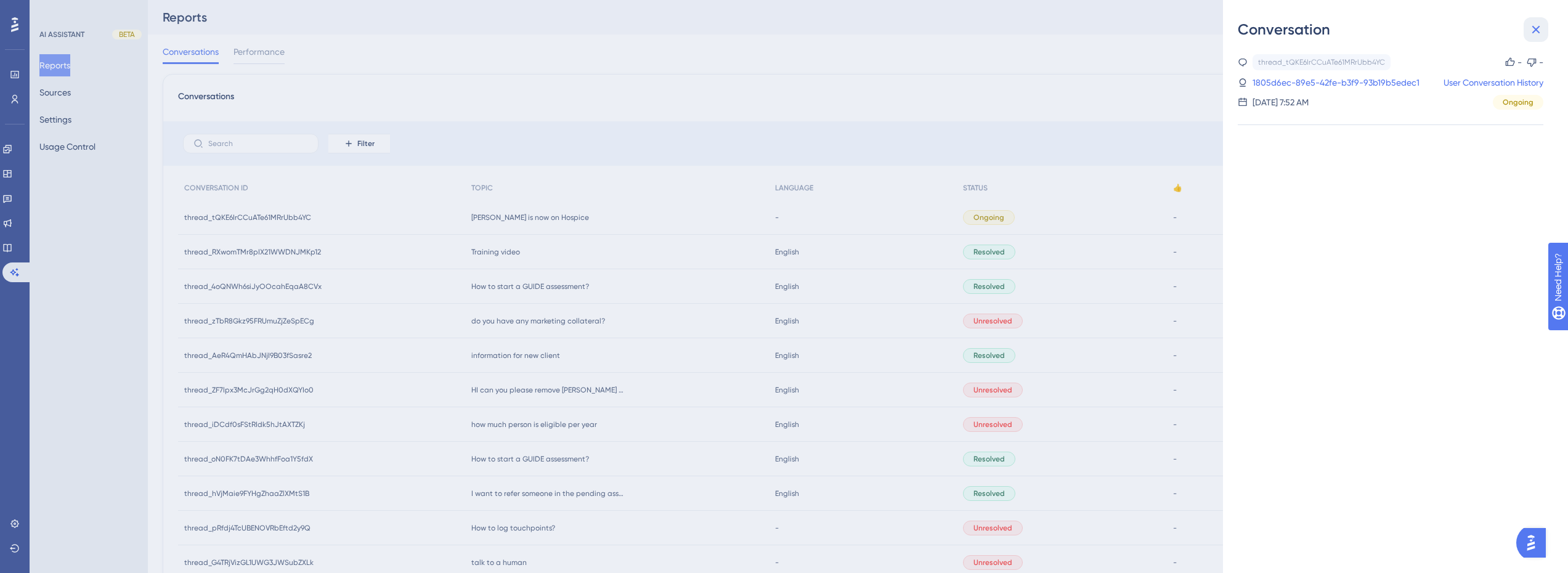
click at [1541, 24] on icon at bounding box center [1536, 29] width 15 height 15
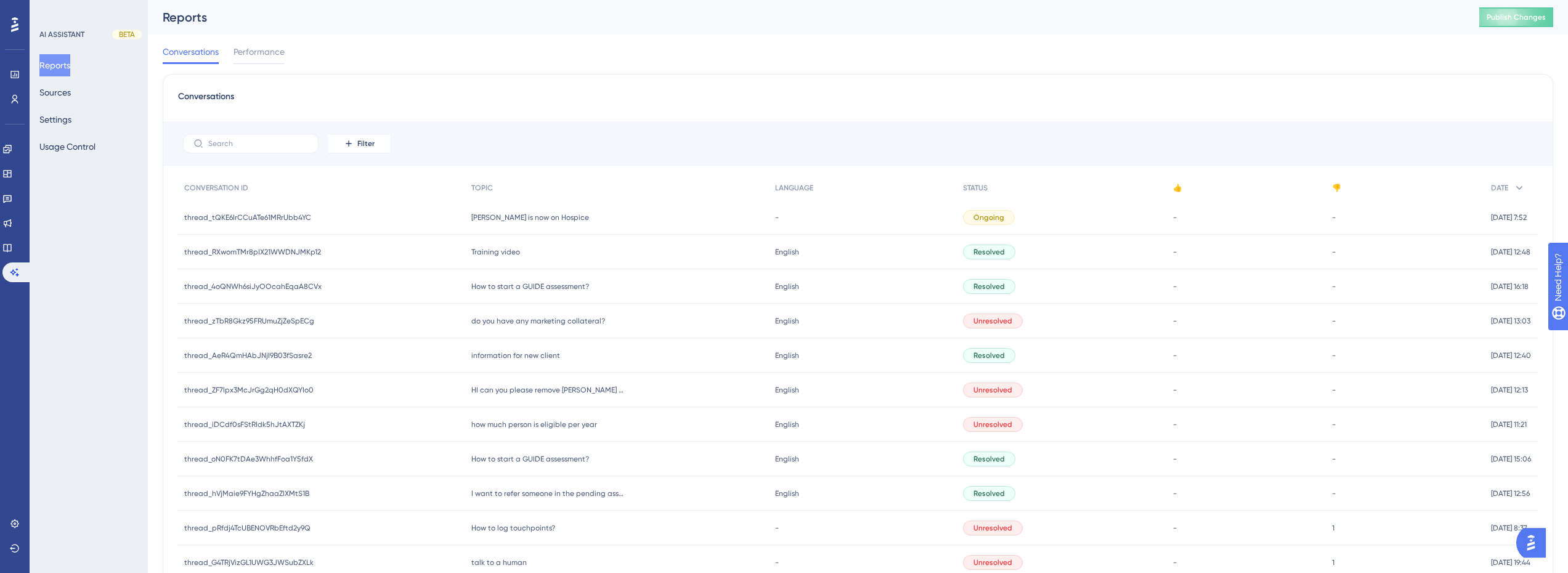
drag, startPoint x: 605, startPoint y: 214, endPoint x: 462, endPoint y: 219, distance: 143.1
click at [465, 219] on div "[PERSON_NAME] is now on Hospice [PERSON_NAME] is now on Hospice" at bounding box center [617, 217] width 304 height 35
copy span "[PERSON_NAME] is now on Hospice"
click at [18, 265] on link at bounding box center [17, 272] width 29 height 19
click at [71, 123] on button "Settings" at bounding box center [55, 119] width 32 height 22
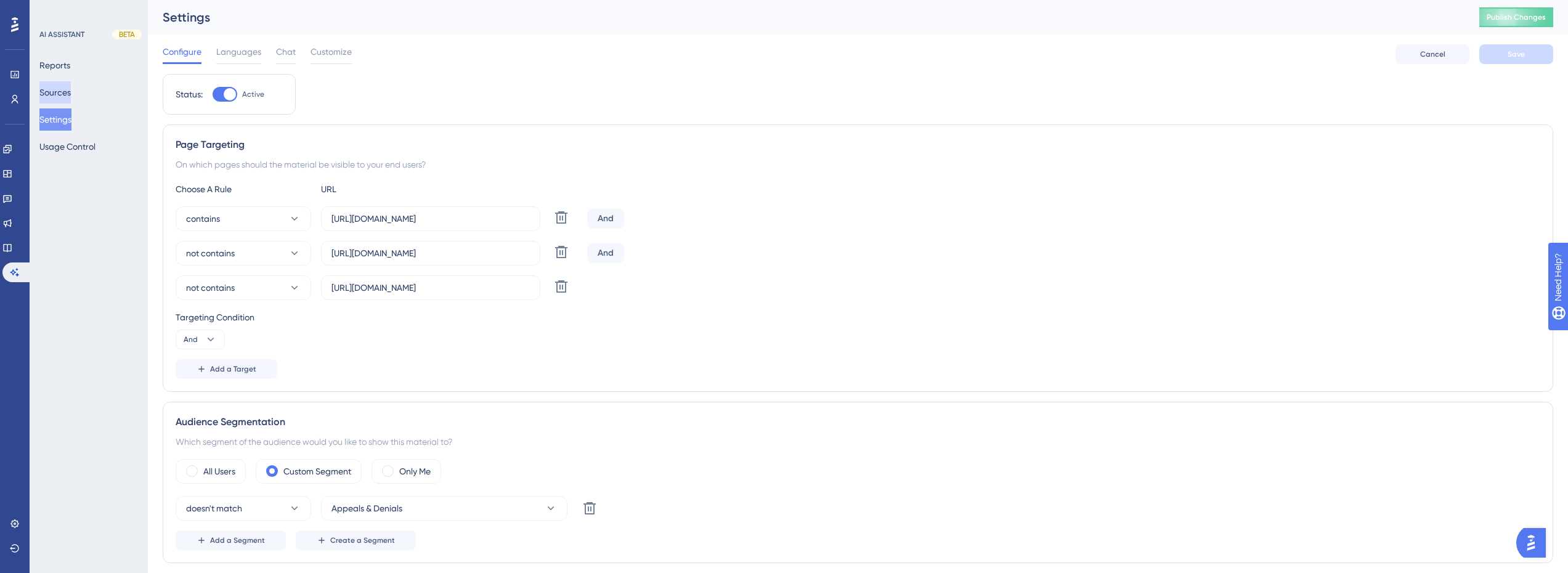
click at [68, 91] on button "Sources" at bounding box center [55, 92] width 32 height 22
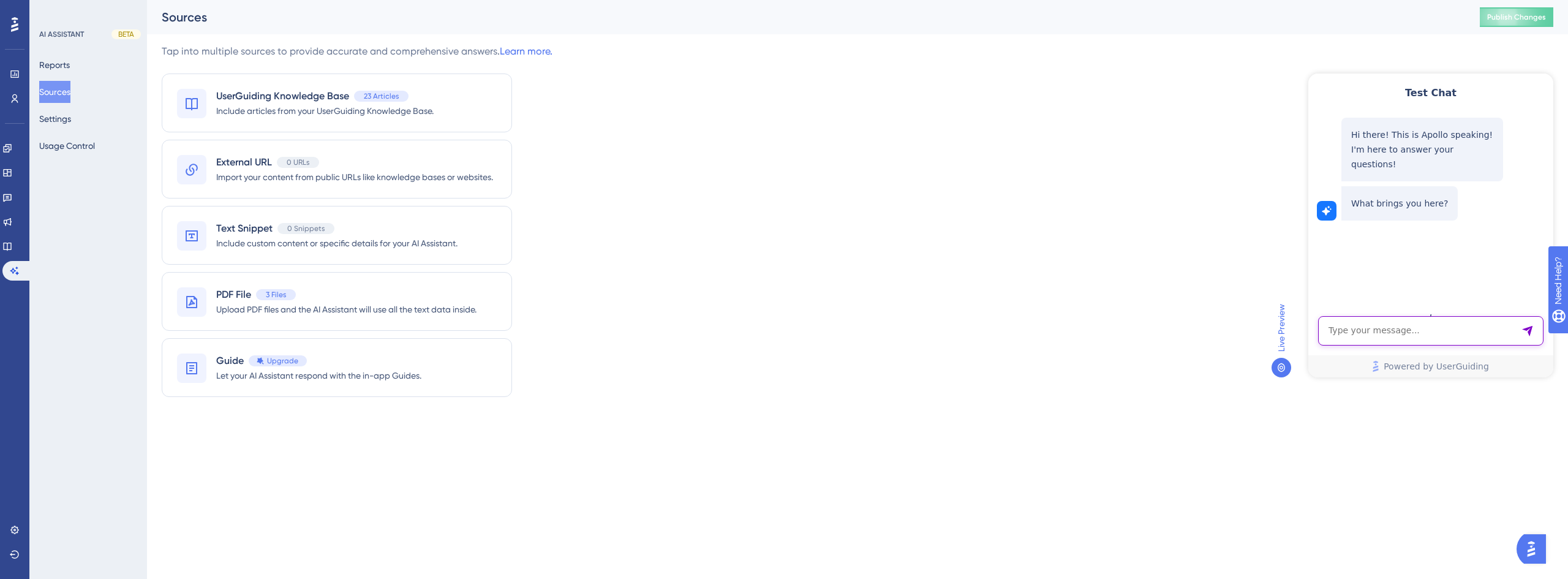
click at [1403, 340] on textarea "AI Assistant Text Input" at bounding box center [1431, 330] width 225 height 29
paste textarea "[PERSON_NAME] is now on Hospice"
type textarea "[PERSON_NAME] is now on Hospice"
click at [1532, 327] on icon "Send Message" at bounding box center [1527, 331] width 11 height 11
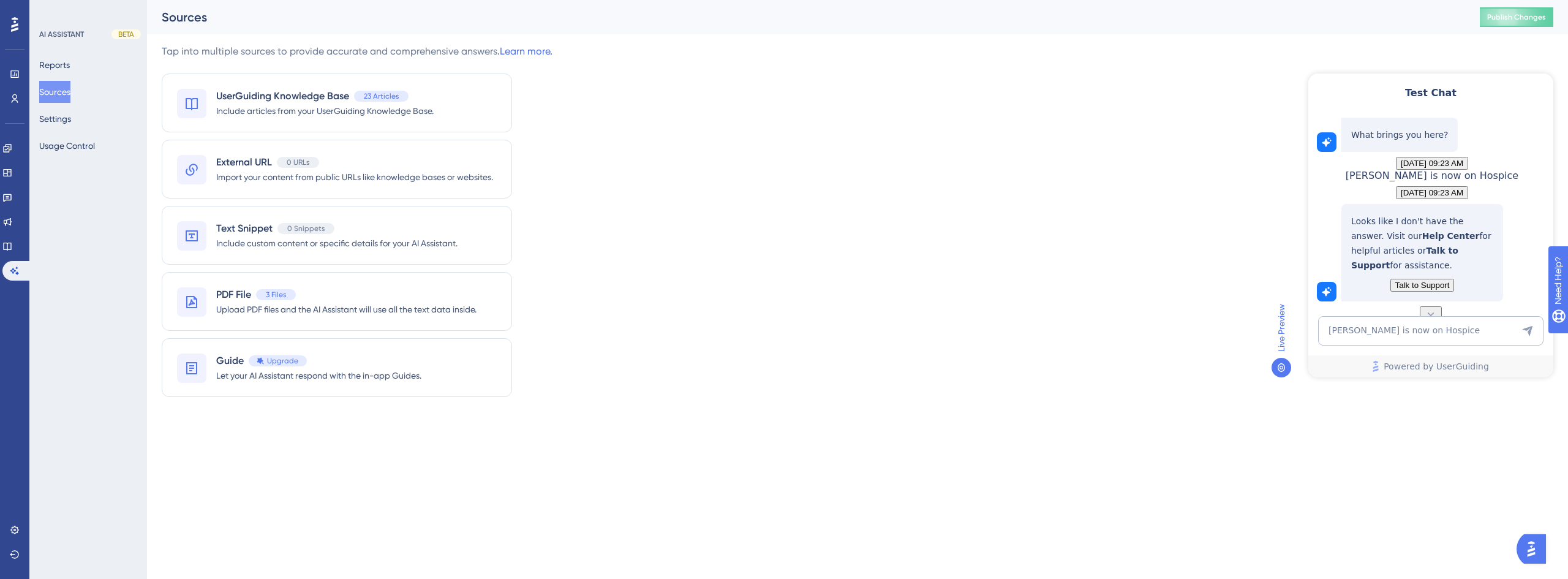
scroll to position [117, 0]
